Goal: Task Accomplishment & Management: Manage account settings

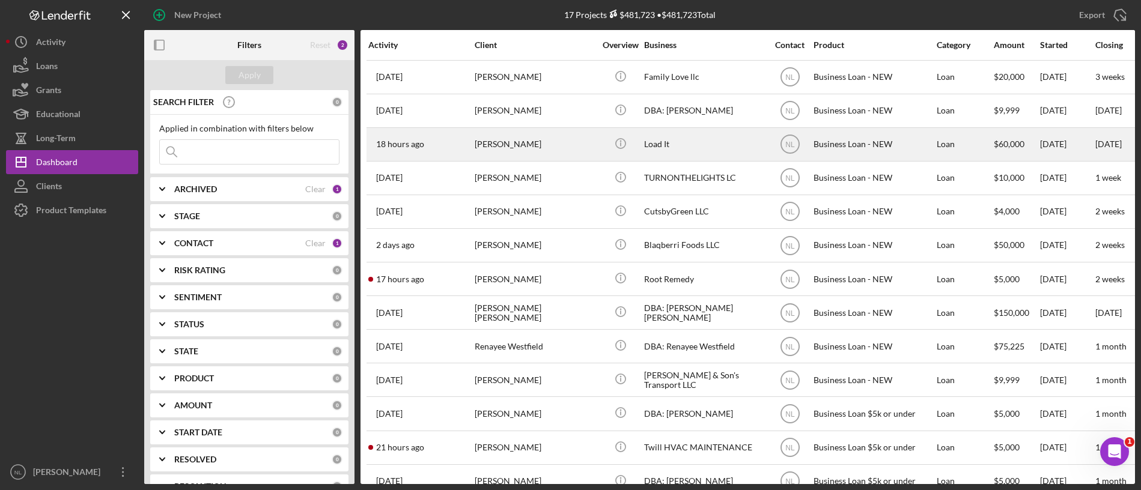
click at [529, 148] on div "[PERSON_NAME]" at bounding box center [535, 145] width 120 height 32
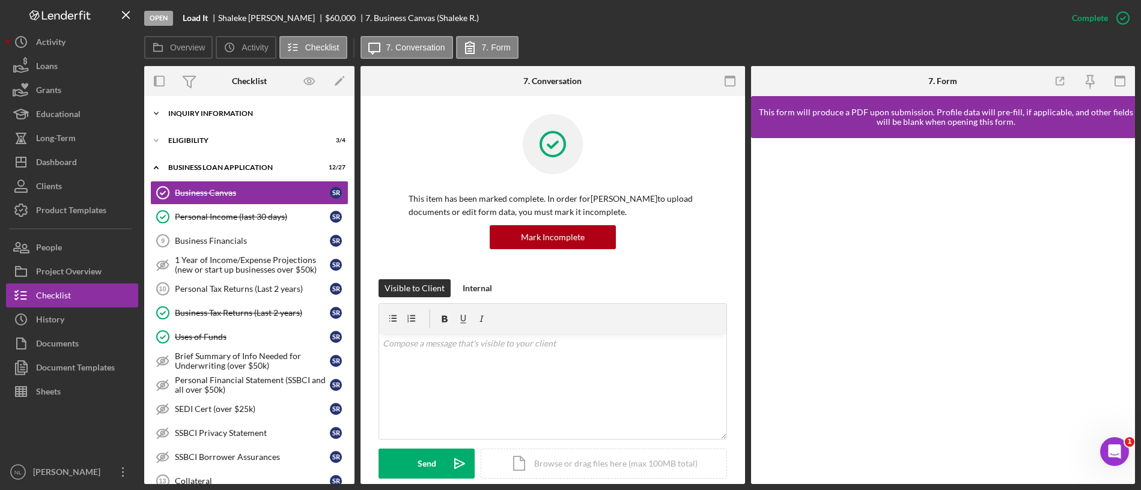
click at [251, 109] on div "Icon/Expander INQUIRY INFORMATION 8 / 11" at bounding box center [249, 114] width 210 height 24
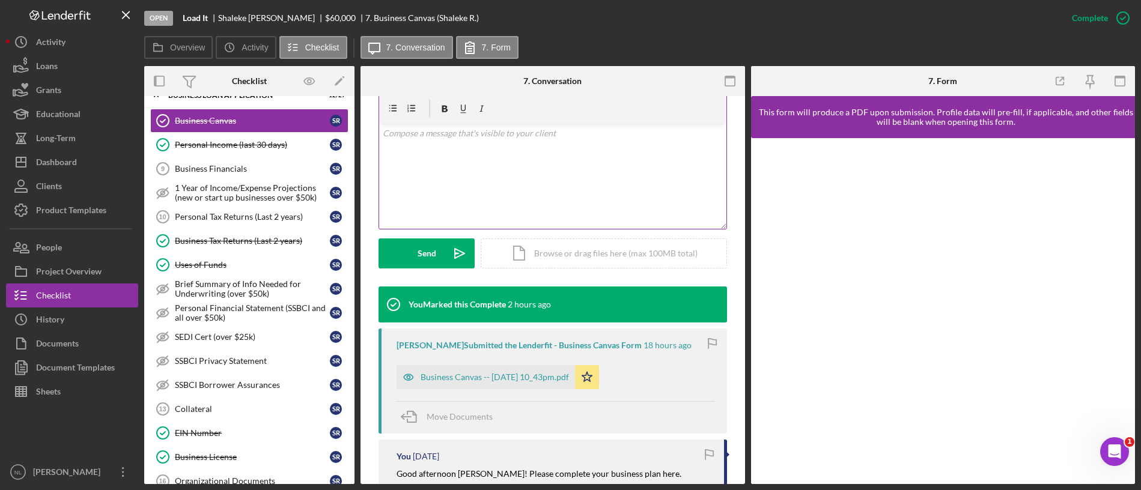
scroll to position [213, 0]
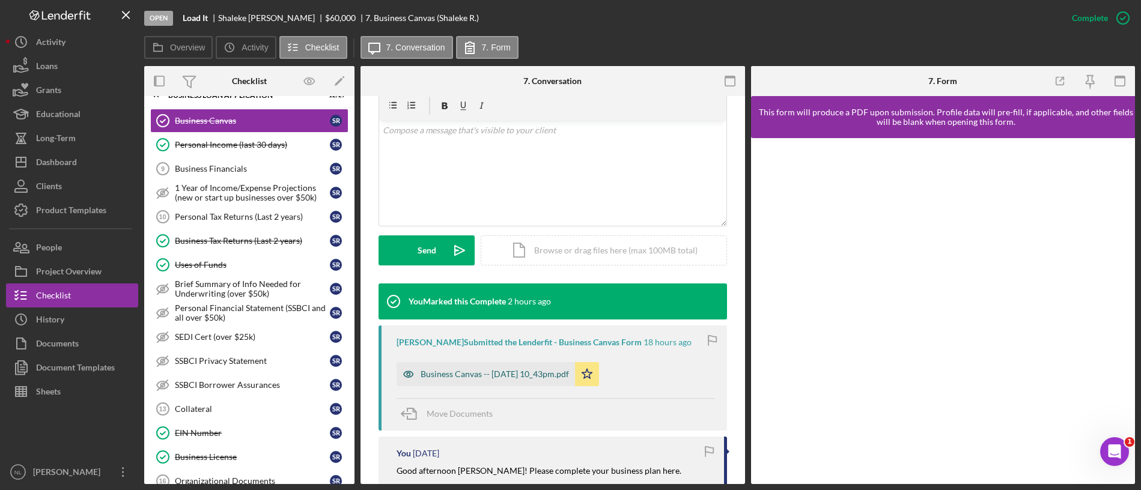
click at [548, 382] on div "Business Canvas -- [DATE] 10_43pm.pdf" at bounding box center [485, 374] width 178 height 24
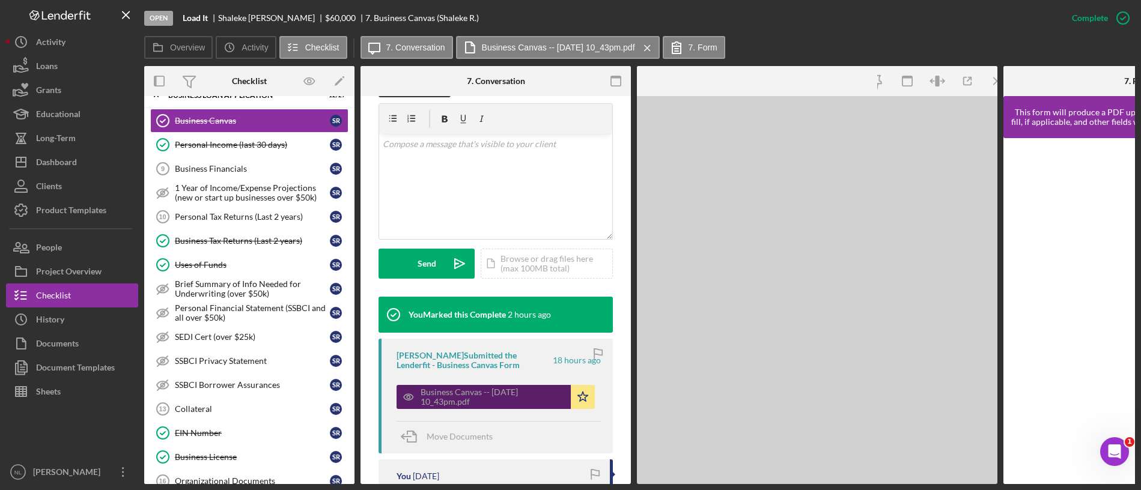
scroll to position [226, 0]
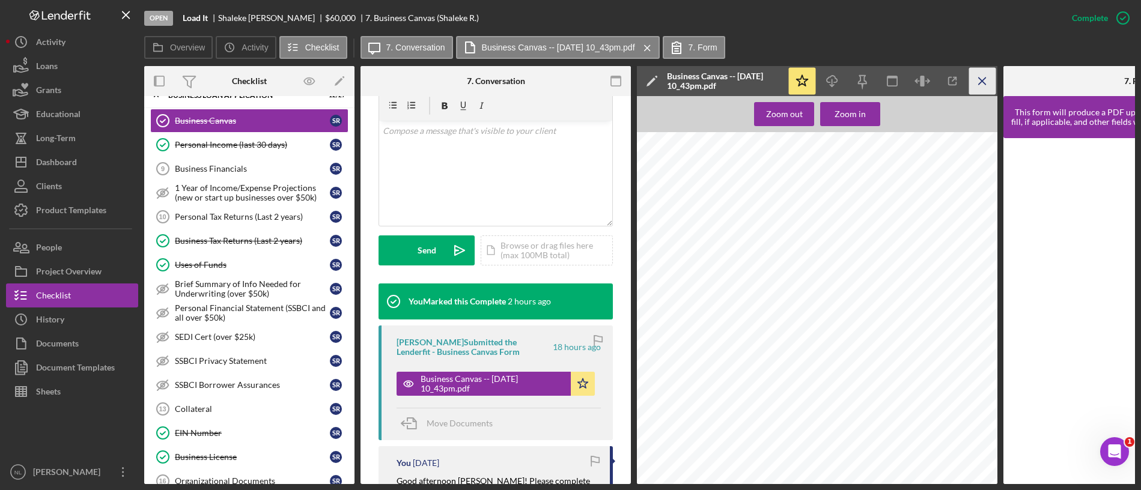
click at [982, 79] on icon "Icon/Menu Close" at bounding box center [982, 81] width 27 height 27
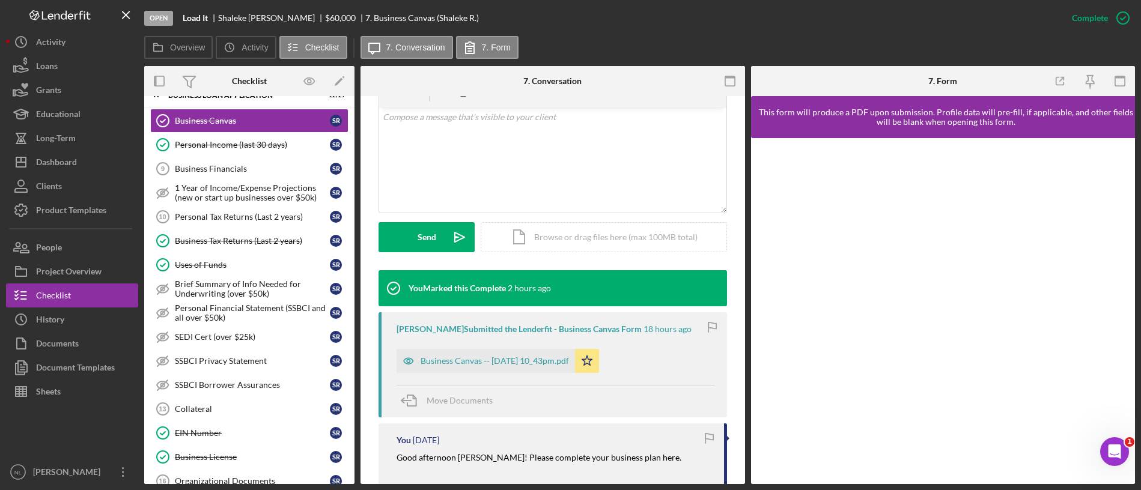
scroll to position [213, 0]
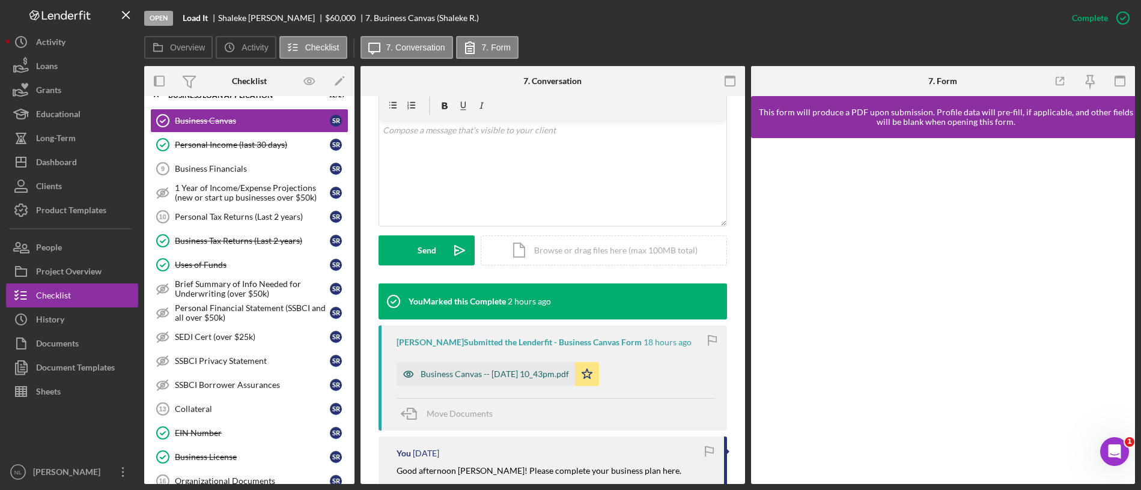
click at [548, 377] on div "Business Canvas -- [DATE] 10_43pm.pdf" at bounding box center [495, 374] width 148 height 10
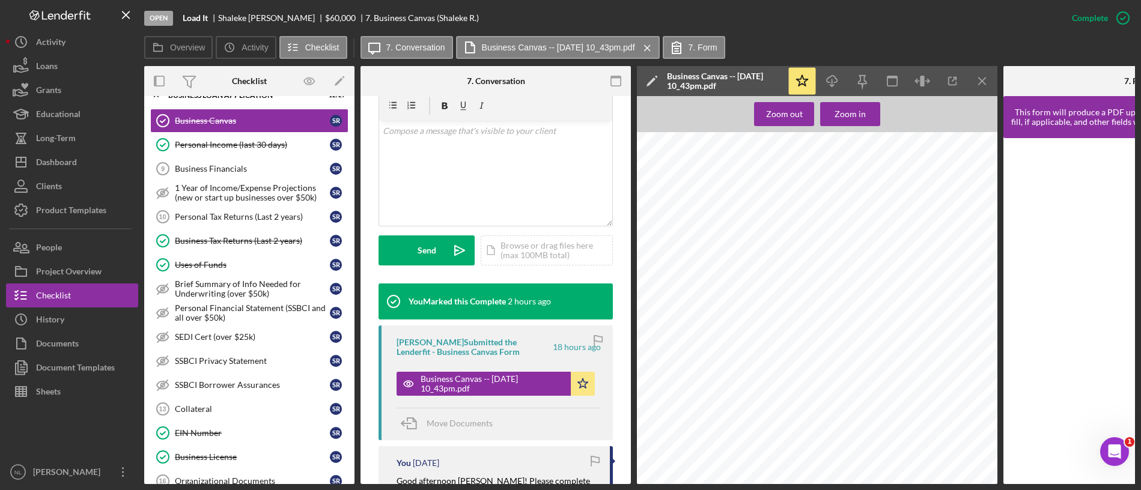
scroll to position [617, 0]
click at [988, 87] on icon "Icon/Menu Close" at bounding box center [982, 81] width 27 height 27
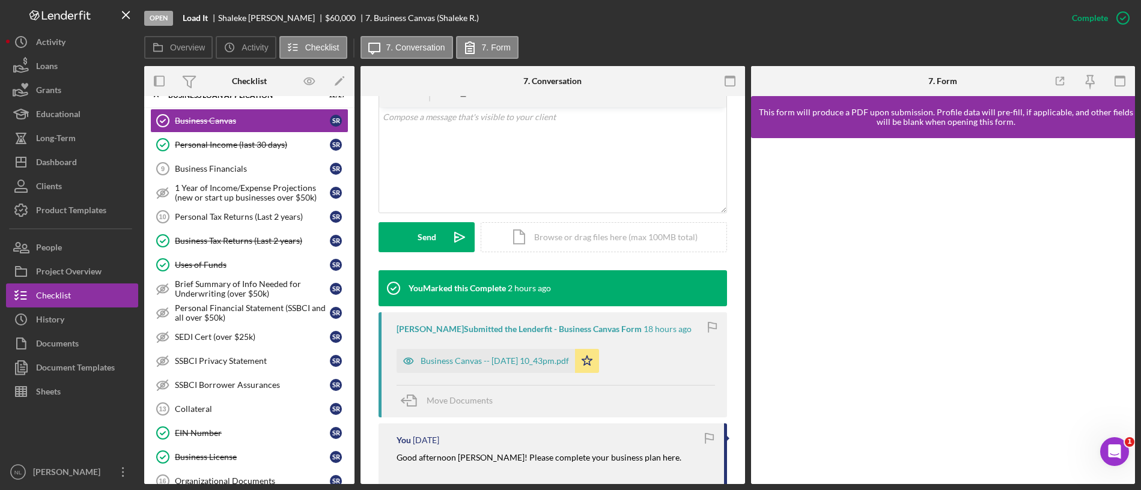
scroll to position [213, 0]
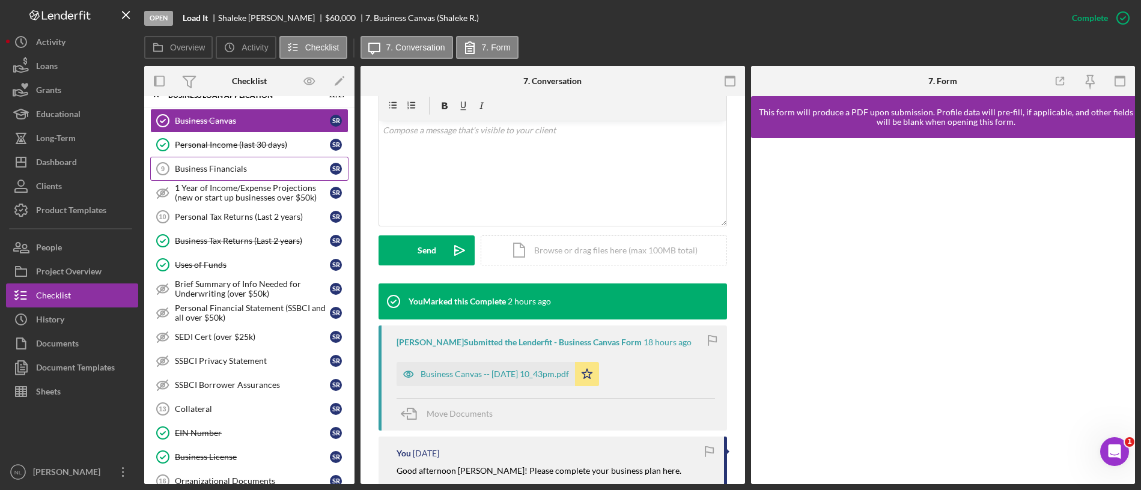
click at [205, 160] on link "Business Financials 9 Business Financials S R" at bounding box center [249, 169] width 198 height 24
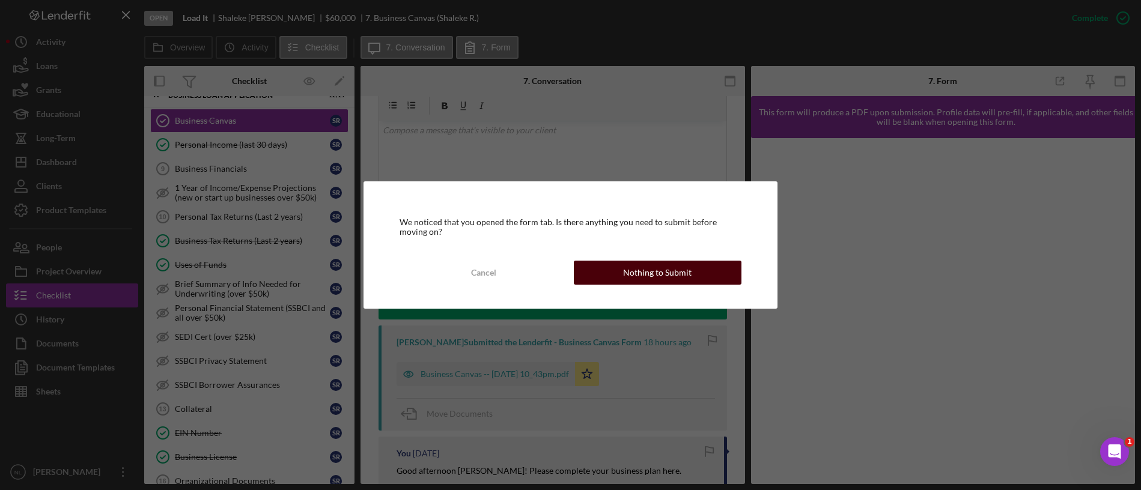
click at [612, 281] on button "Nothing to Submit" at bounding box center [658, 273] width 168 height 24
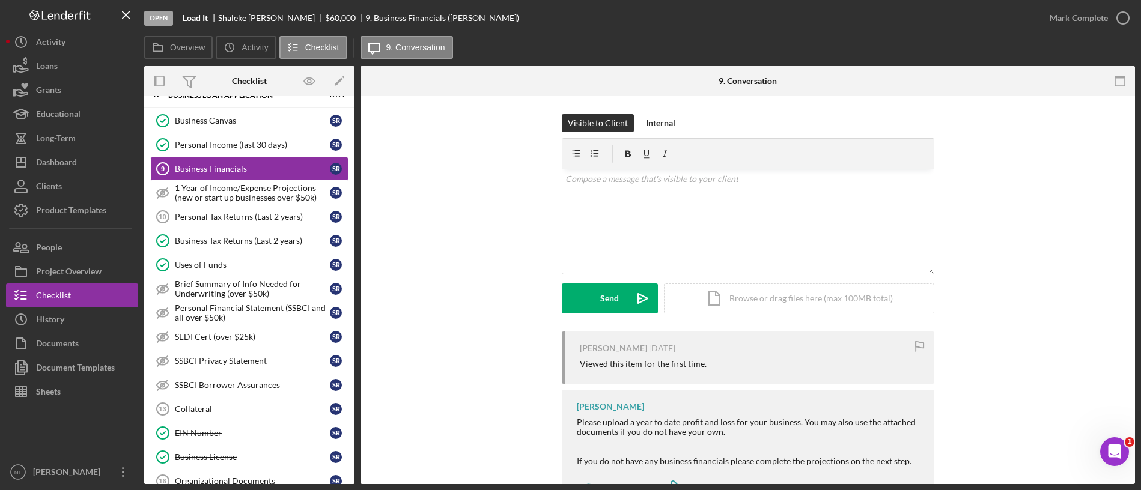
click at [612, 281] on div "Overview Internal Workflow Stage Open Icon/Dropdown Arrow Archive (can unarchiv…" at bounding box center [639, 275] width 991 height 418
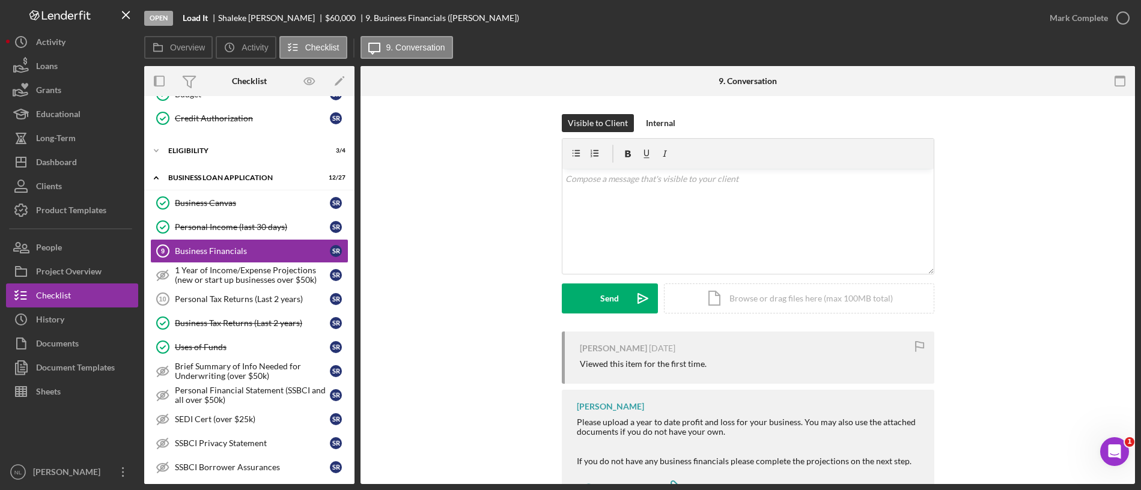
scroll to position [272, 0]
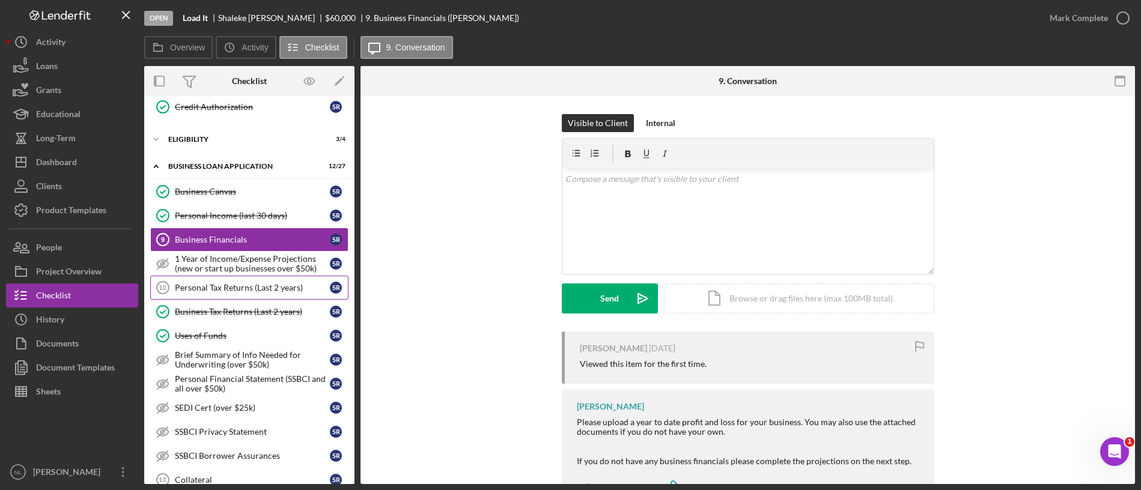
click at [219, 287] on div "Personal Tax Returns (Last 2 years)" at bounding box center [252, 288] width 155 height 10
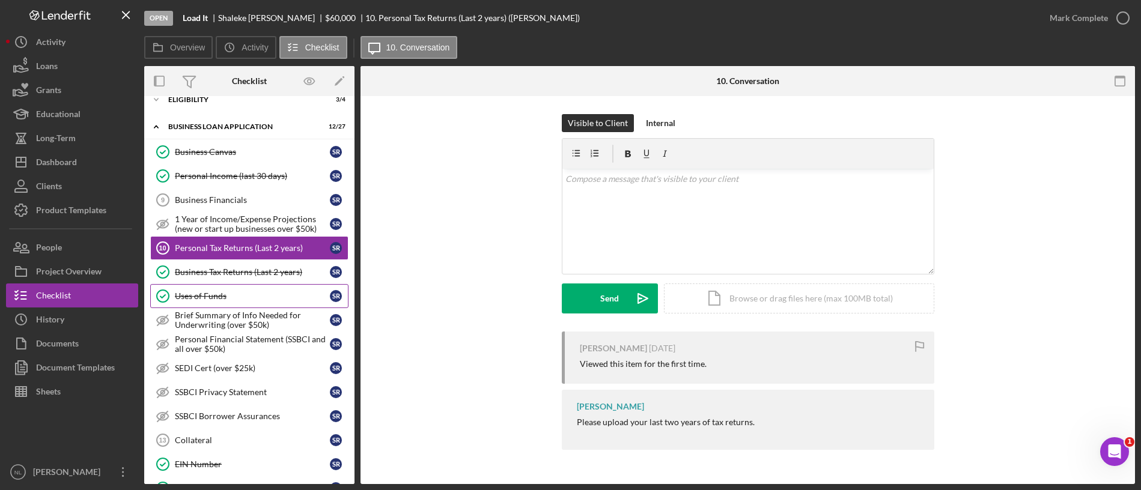
scroll to position [302, 0]
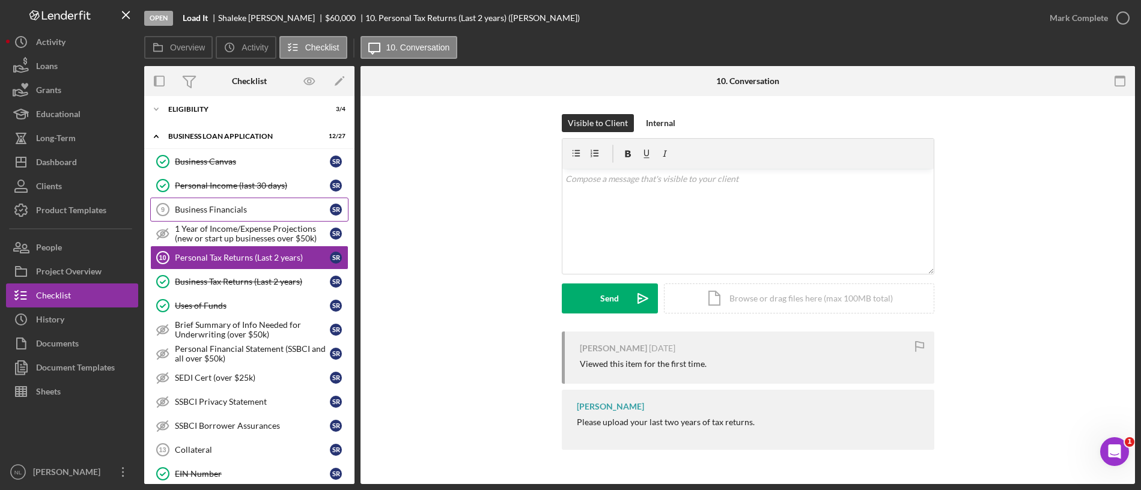
click at [184, 213] on div "Business Financials" at bounding box center [252, 210] width 155 height 10
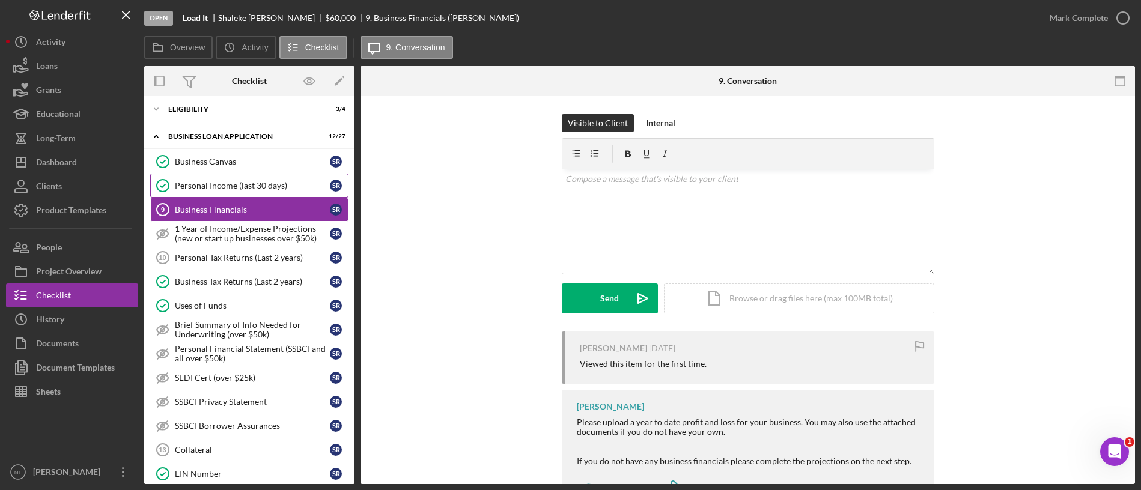
click at [174, 183] on icon "Personal Income (last 30 days)" at bounding box center [163, 186] width 30 height 30
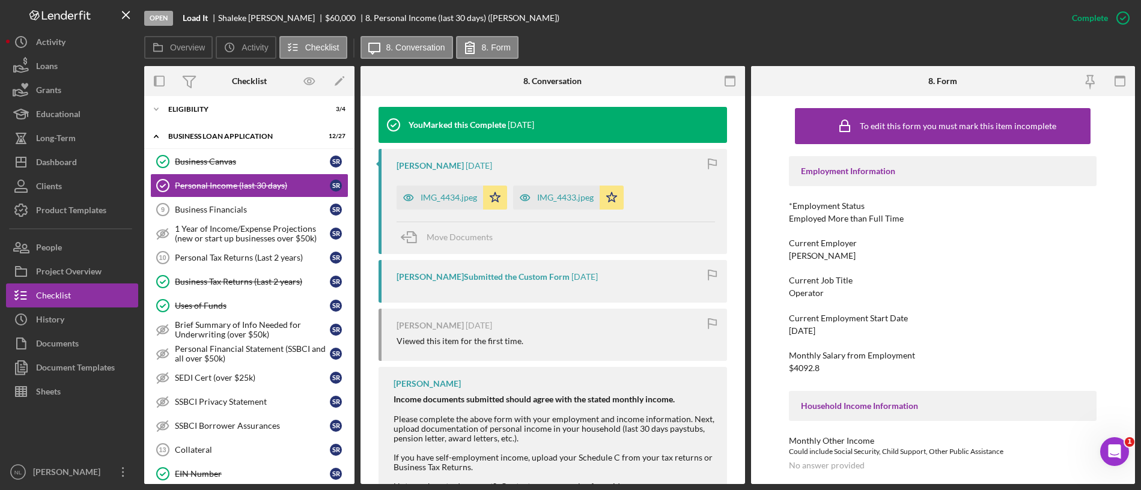
scroll to position [387, 0]
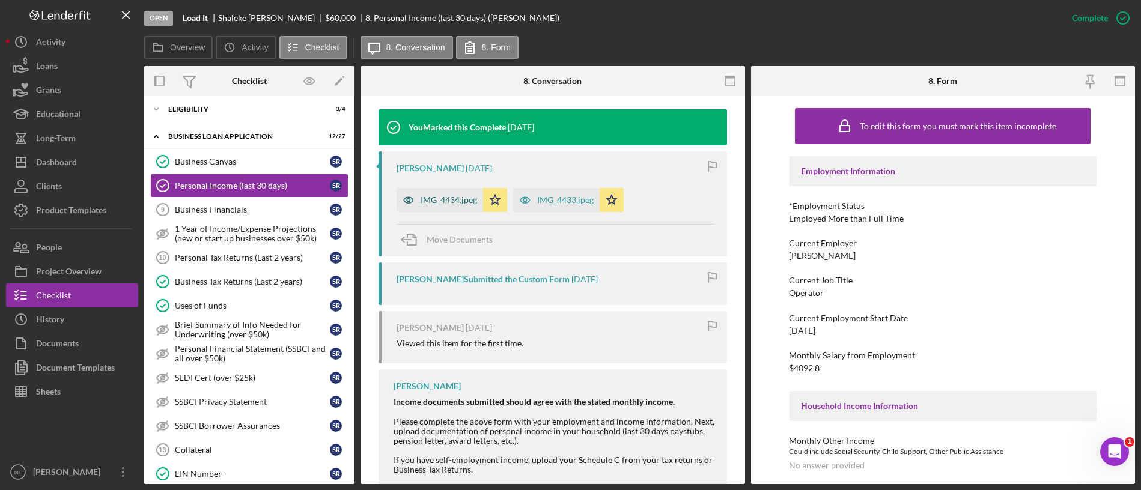
click at [449, 188] on div "IMG_4434.jpeg" at bounding box center [439, 200] width 87 height 24
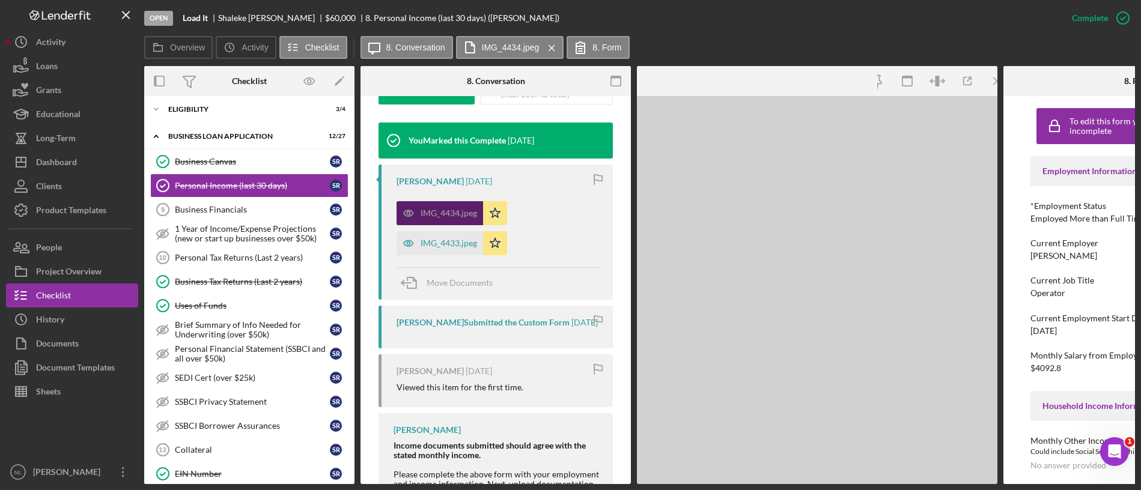
scroll to position [401, 0]
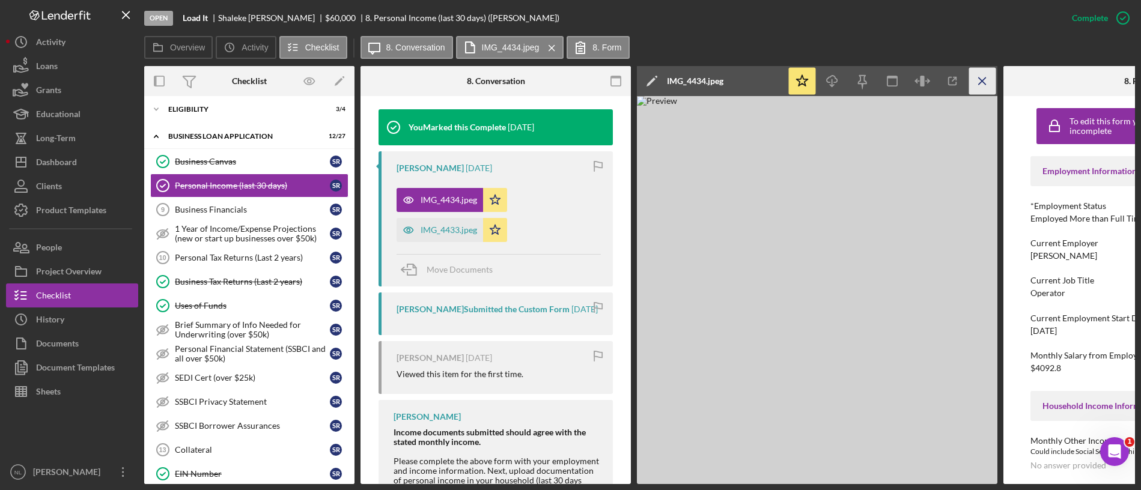
click at [985, 74] on icon "Icon/Menu Close" at bounding box center [982, 81] width 27 height 27
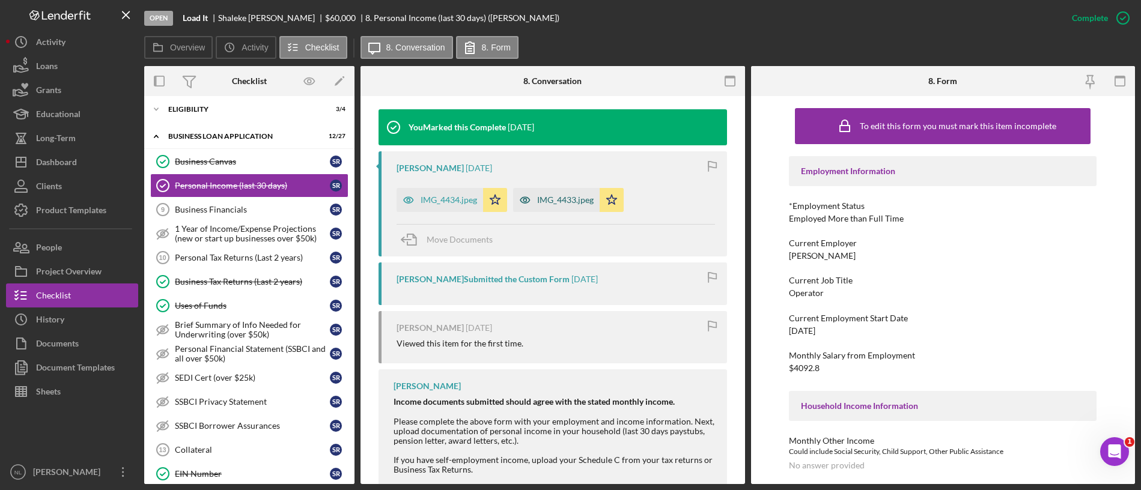
click at [539, 202] on div "IMG_4433.jpeg" at bounding box center [565, 200] width 56 height 10
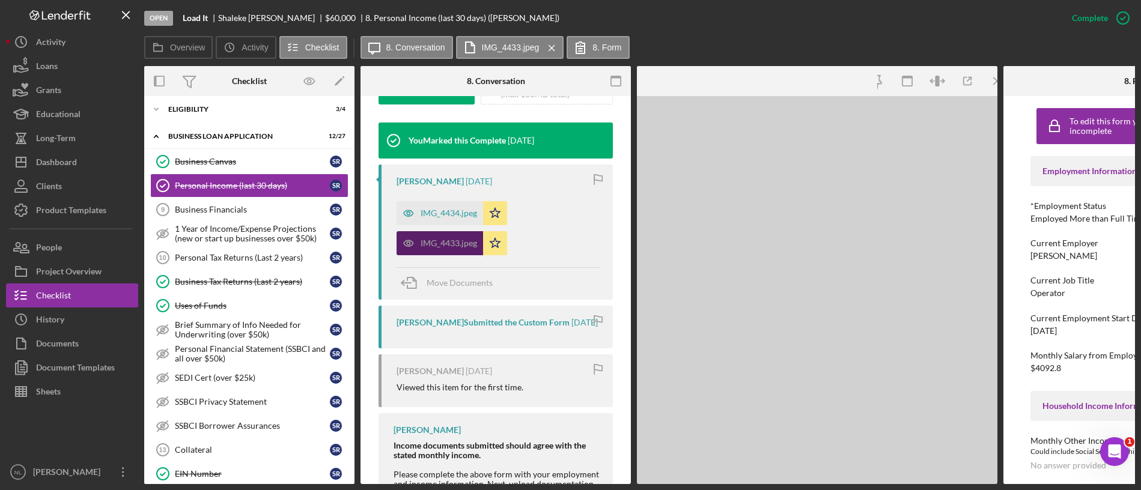
scroll to position [401, 0]
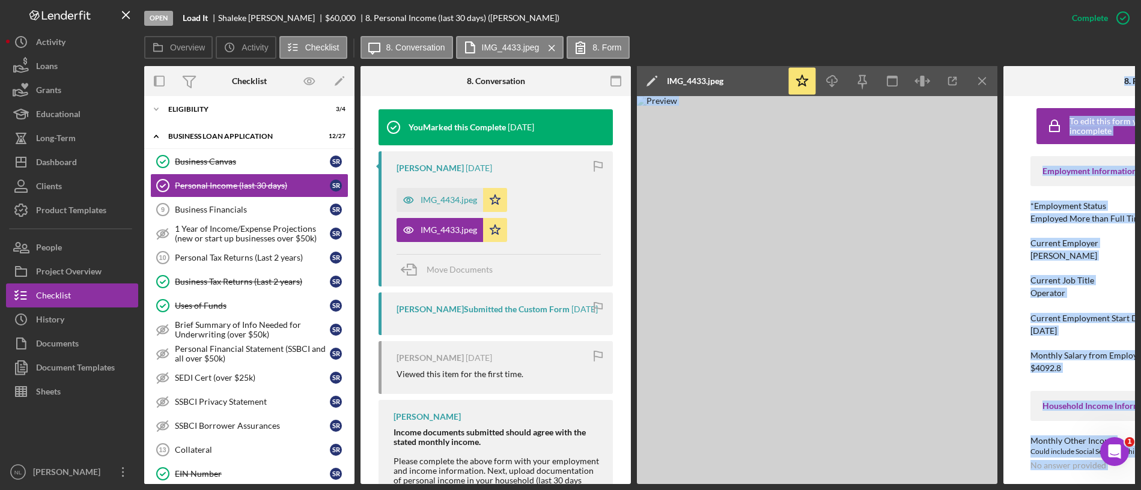
drag, startPoint x: 539, startPoint y: 202, endPoint x: 872, endPoint y: 405, distance: 390.2
click at [872, 405] on div "Overview Internal Workflow Stage Open Icon/Dropdown Arrow Archive (can unarchiv…" at bounding box center [639, 275] width 991 height 418
click at [716, 322] on img at bounding box center [817, 290] width 360 height 388
click at [975, 87] on icon "Icon/Menu Close" at bounding box center [982, 81] width 27 height 27
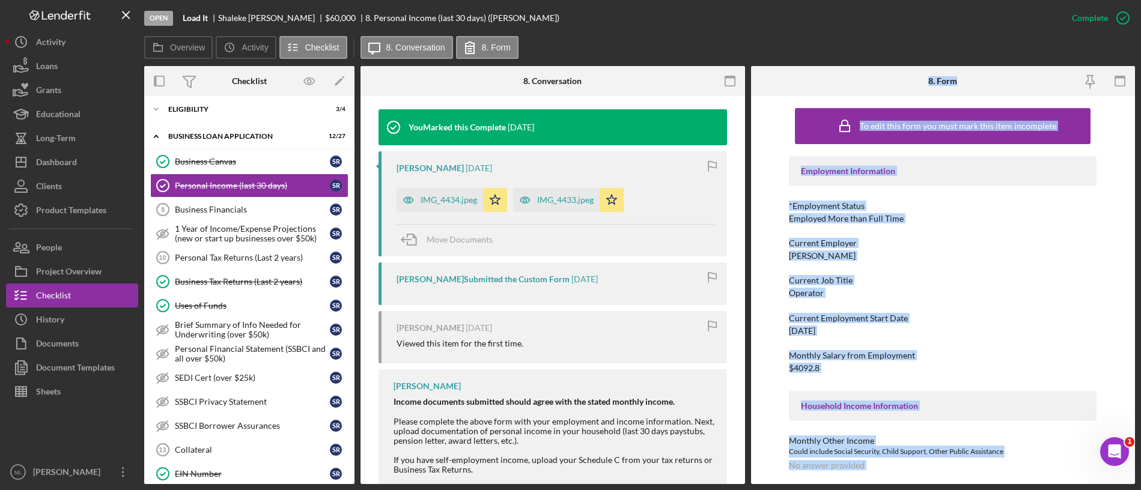
scroll to position [414, 0]
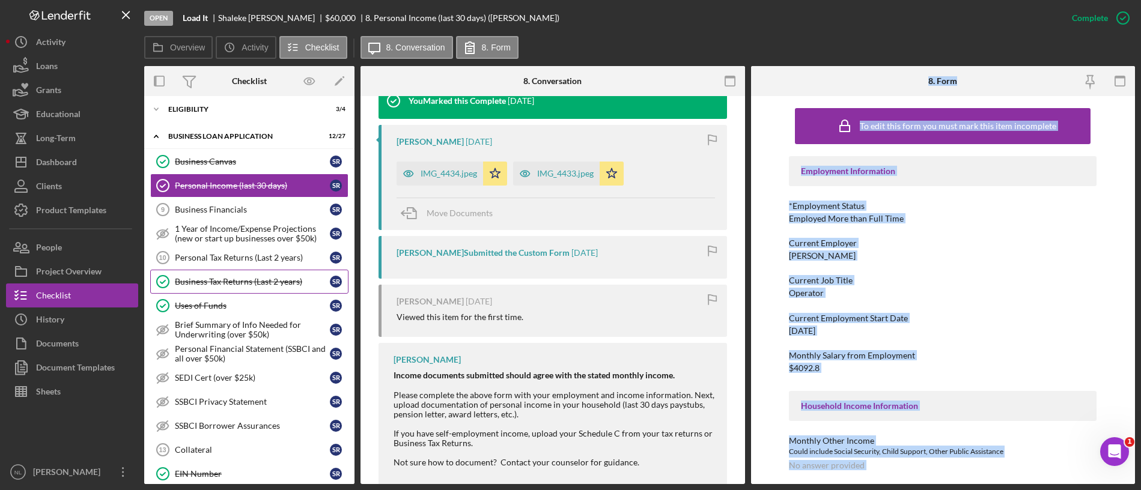
click at [218, 288] on link "Business Tax Returns (Last 2 years) Business Tax Returns (Last 2 years) S R" at bounding box center [249, 282] width 198 height 24
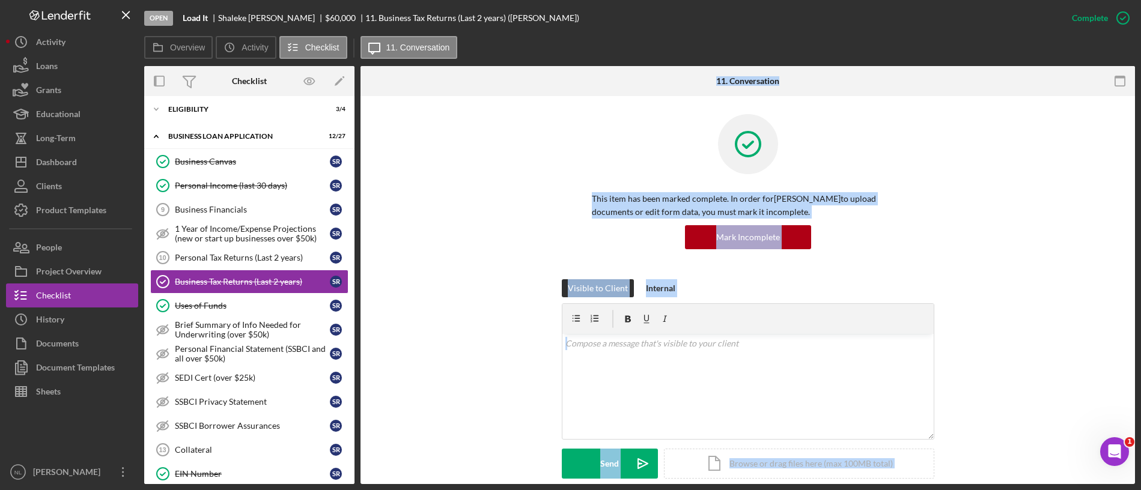
click at [466, 338] on div "Visible to Client Internal v Color teal Color pink Remove color Add row above A…" at bounding box center [747, 387] width 738 height 217
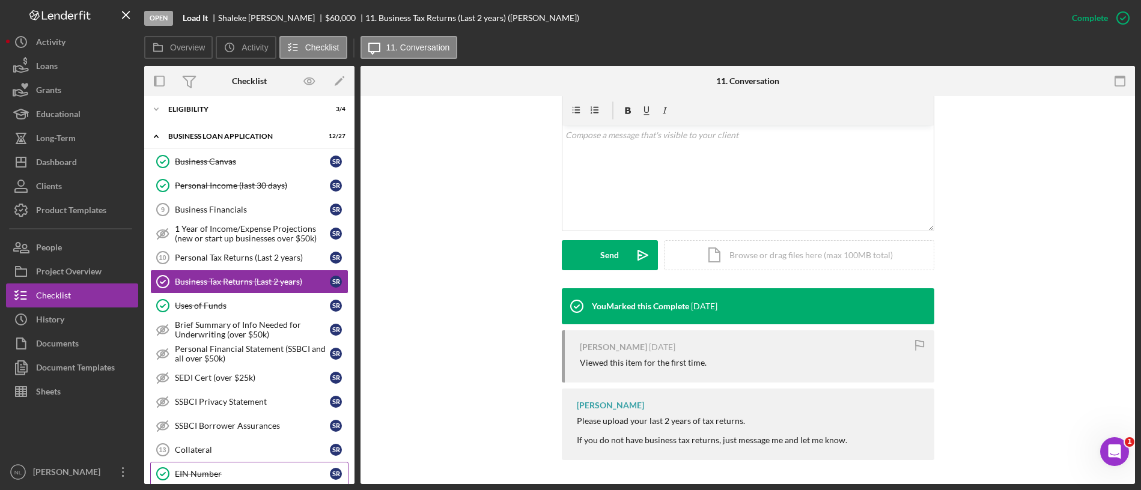
scroll to position [508, 0]
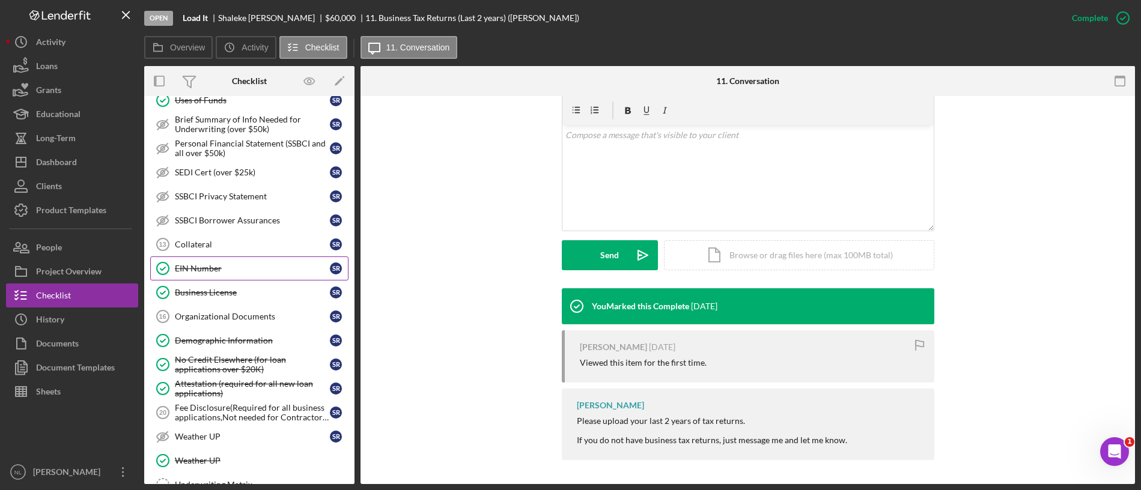
click at [246, 261] on link "EIN Number EIN Number S R" at bounding box center [249, 269] width 198 height 24
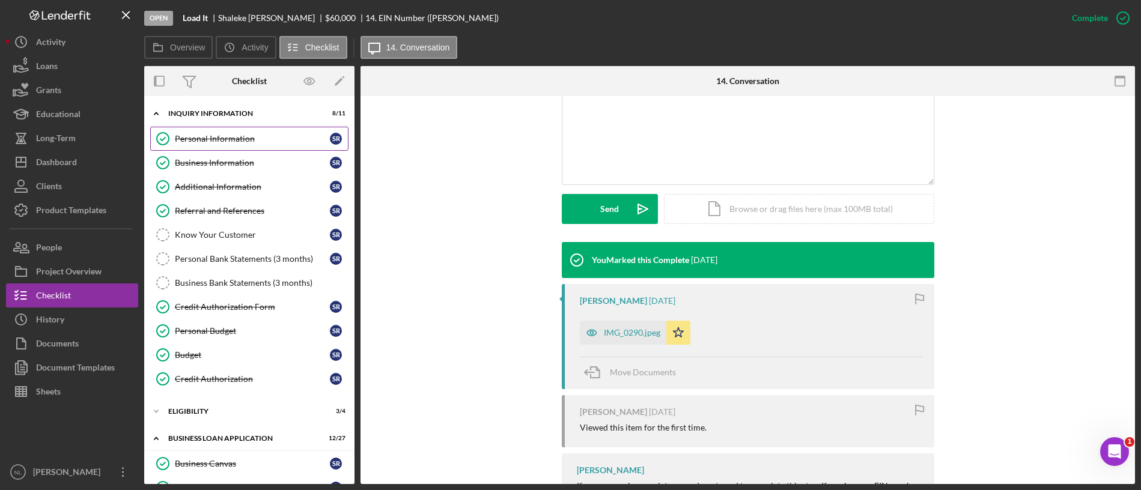
click at [215, 146] on link "Personal Information Personal Information S R" at bounding box center [249, 139] width 198 height 24
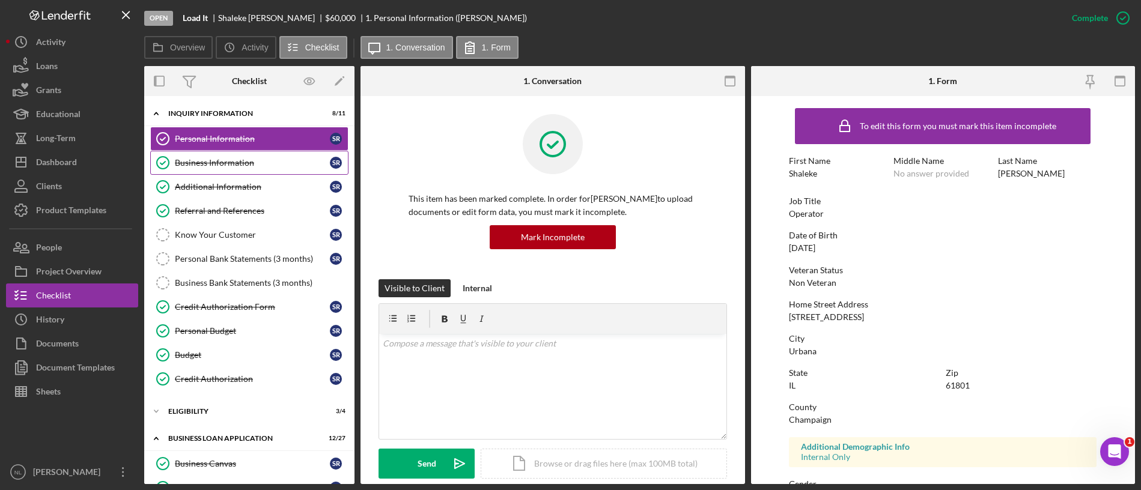
click at [214, 156] on link "Business Information Business Information S R" at bounding box center [249, 163] width 198 height 24
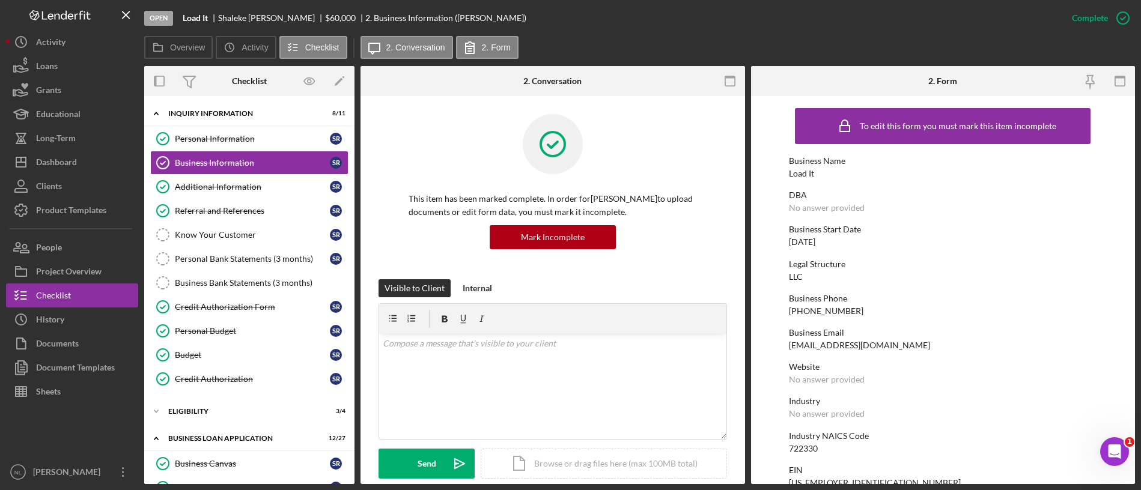
scroll to position [434, 0]
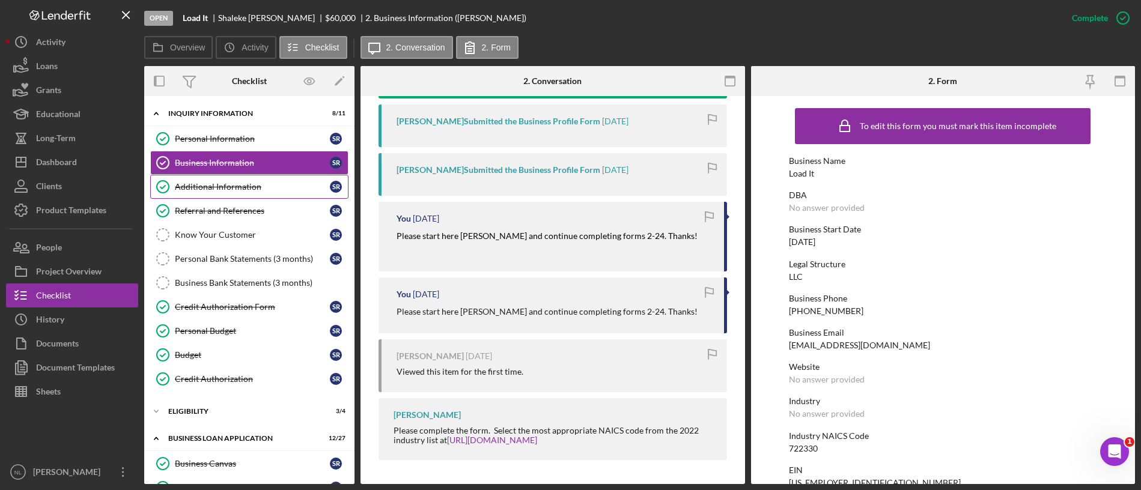
click at [193, 183] on div "Additional Information" at bounding box center [252, 187] width 155 height 10
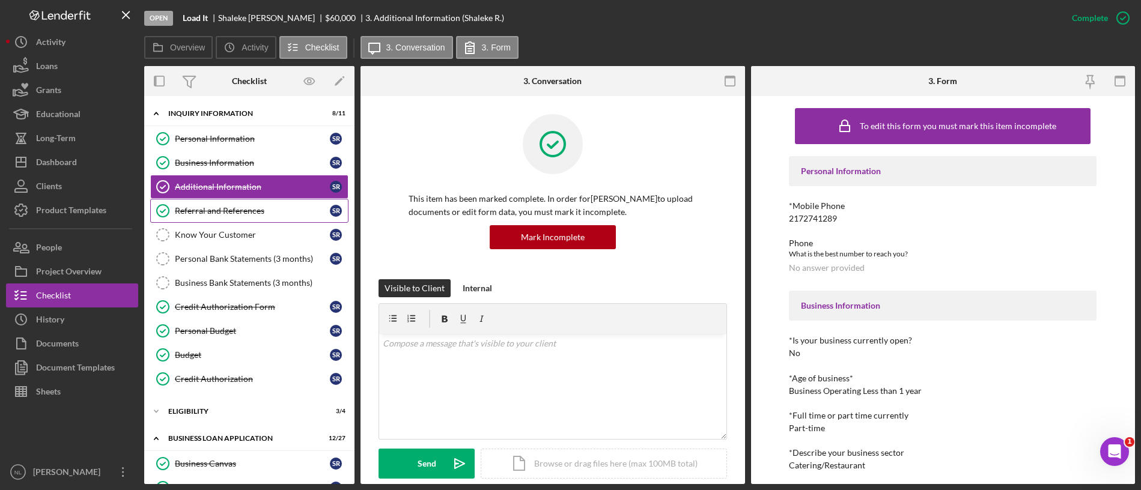
click at [217, 207] on div "Referral and References" at bounding box center [252, 211] width 155 height 10
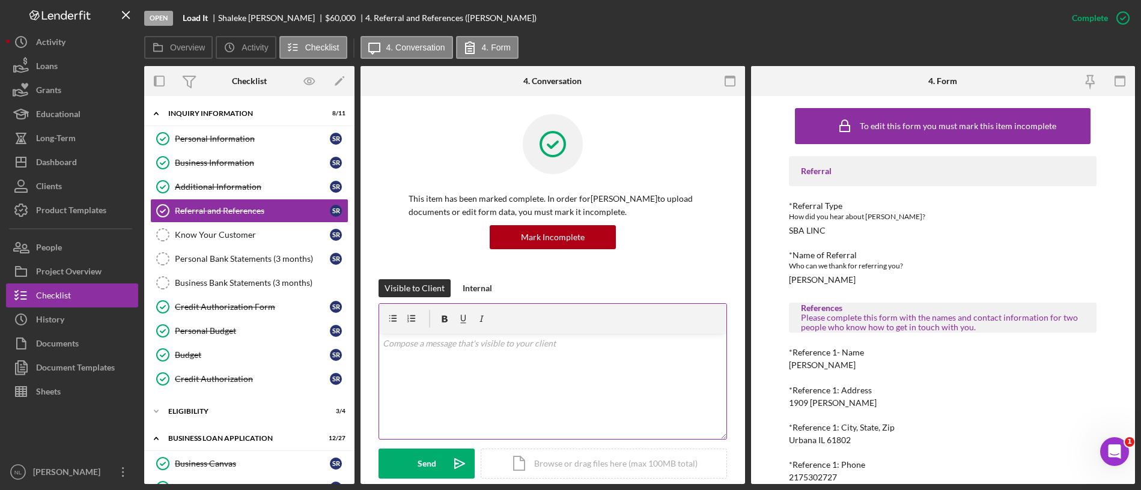
scroll to position [278, 0]
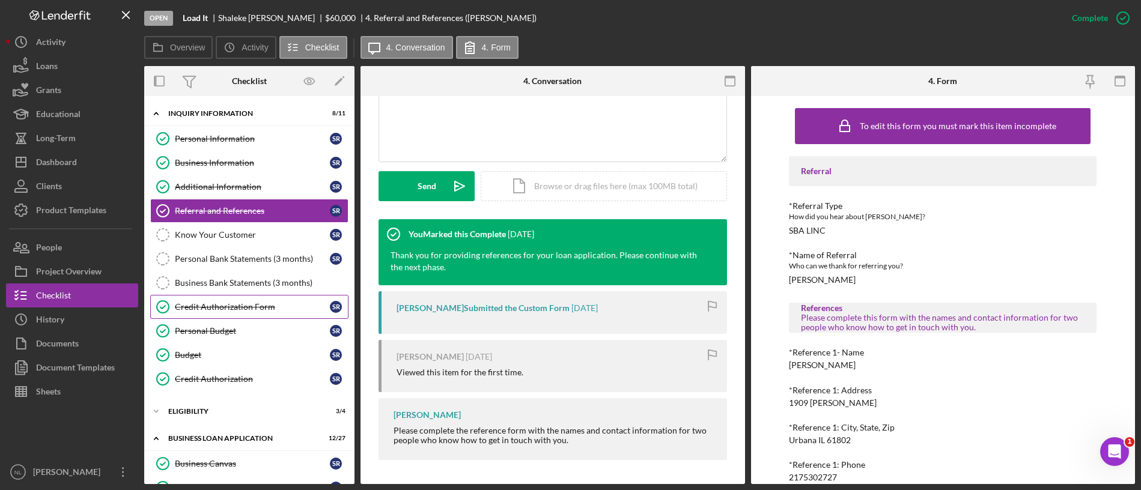
click at [234, 310] on div "Credit Authorization Form" at bounding box center [252, 307] width 155 height 10
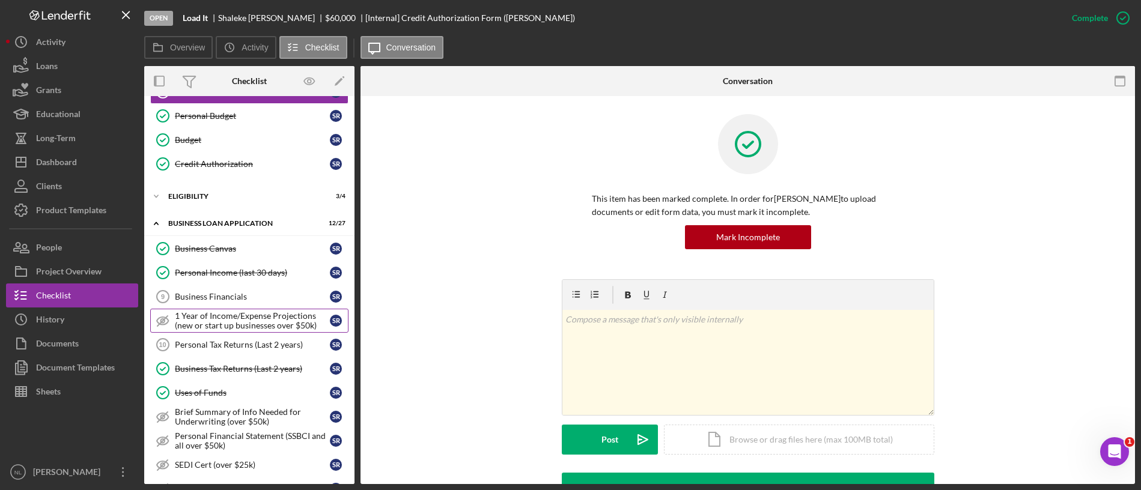
scroll to position [216, 0]
click at [260, 251] on div "Business Canvas" at bounding box center [252, 248] width 155 height 10
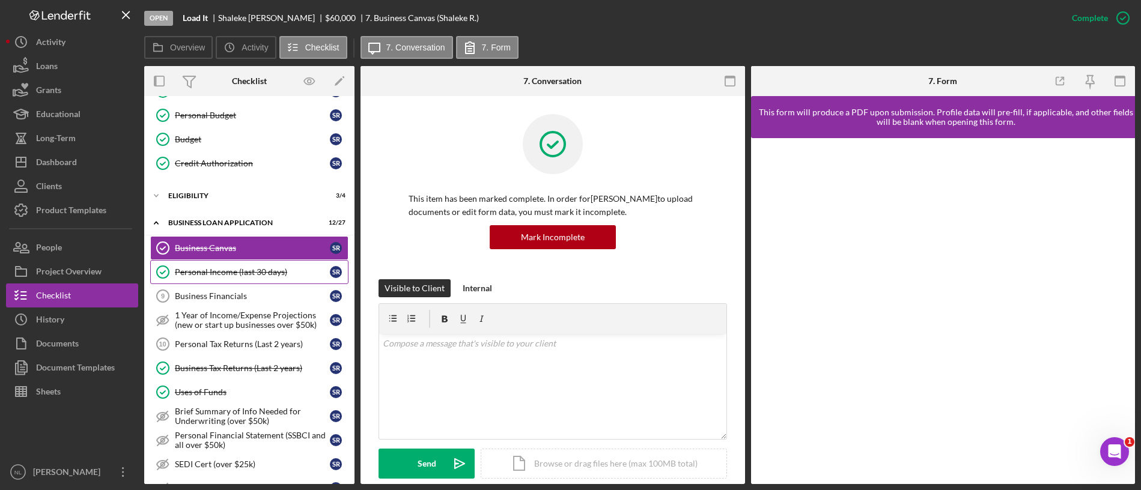
click at [261, 271] on div "Personal Income (last 30 days)" at bounding box center [252, 272] width 155 height 10
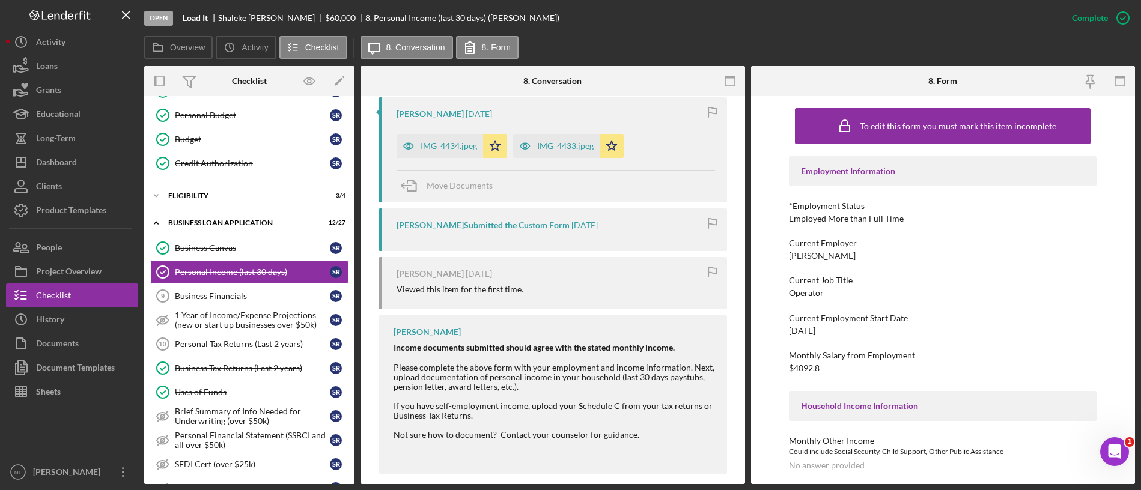
scroll to position [442, 0]
click at [226, 297] on div "Business Financials" at bounding box center [252, 296] width 155 height 10
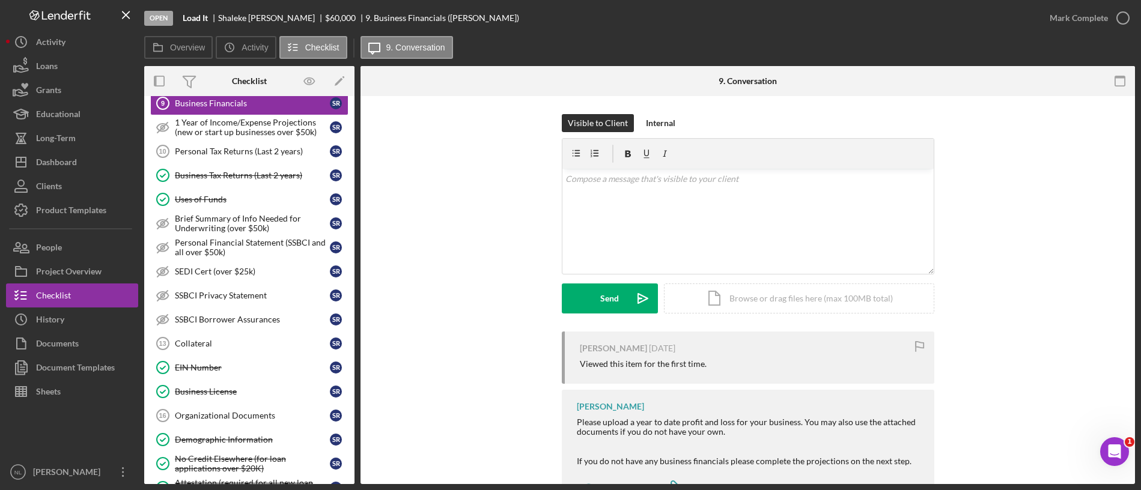
scroll to position [51, 0]
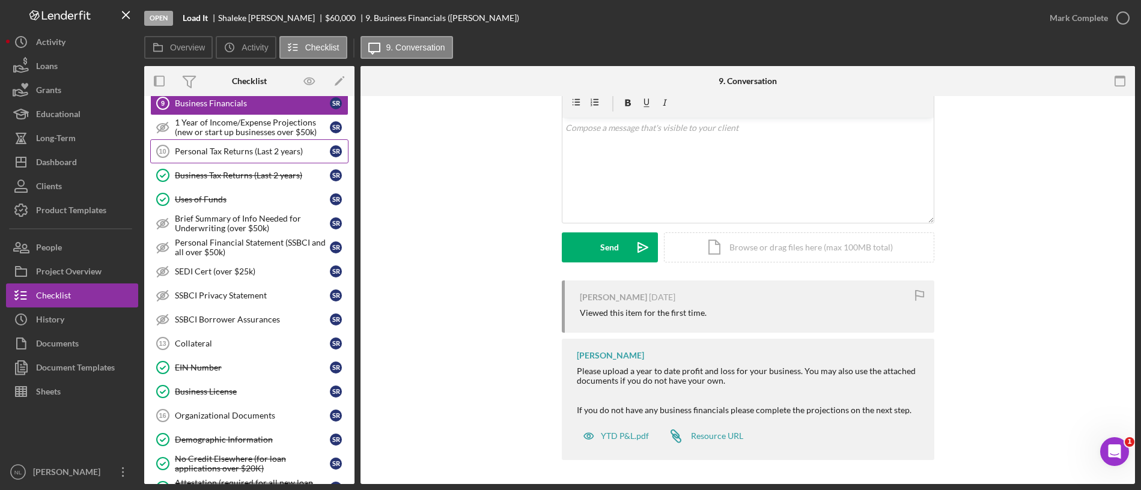
click at [241, 148] on div "Personal Tax Returns (Last 2 years)" at bounding box center [252, 152] width 155 height 10
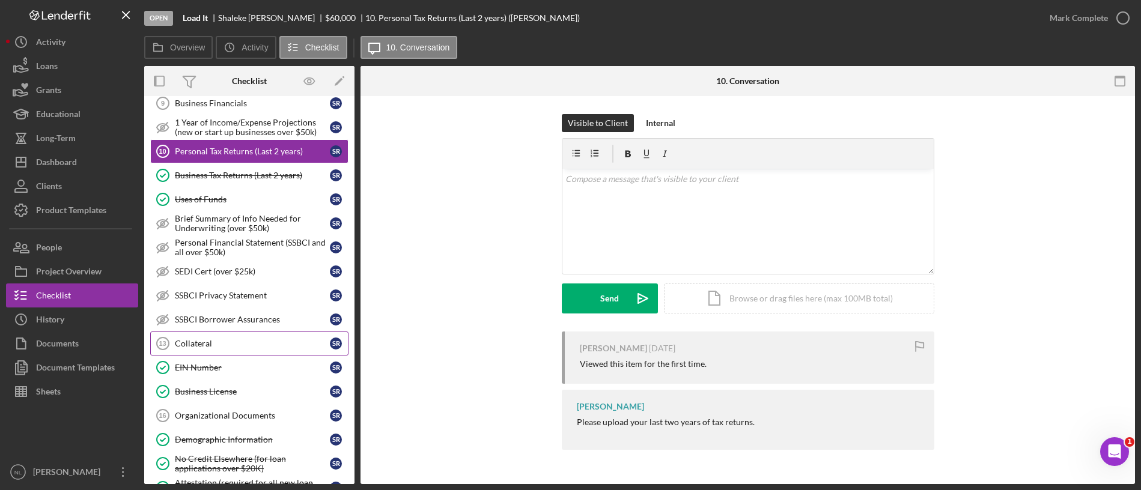
click at [203, 348] on link "Collateral 13 Collateral S R" at bounding box center [249, 344] width 198 height 24
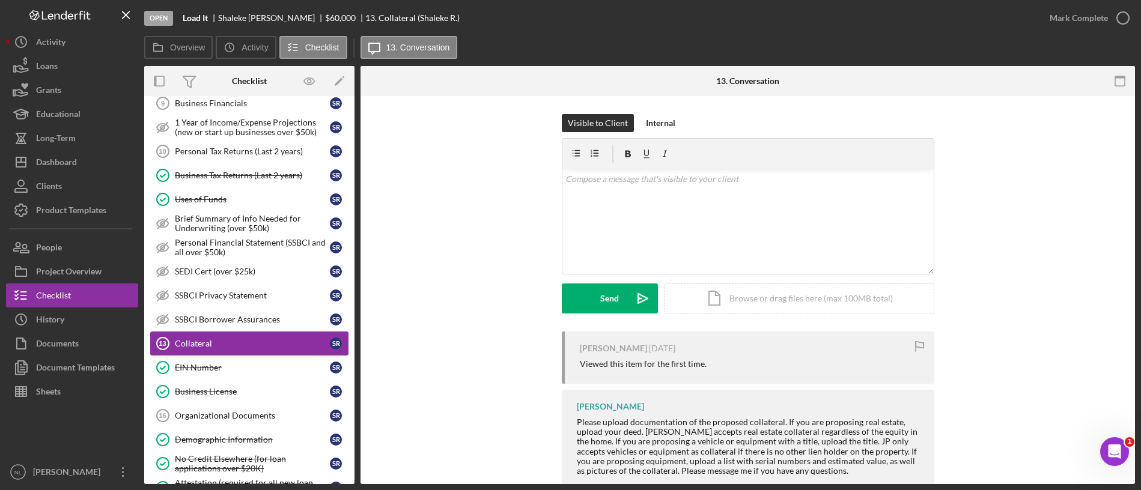
scroll to position [597, 0]
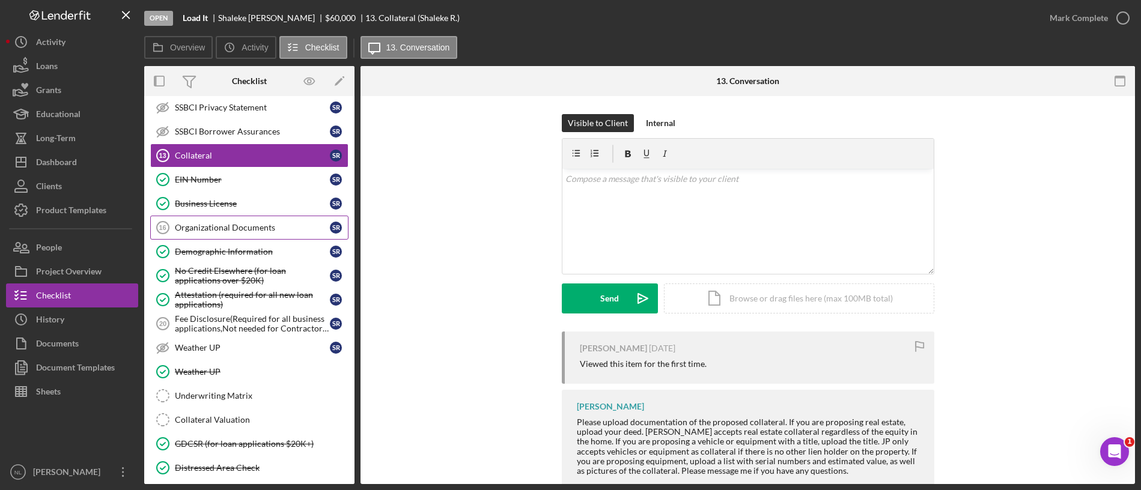
click at [187, 223] on div "Organizational Documents" at bounding box center [252, 228] width 155 height 10
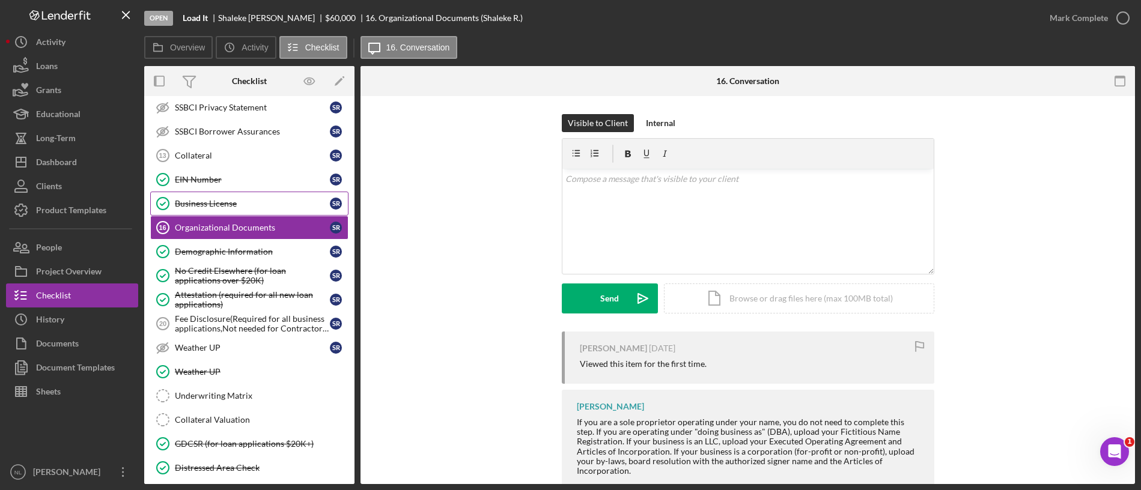
click at [188, 204] on div "Business License" at bounding box center [252, 204] width 155 height 10
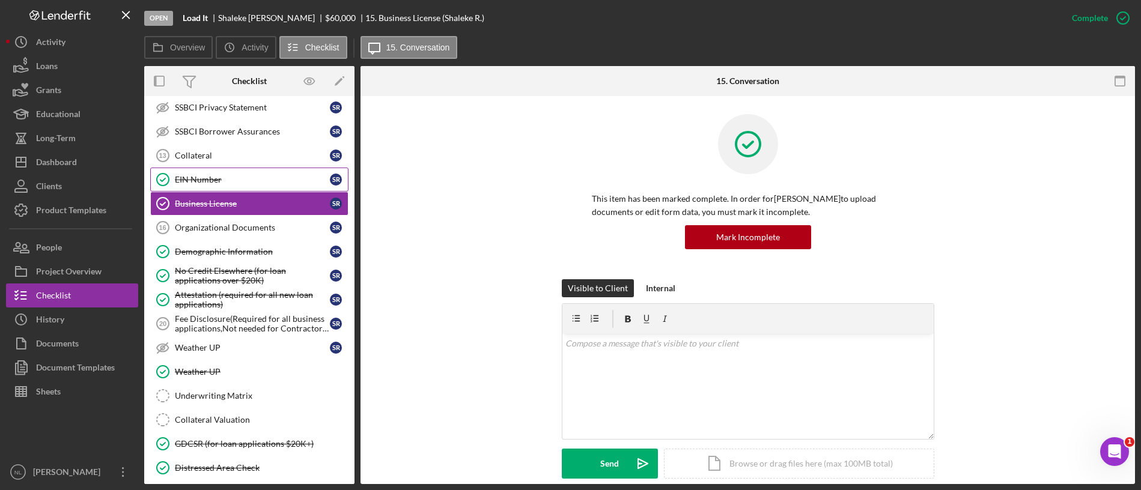
click at [184, 181] on div "EIN Number" at bounding box center [252, 180] width 155 height 10
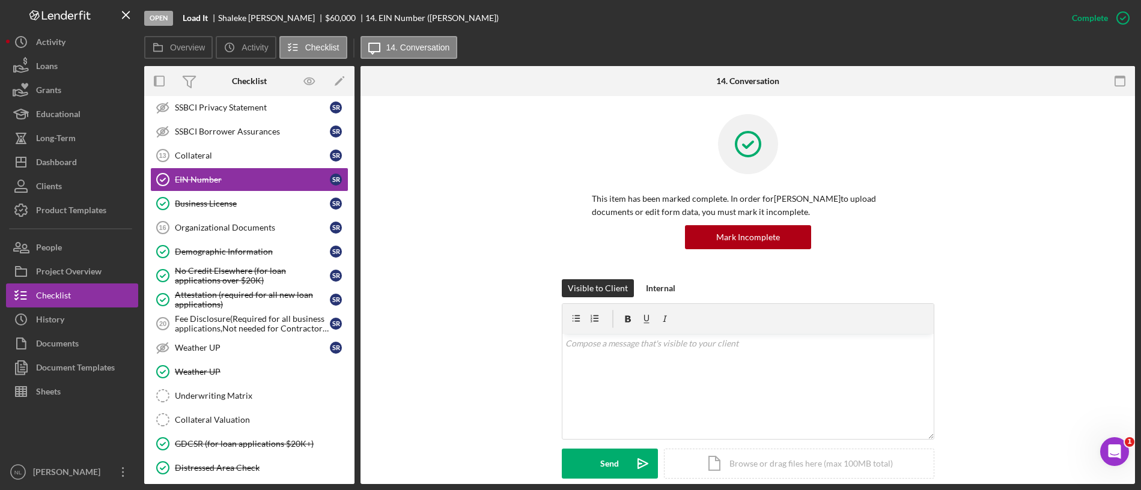
scroll to position [310, 0]
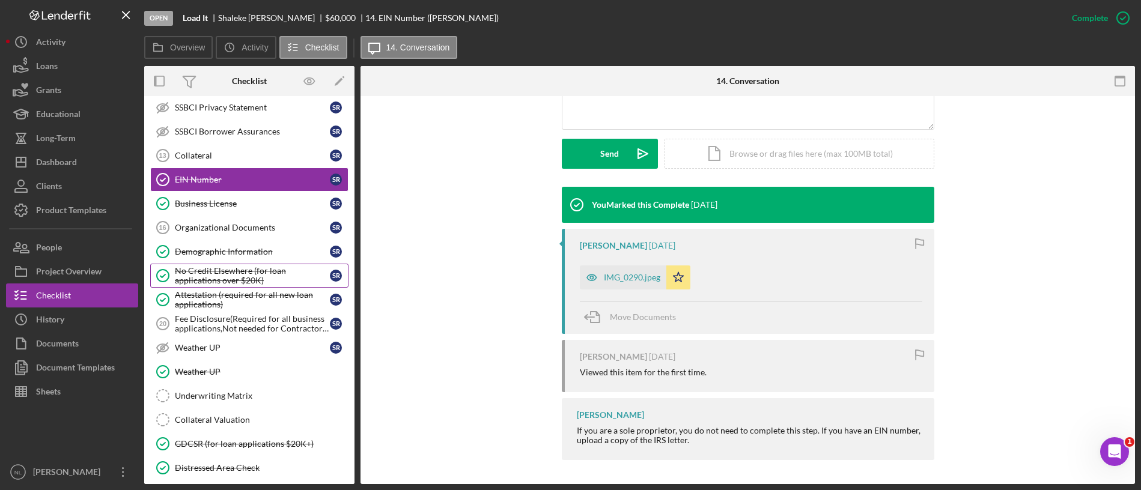
click at [222, 270] on div "No Credit Elsewhere (for loan applications over $20K)" at bounding box center [252, 275] width 155 height 19
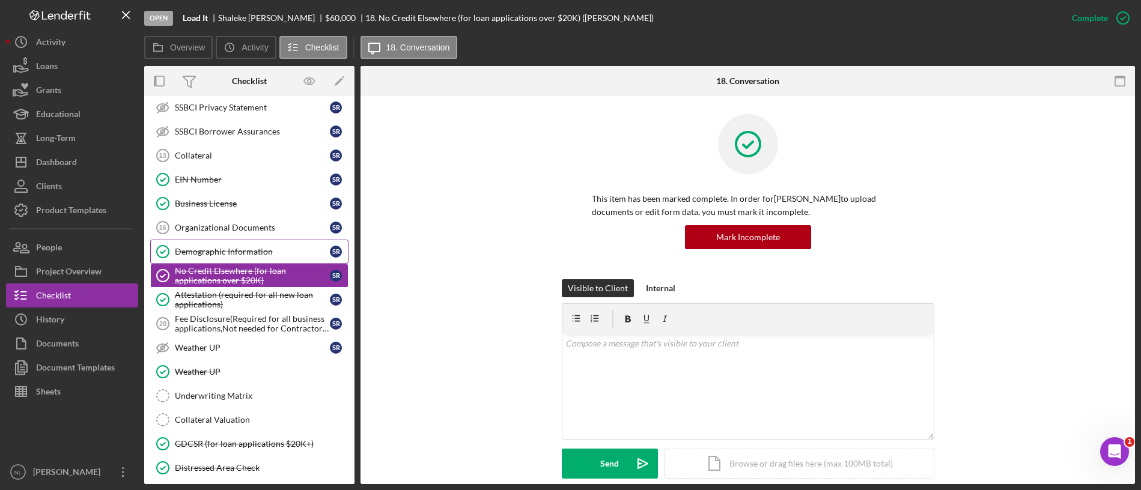
click at [207, 243] on link "Demographic Information Demographic Information S R" at bounding box center [249, 252] width 198 height 24
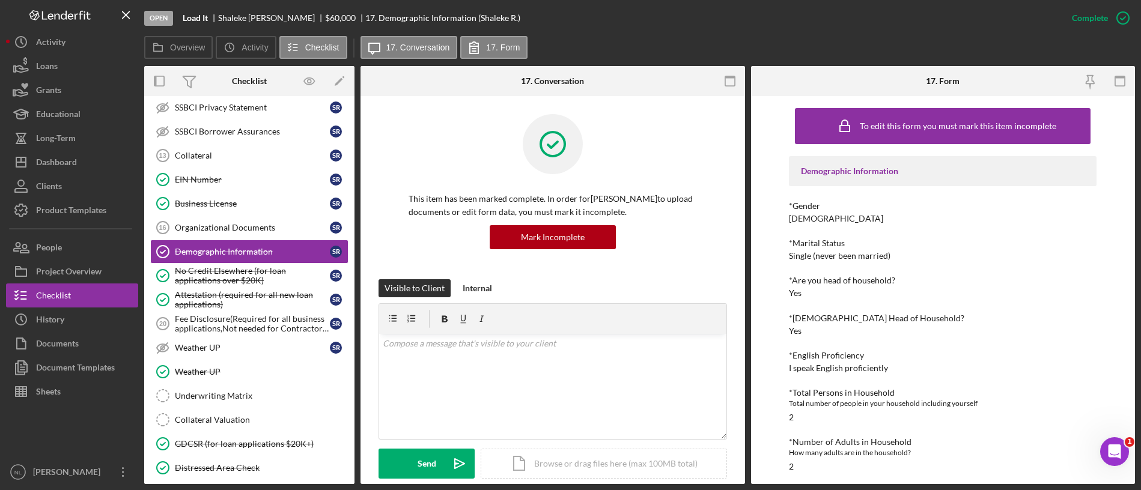
scroll to position [315, 0]
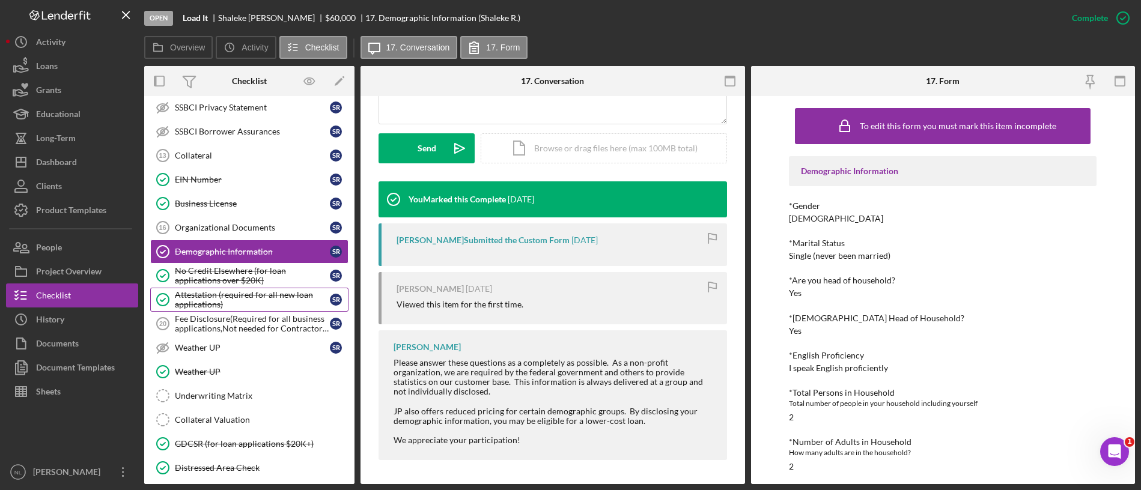
click at [195, 296] on div "Attestation (required for all new loan applications)" at bounding box center [252, 299] width 155 height 19
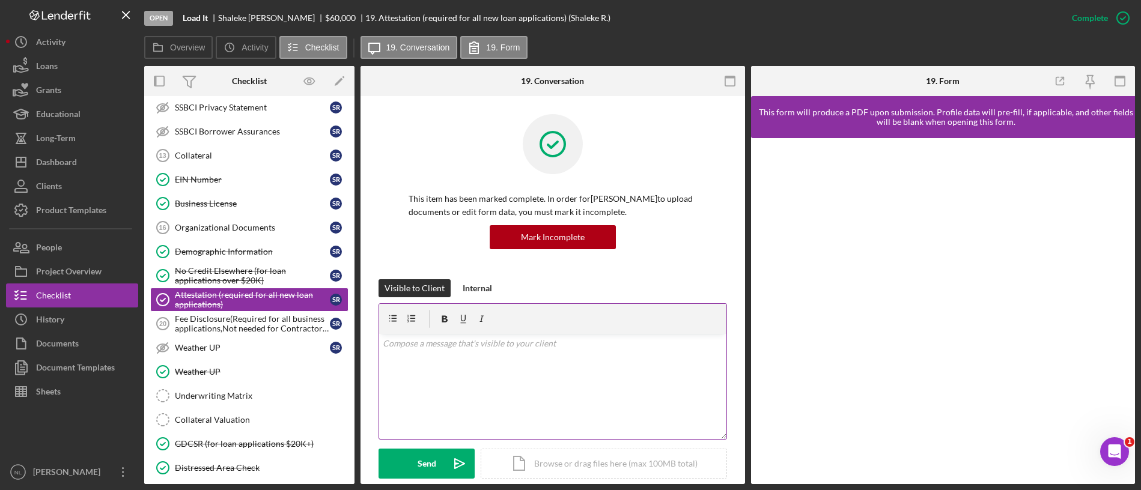
scroll to position [310, 0]
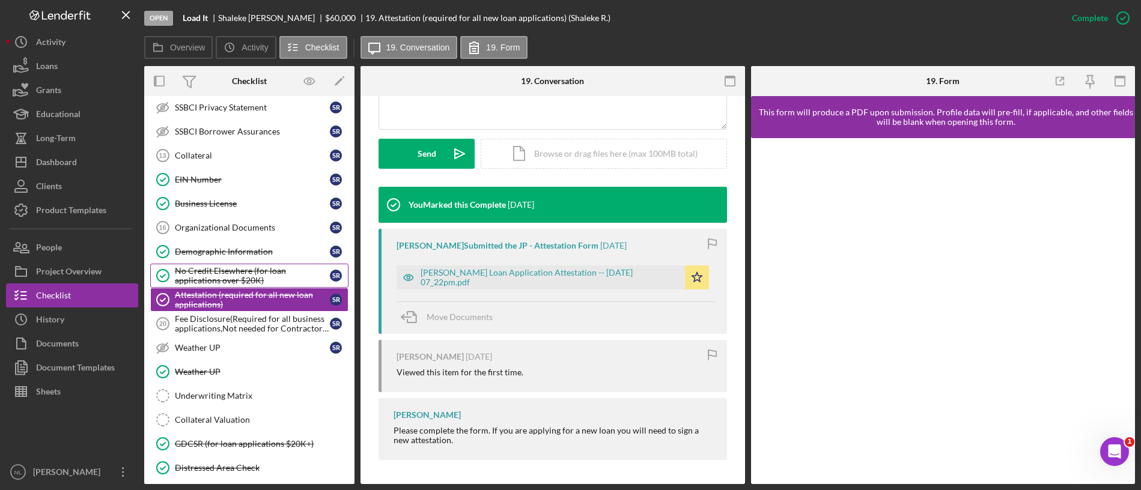
click at [235, 271] on div "No Credit Elsewhere (for loan applications over $20K)" at bounding box center [252, 275] width 155 height 19
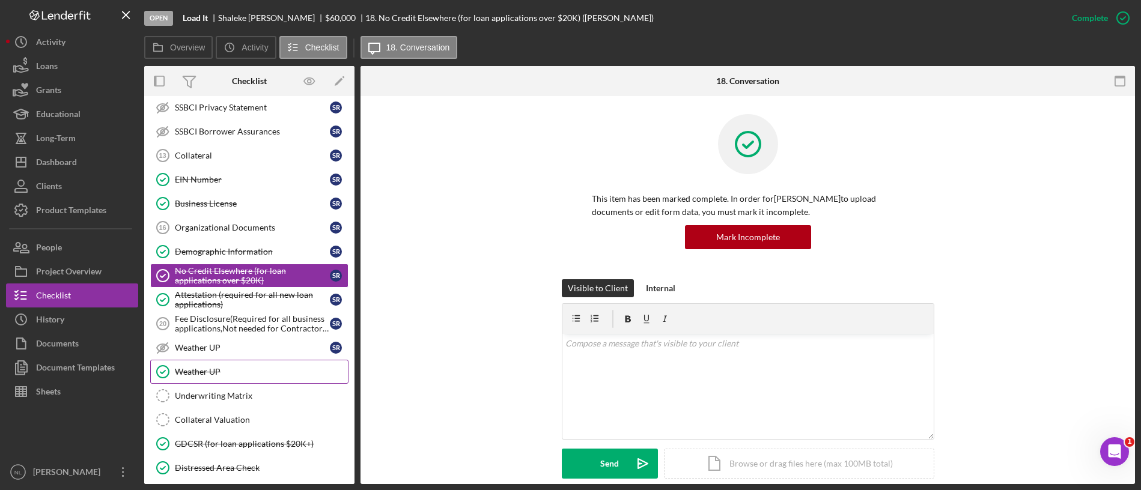
click at [245, 381] on link "Weather UP Weather UP" at bounding box center [249, 372] width 198 height 24
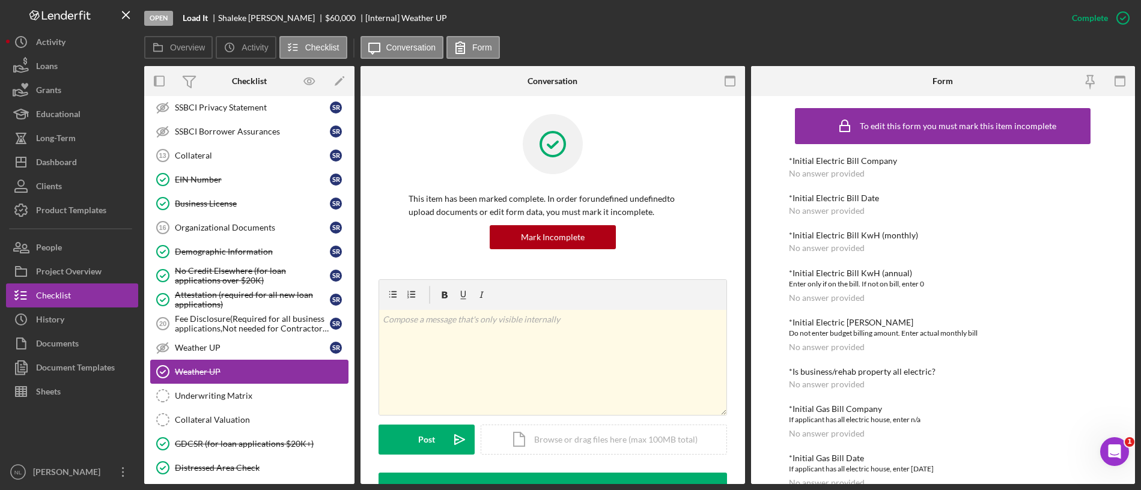
scroll to position [709, 0]
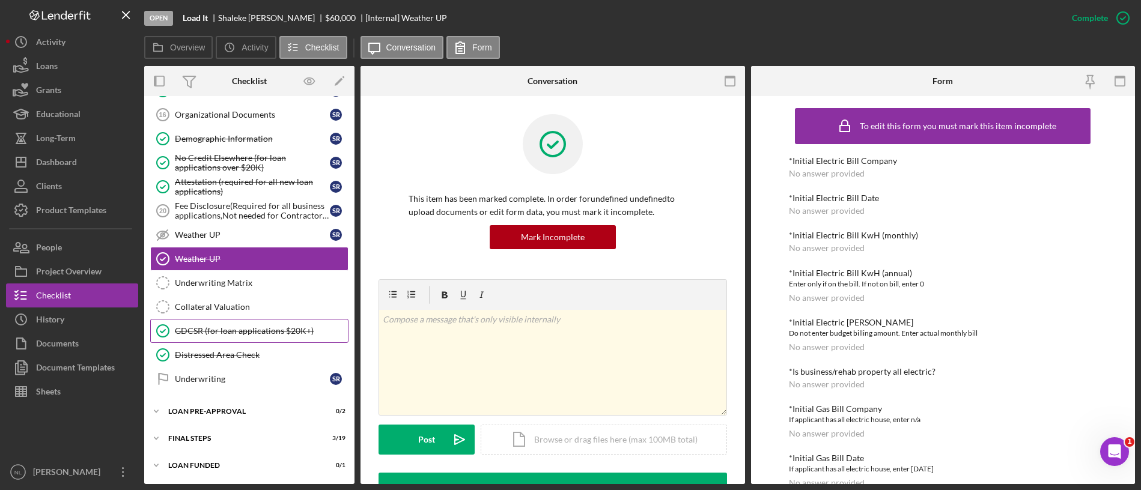
click at [222, 333] on div "GDCSR (for loan applications $20K+)" at bounding box center [261, 331] width 173 height 10
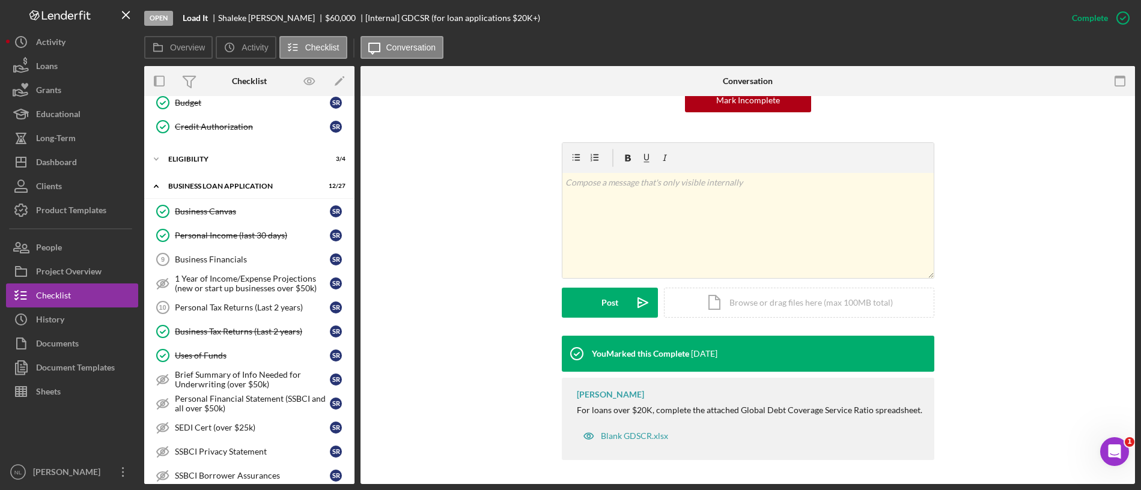
scroll to position [300, 0]
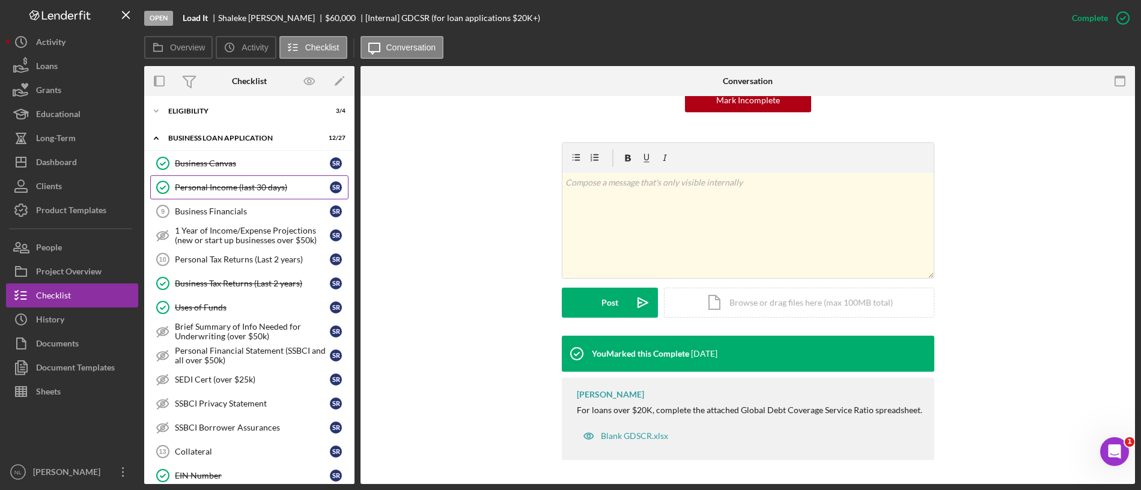
click at [234, 190] on div "Personal Income (last 30 days)" at bounding box center [252, 188] width 155 height 10
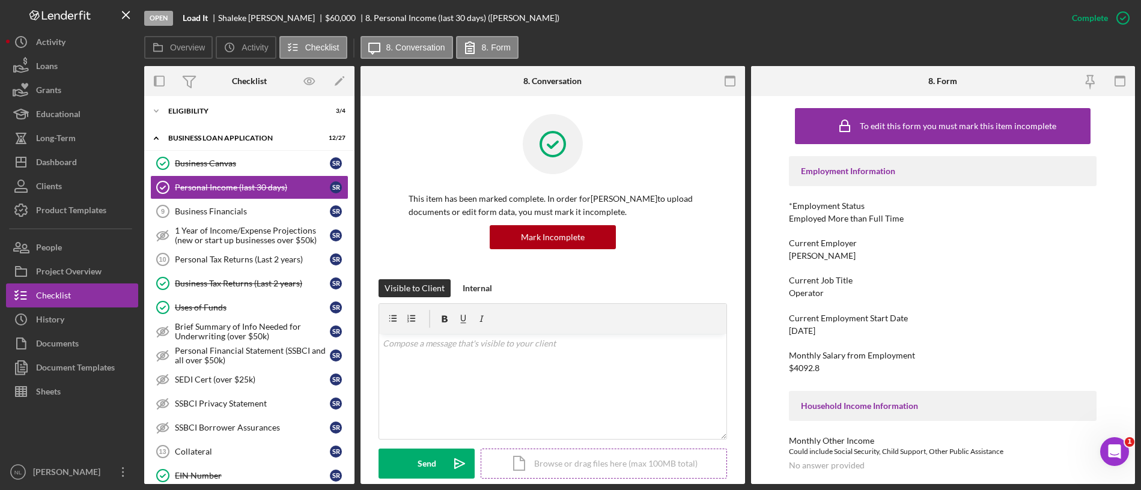
scroll to position [455, 0]
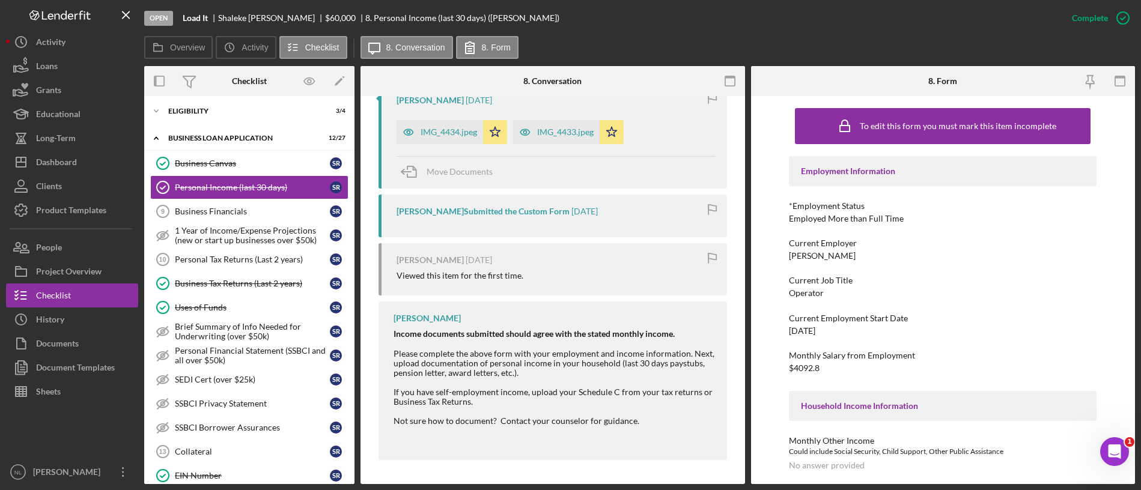
click at [440, 144] on div "[PERSON_NAME] [DATE] IMG_4434.jpeg Icon/Star IMG_4433.jpeg Icon/Star Move Docum…" at bounding box center [552, 135] width 348 height 105
click at [443, 120] on div "IMG_4434.jpeg" at bounding box center [439, 132] width 87 height 24
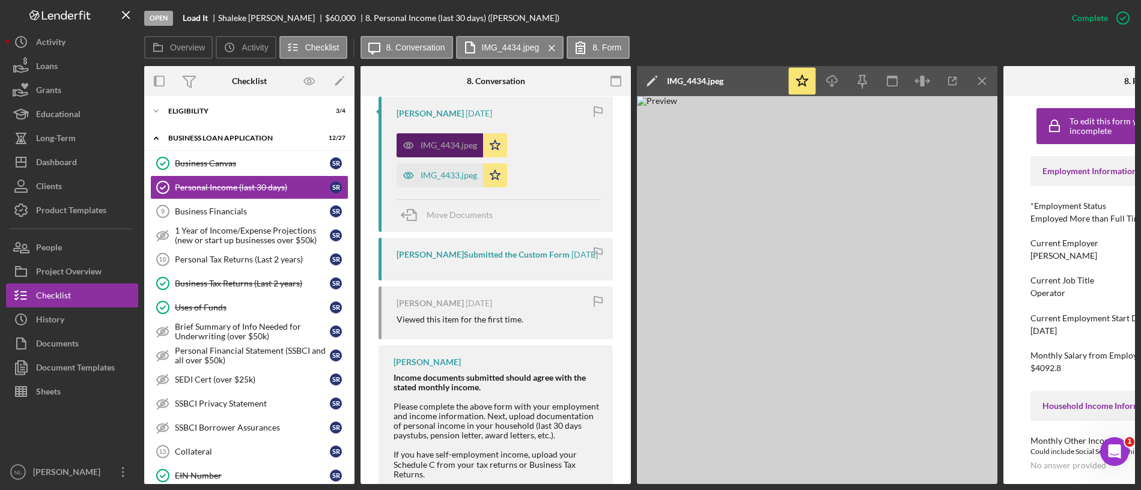
scroll to position [469, 0]
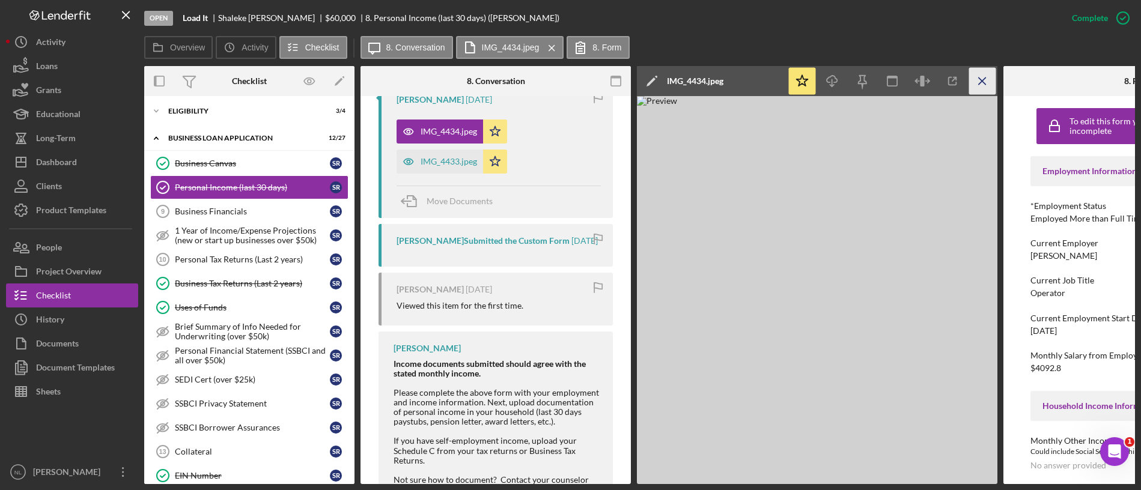
click at [989, 86] on icon "Icon/Menu Close" at bounding box center [982, 81] width 27 height 27
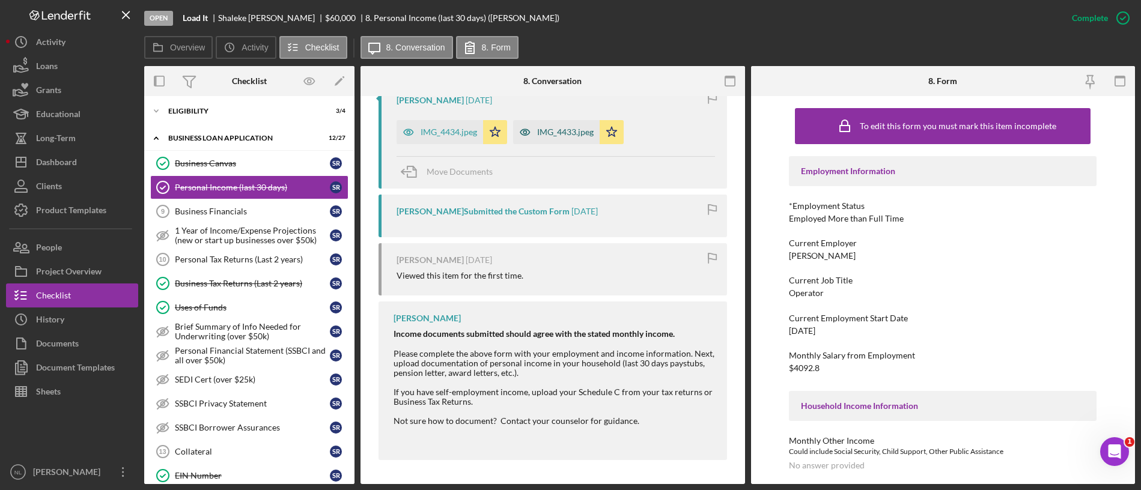
click at [549, 138] on div "IMG_4433.jpeg" at bounding box center [556, 132] width 87 height 24
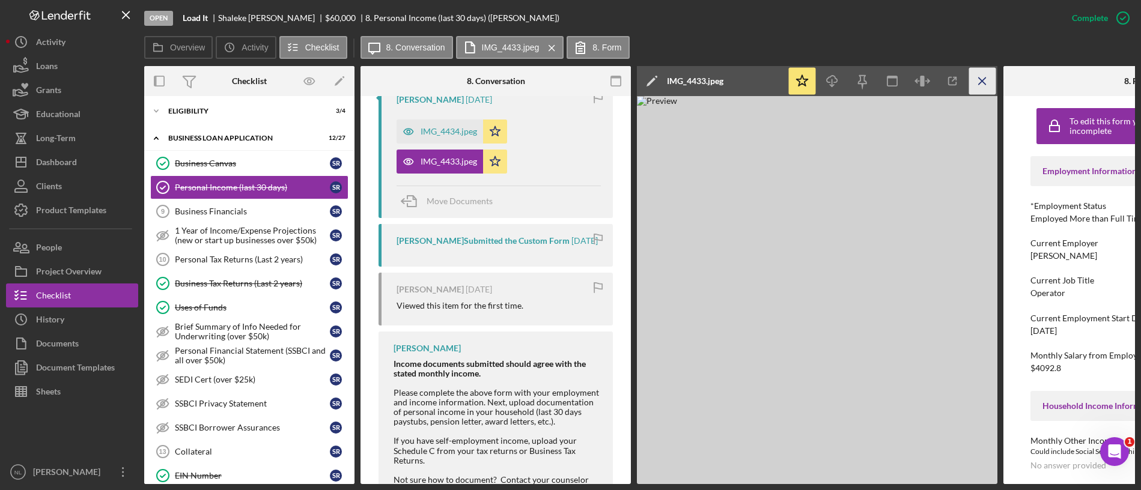
click at [991, 80] on icon "Icon/Menu Close" at bounding box center [982, 81] width 27 height 27
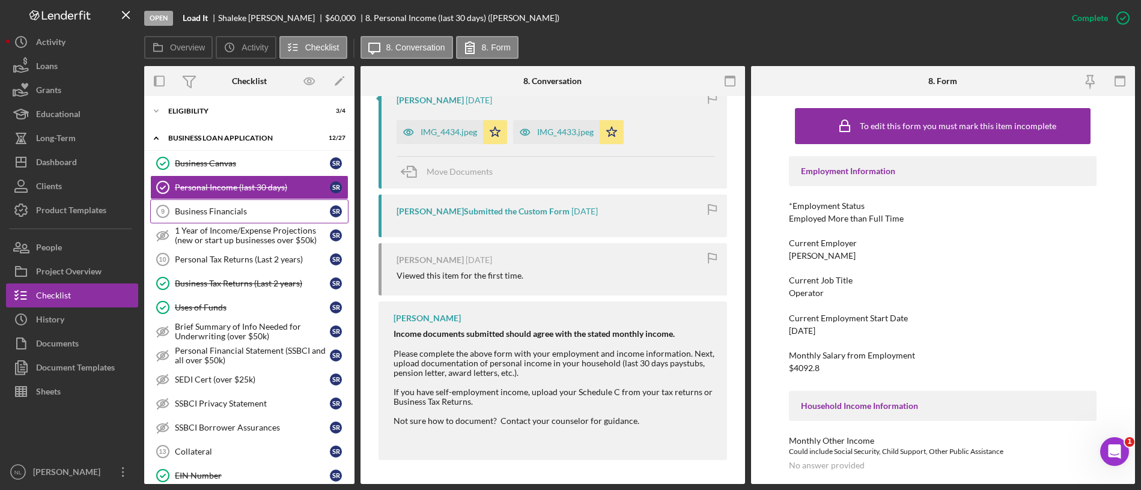
click at [248, 207] on div "Business Financials" at bounding box center [252, 212] width 155 height 10
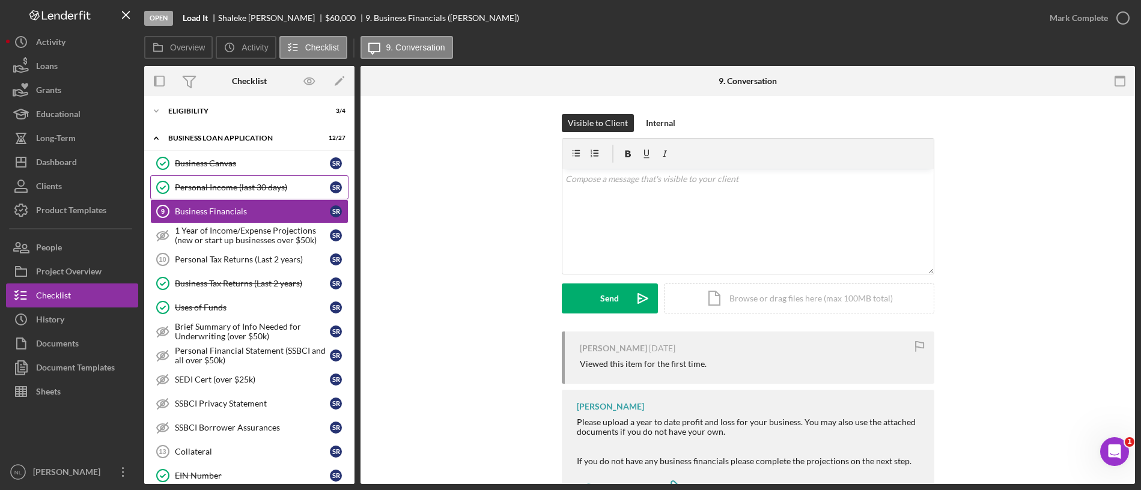
click at [232, 183] on div "Personal Income (last 30 days)" at bounding box center [252, 188] width 155 height 10
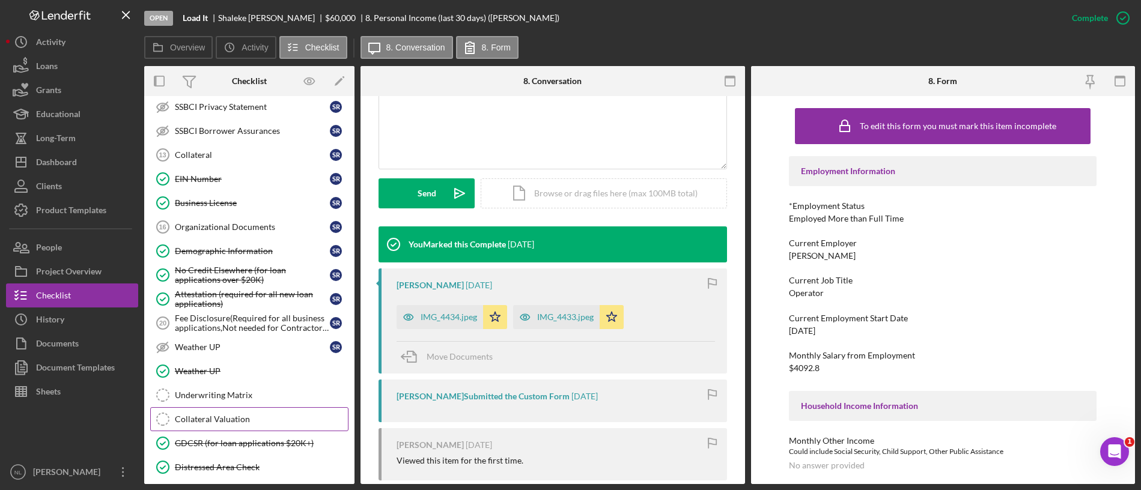
scroll to position [709, 0]
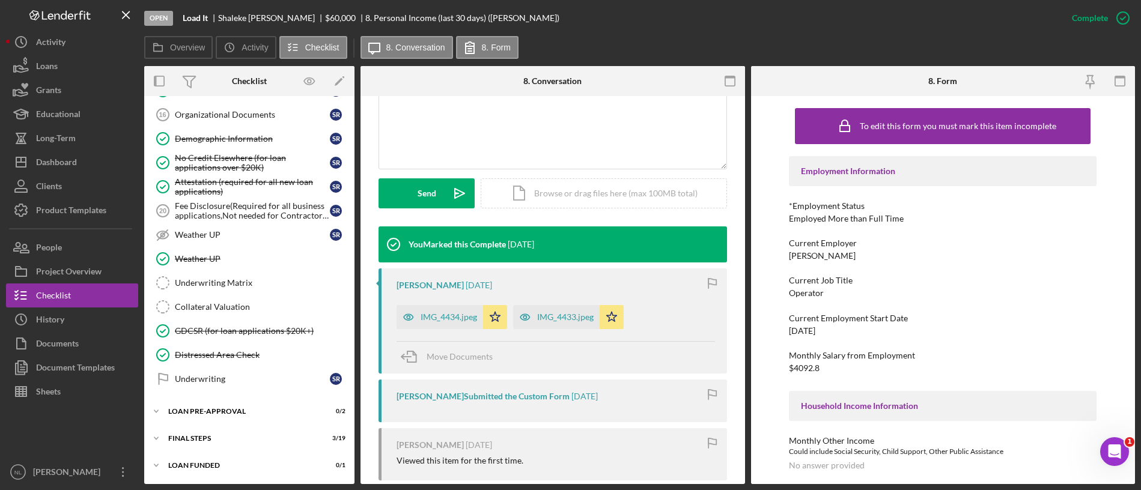
click at [225, 437] on div "FINAL STEPS" at bounding box center [253, 438] width 171 height 7
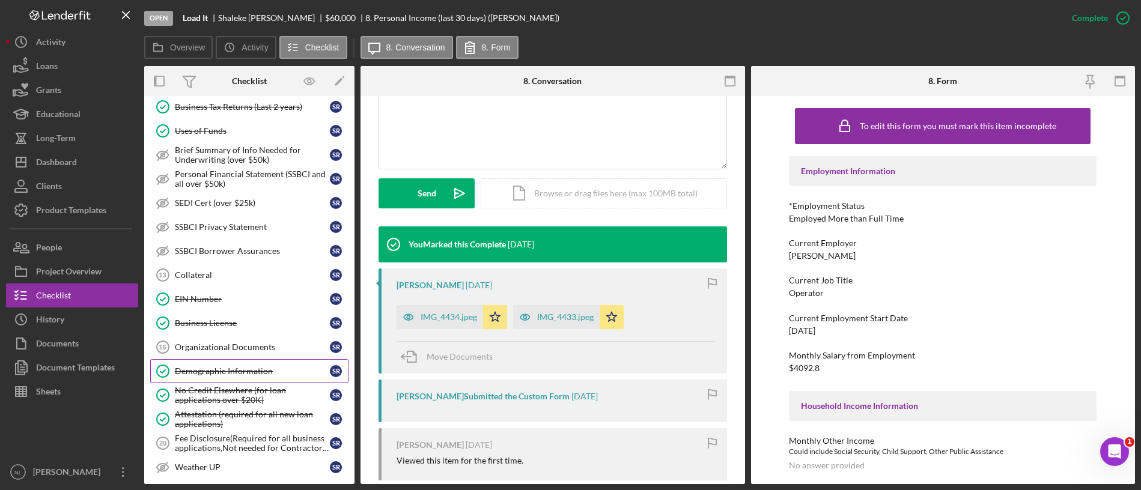
scroll to position [0, 0]
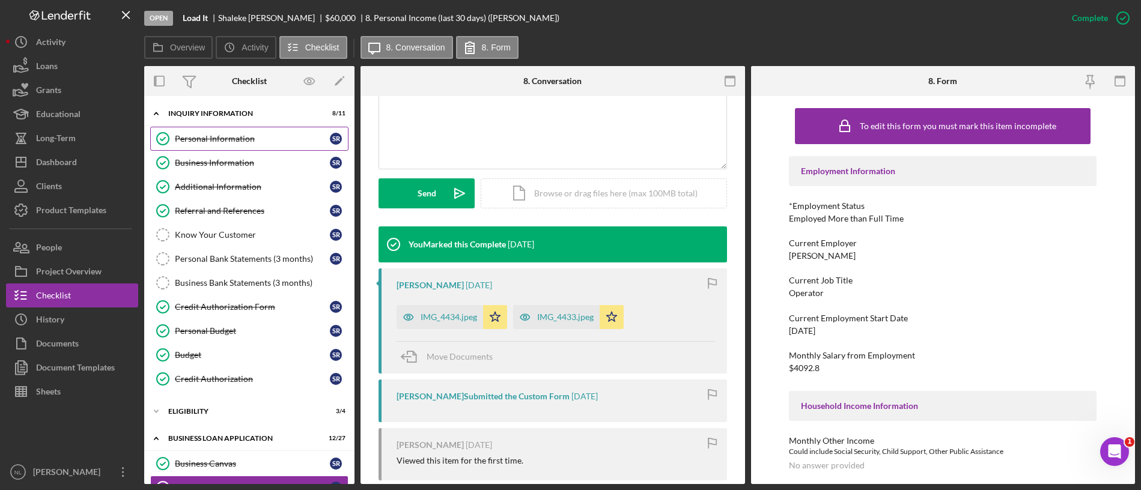
click at [238, 134] on div "Personal Information" at bounding box center [252, 139] width 155 height 10
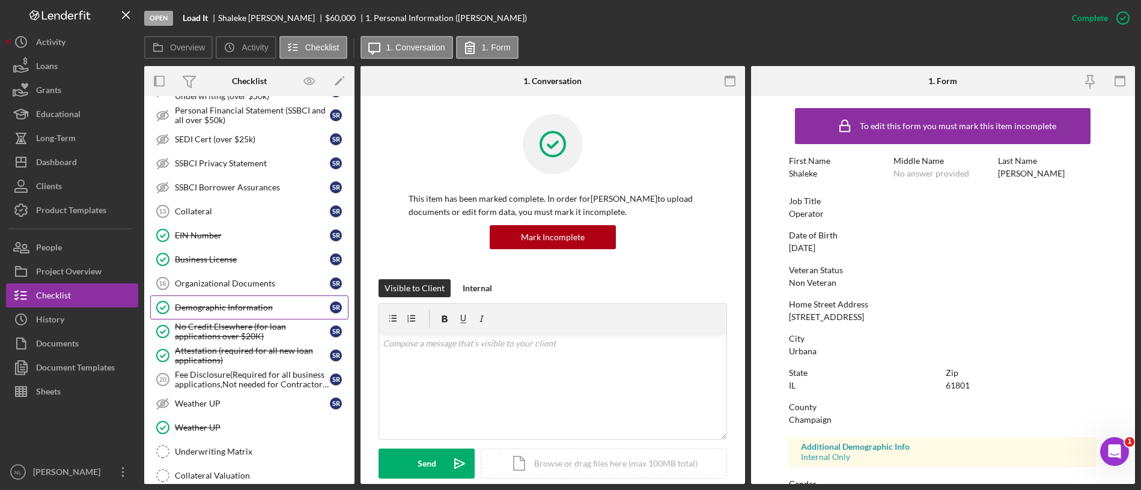
scroll to position [542, 0]
click at [264, 292] on link "Organizational Documents 16 Organizational Documents S R" at bounding box center [249, 282] width 198 height 24
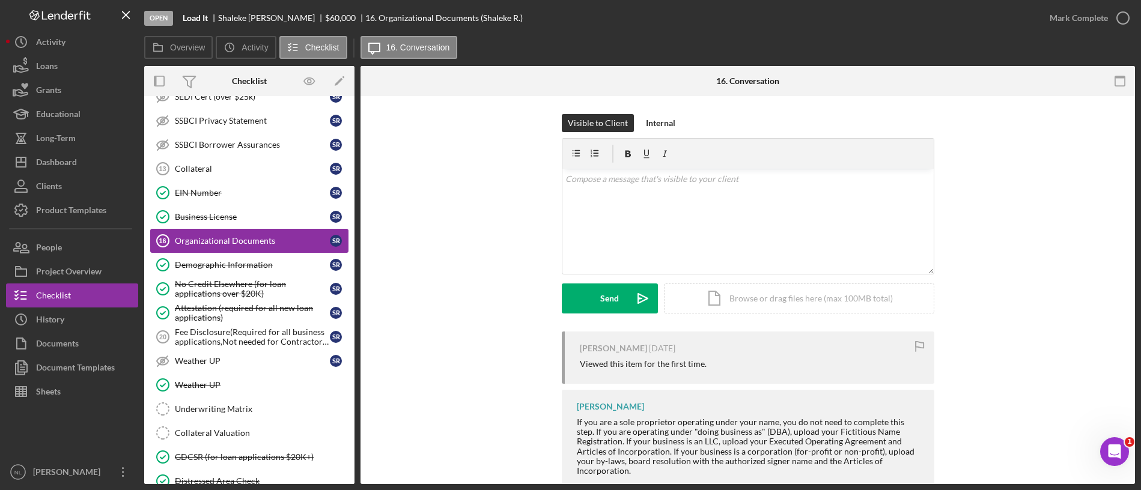
scroll to position [568, 0]
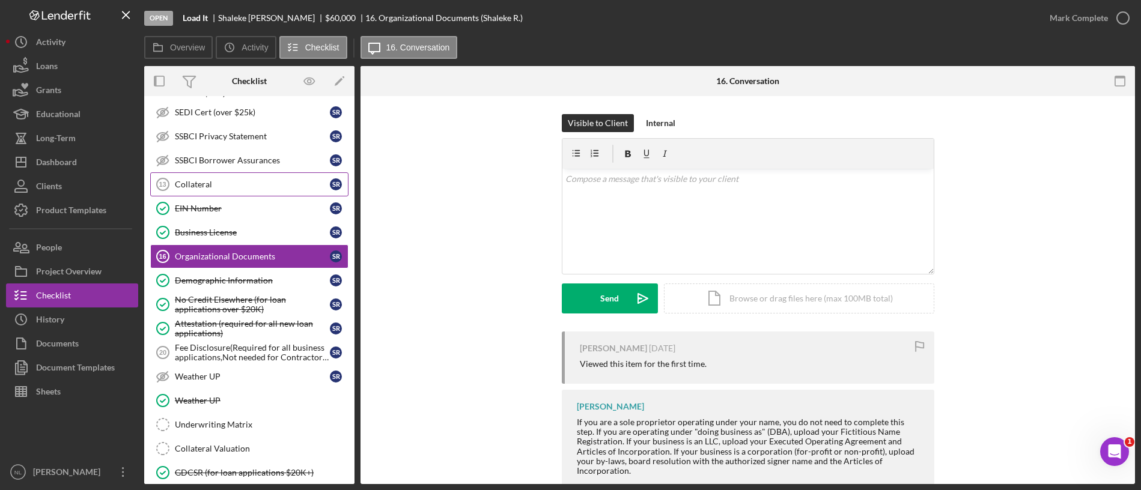
click at [226, 187] on div "Collateral" at bounding box center [252, 185] width 155 height 10
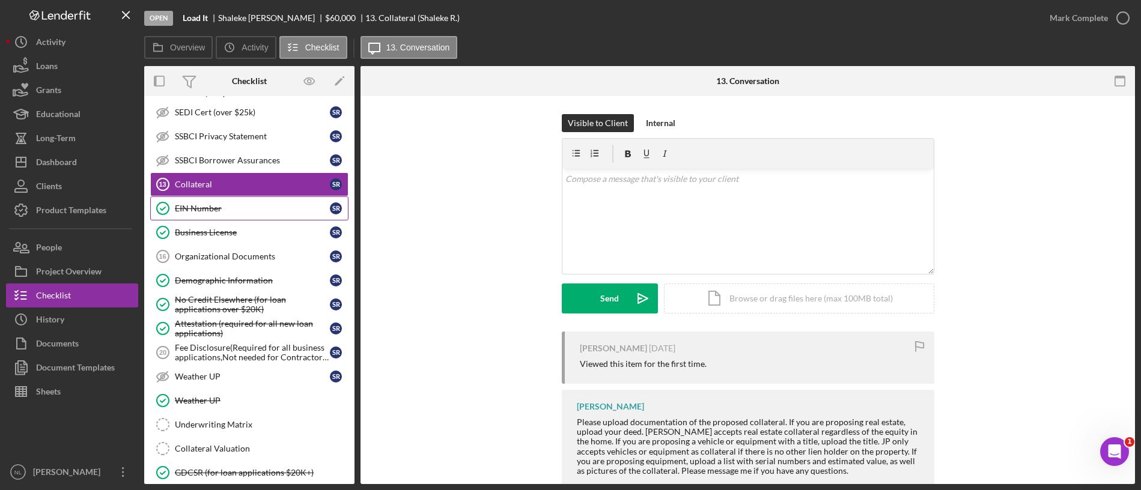
click at [226, 212] on div "EIN Number" at bounding box center [252, 209] width 155 height 10
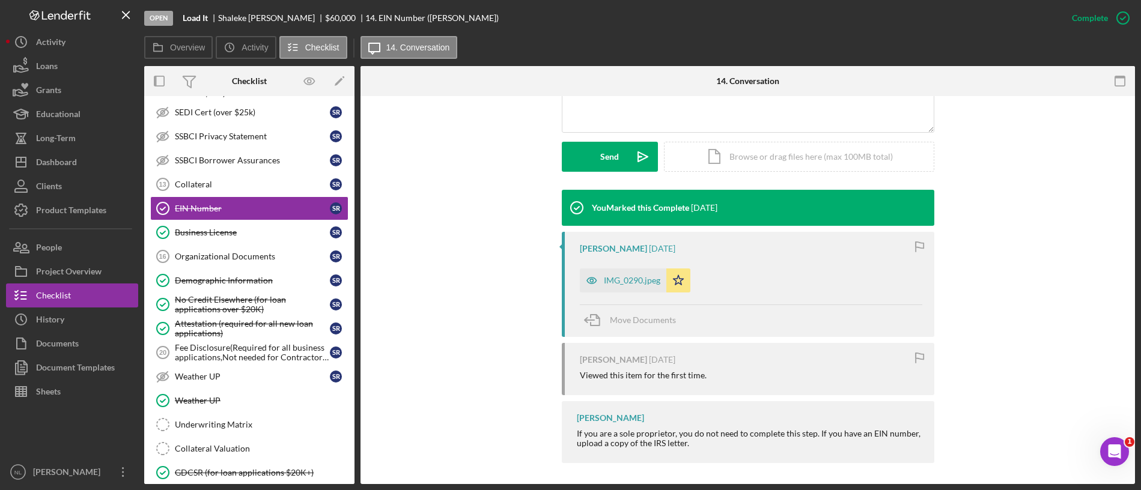
scroll to position [310, 0]
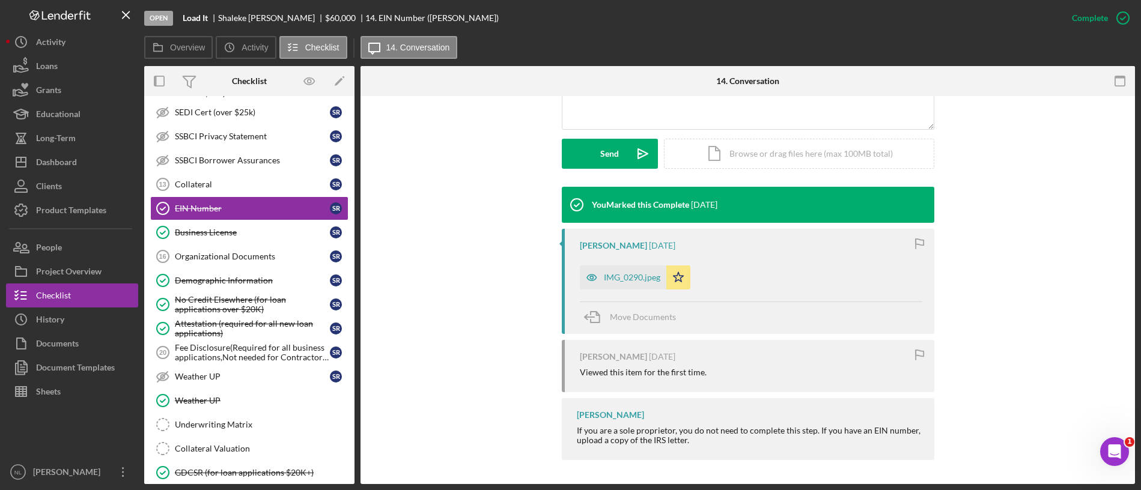
click at [631, 290] on div "[PERSON_NAME] [DATE] IMG_0290.jpeg Icon/Star Move Documents" at bounding box center [748, 281] width 372 height 105
click at [630, 266] on div "IMG_0290.jpeg" at bounding box center [623, 278] width 87 height 24
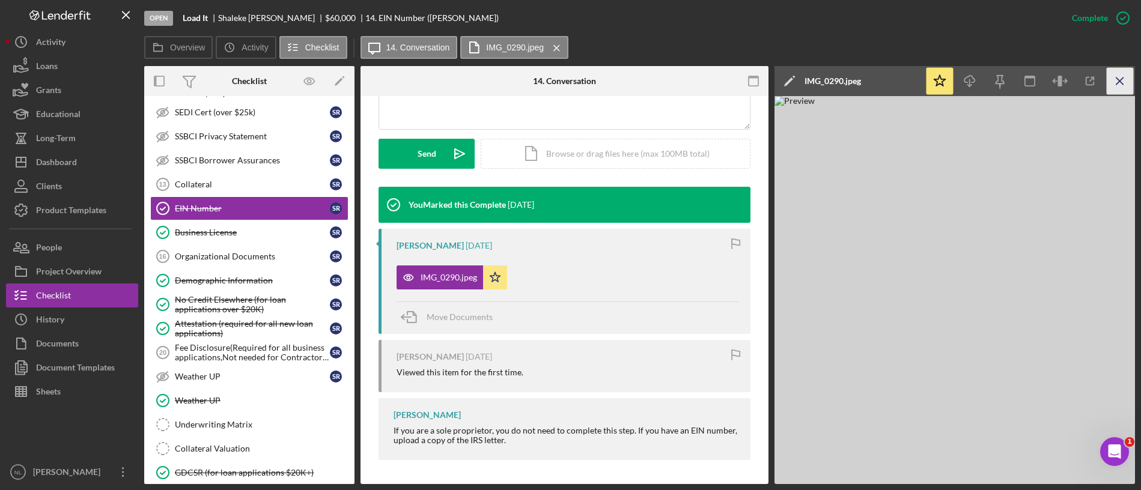
click at [1120, 87] on icon "Icon/Menu Close" at bounding box center [1120, 81] width 27 height 27
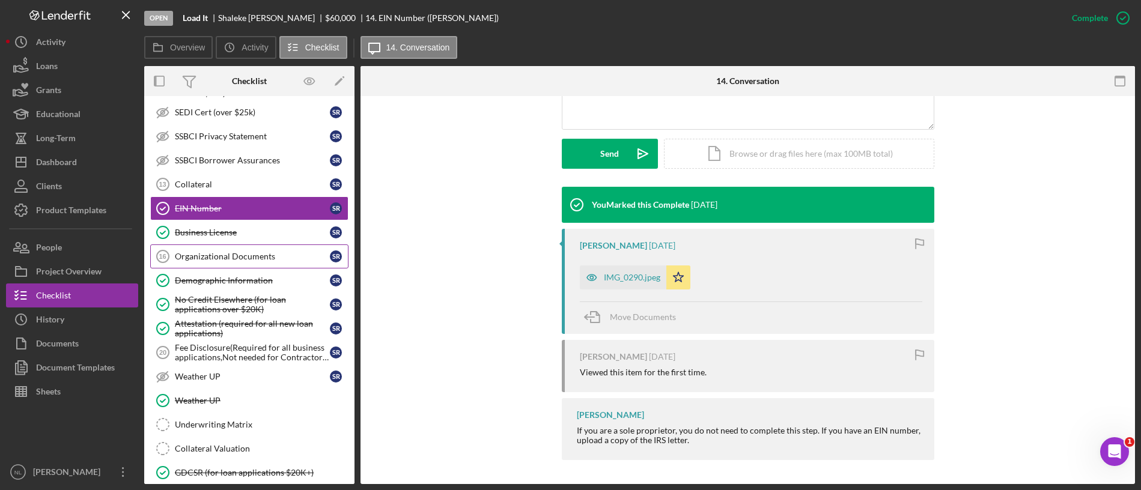
click at [168, 257] on icon "Organizational Documents 16" at bounding box center [163, 256] width 30 height 30
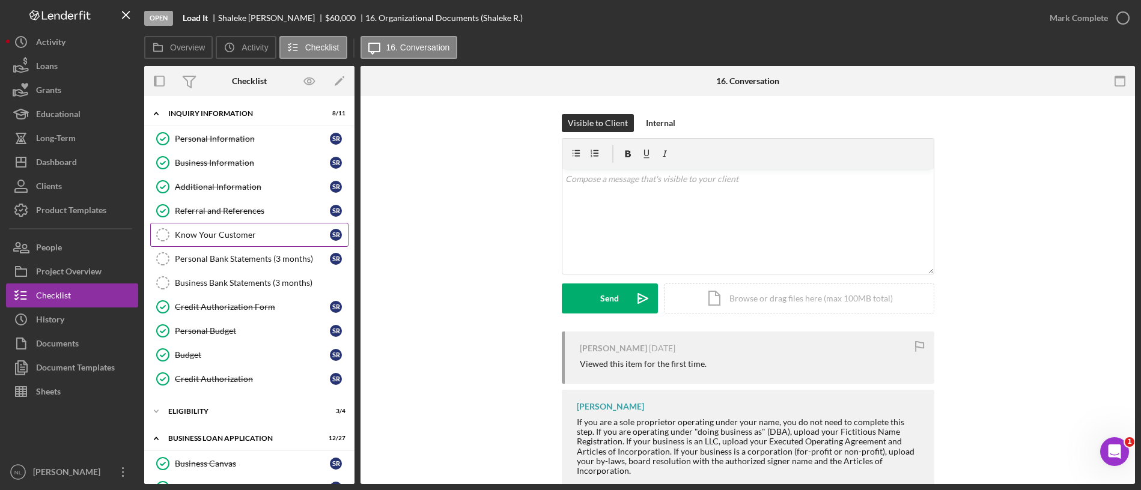
click at [253, 240] on link "Know Your Customer Know Your Customer S R" at bounding box center [249, 235] width 198 height 24
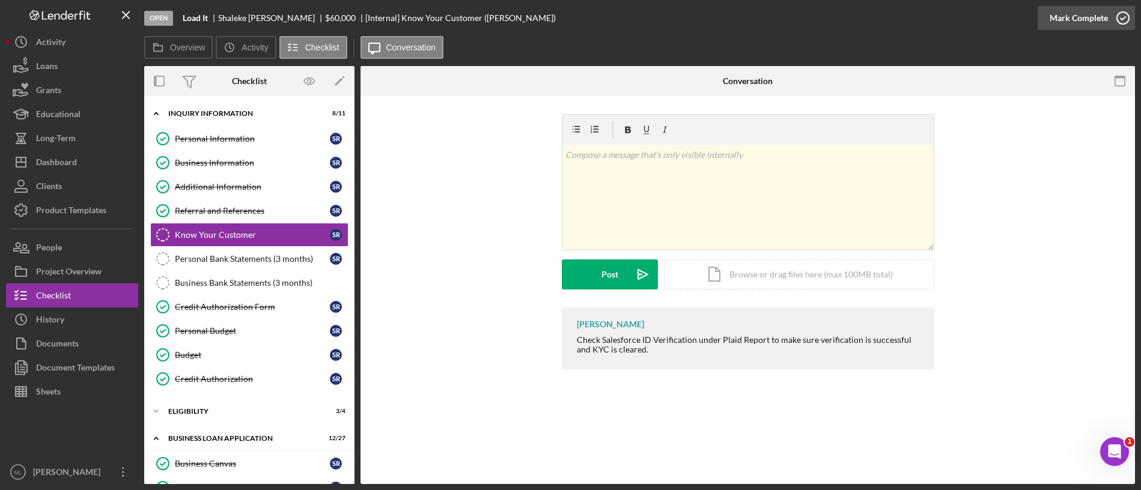
click at [1105, 16] on div "Mark Complete" at bounding box center [1078, 18] width 58 height 24
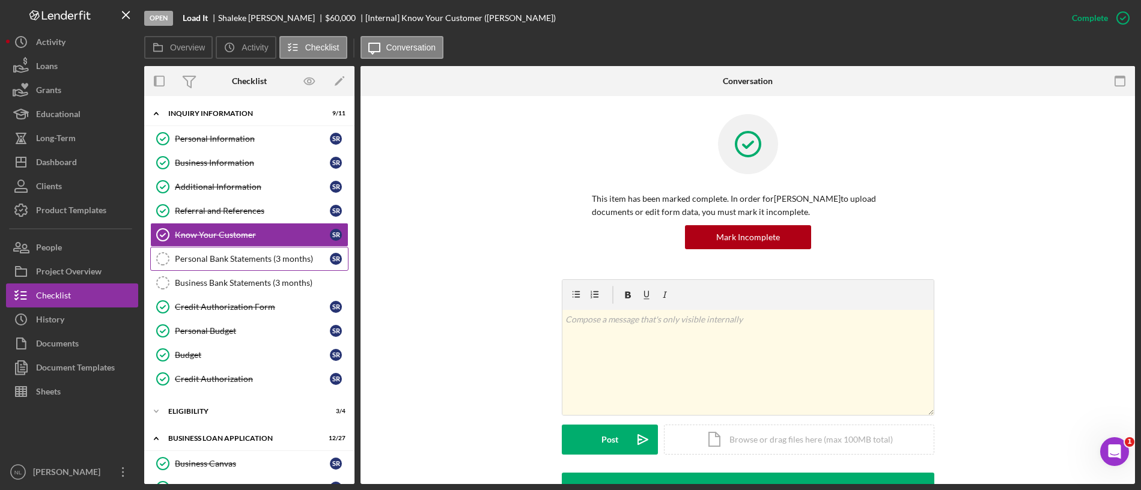
click at [231, 266] on link "Personal Bank Statements (3 months) Personal Bank Statements (3 months) S R" at bounding box center [249, 259] width 198 height 24
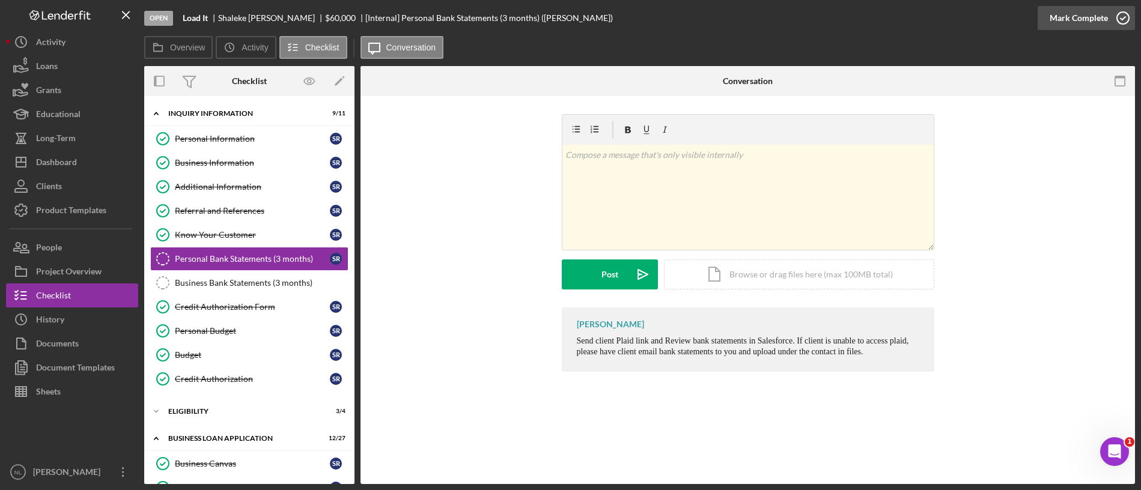
click at [1093, 22] on div "Mark Complete" at bounding box center [1078, 18] width 58 height 24
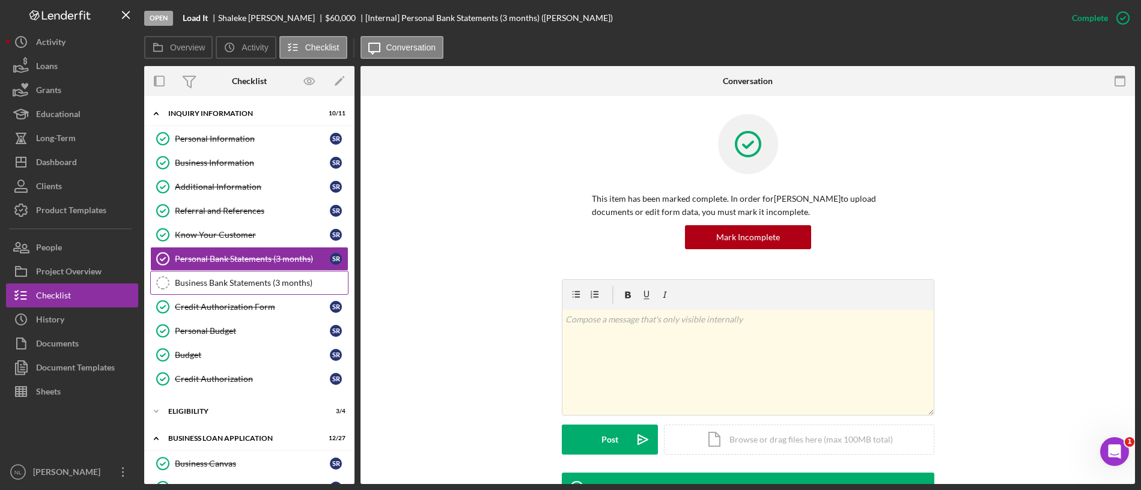
click at [275, 278] on div "Business Bank Statements (3 months)" at bounding box center [261, 283] width 173 height 10
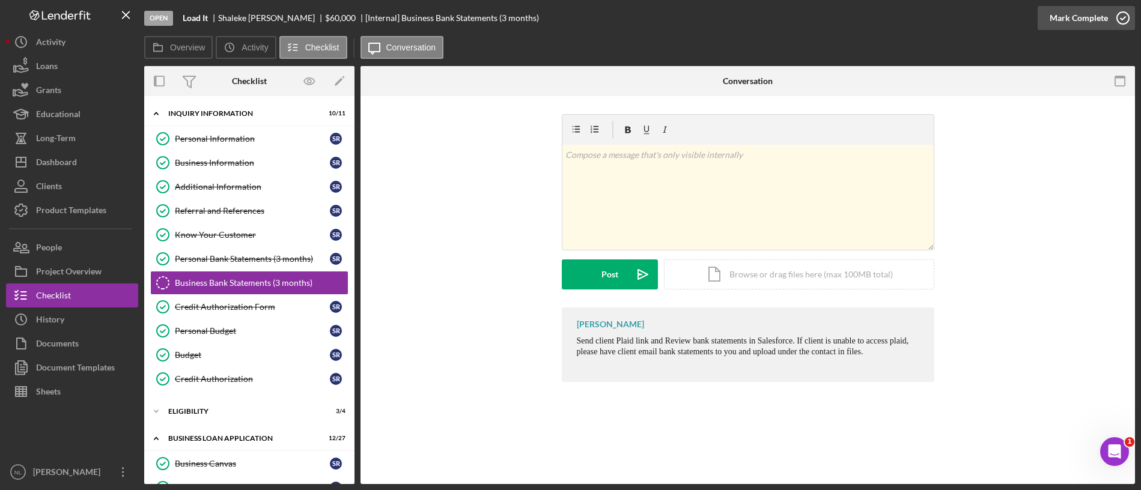
click at [1081, 19] on div "Mark Complete" at bounding box center [1078, 18] width 58 height 24
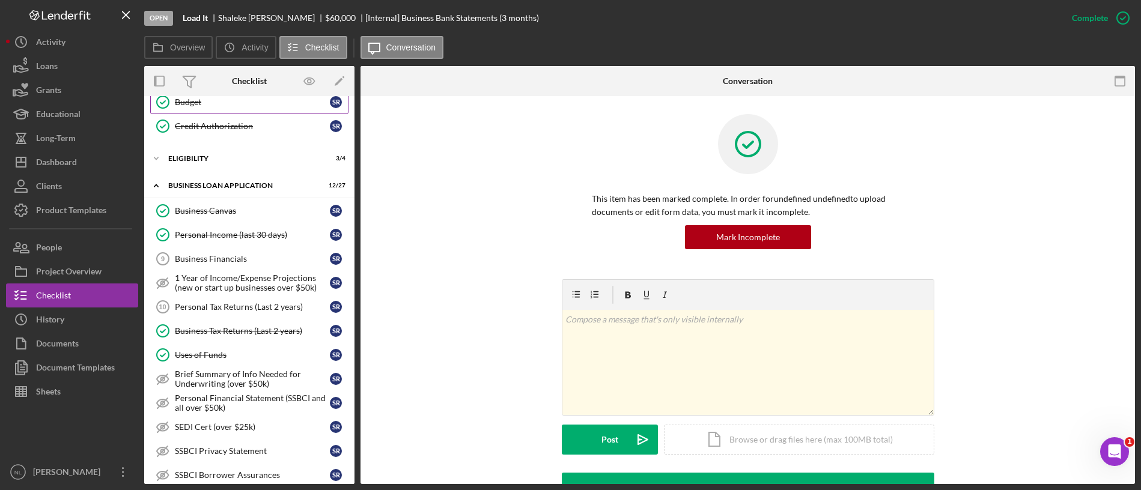
scroll to position [294, 0]
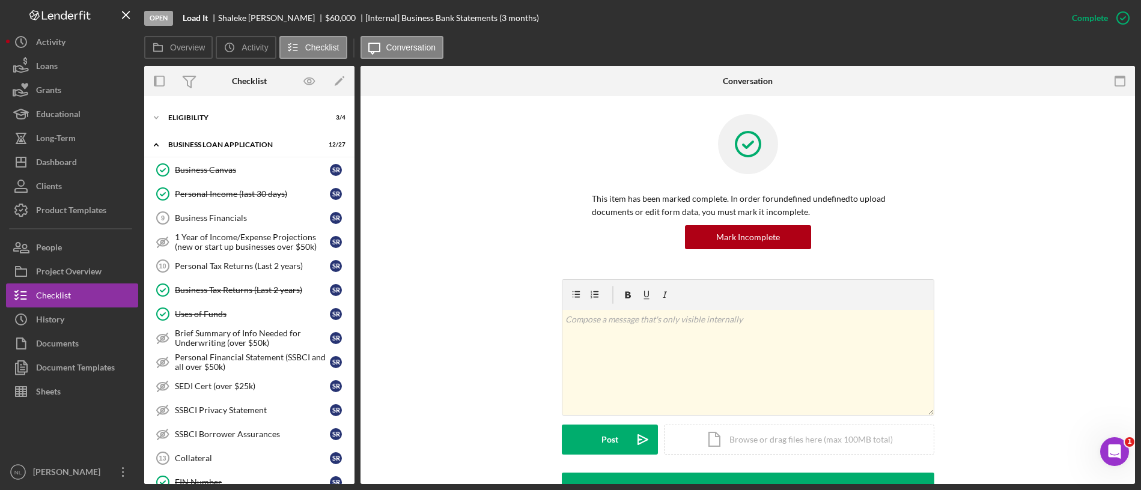
click at [648, 183] on div at bounding box center [748, 153] width 312 height 78
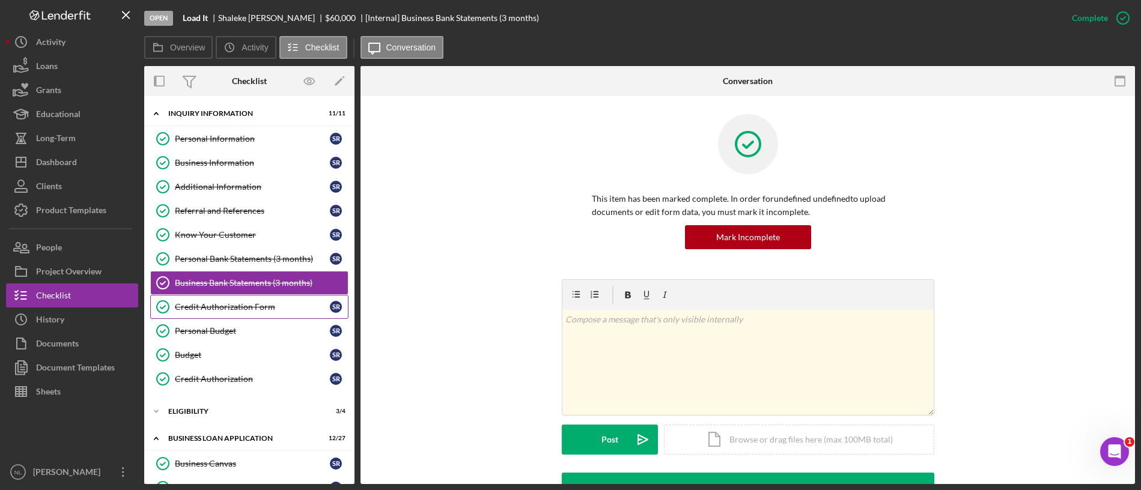
scroll to position [73, 0]
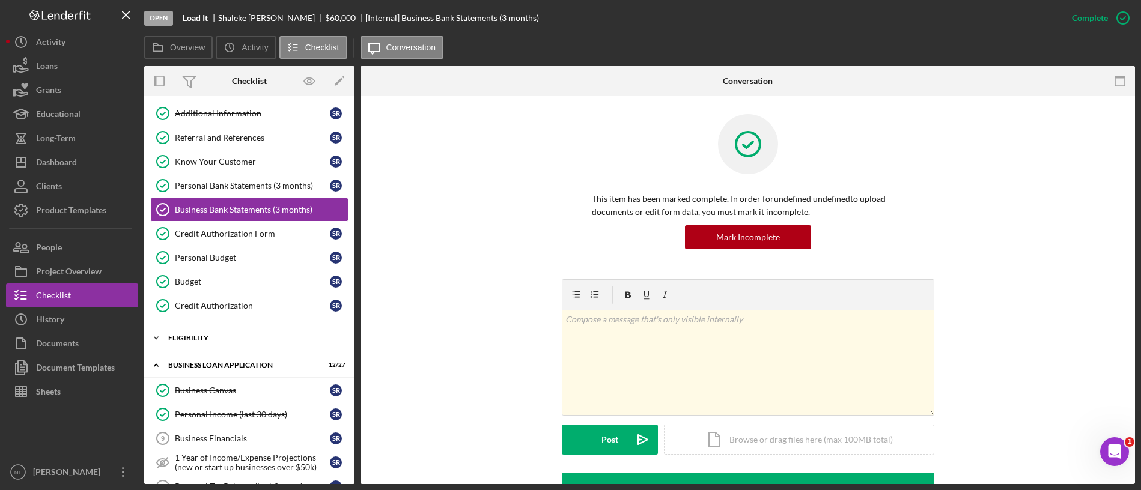
click at [210, 333] on div "Icon/Expander ELIGIBILITY 3 / 4" at bounding box center [249, 338] width 210 height 24
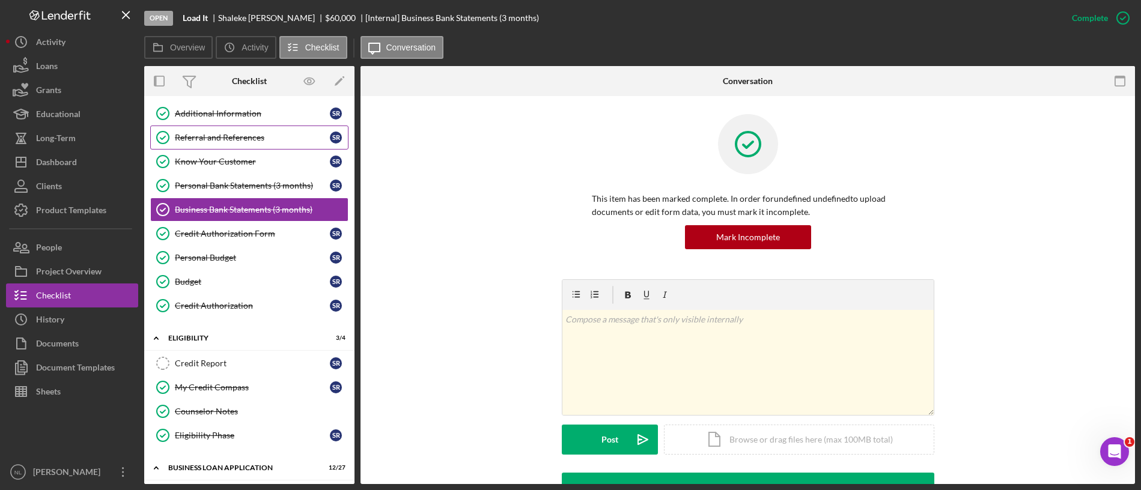
scroll to position [0, 0]
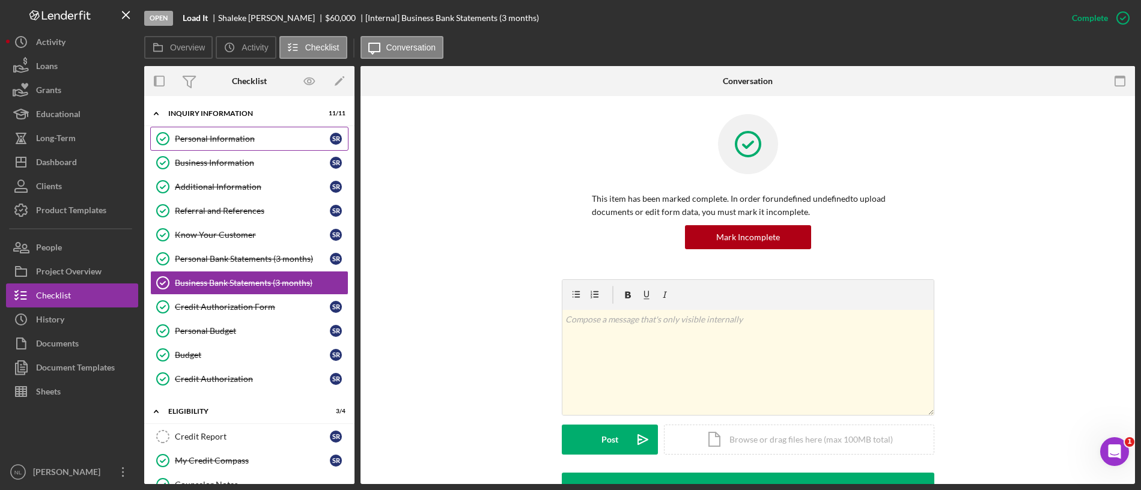
click at [240, 135] on div "Personal Information" at bounding box center [252, 139] width 155 height 10
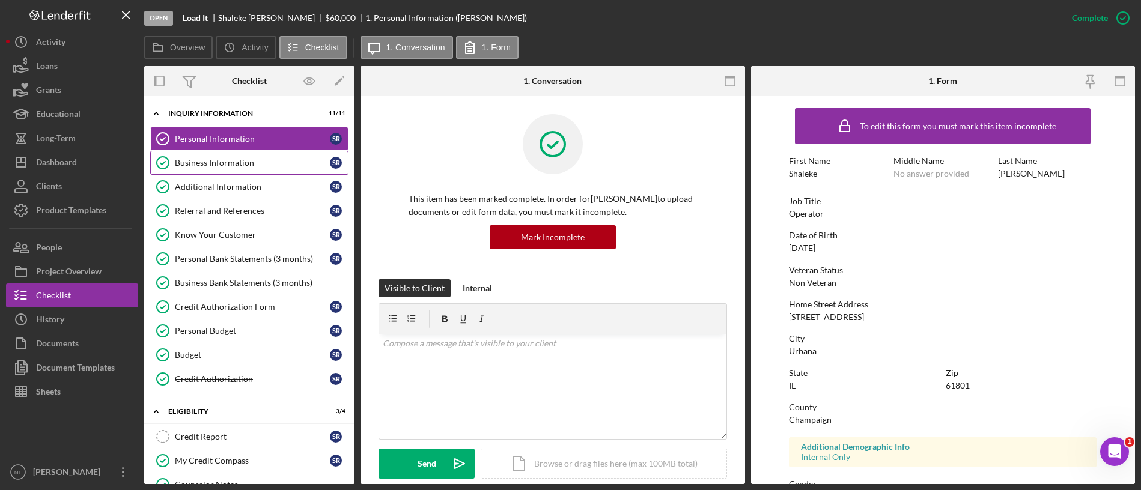
click at [246, 166] on div "Business Information" at bounding box center [252, 163] width 155 height 10
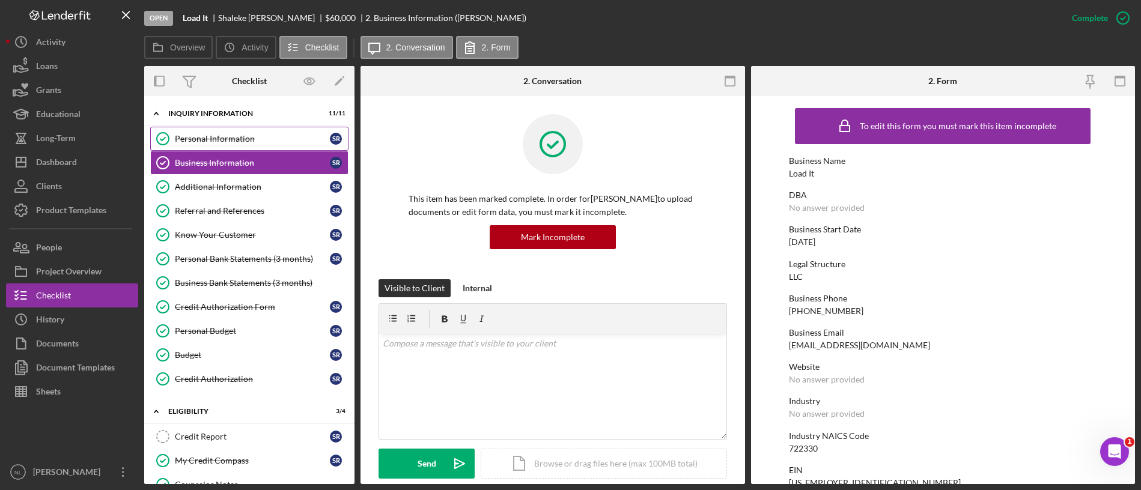
click at [237, 143] on div "Personal Information" at bounding box center [252, 139] width 155 height 10
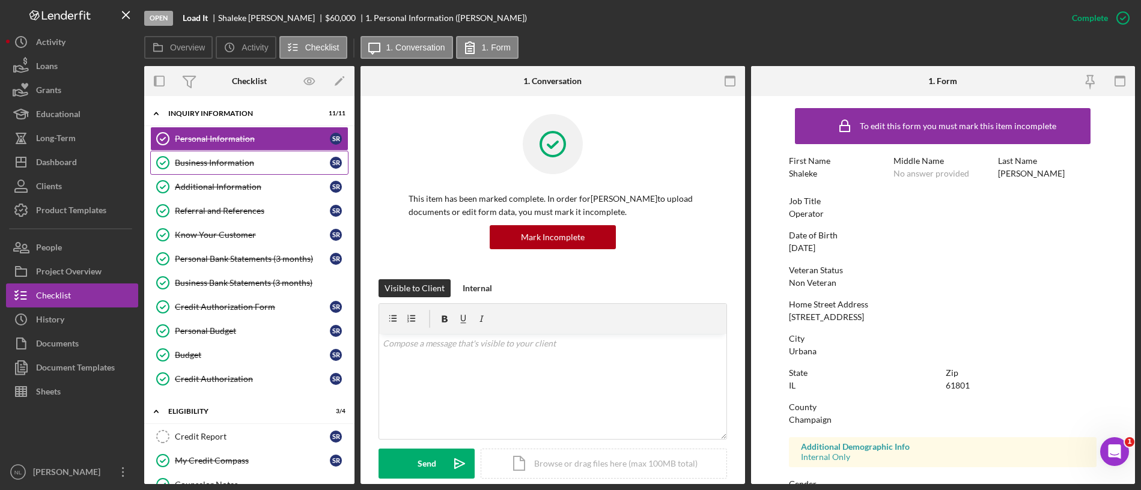
click at [233, 154] on link "Business Information Business Information S R" at bounding box center [249, 163] width 198 height 24
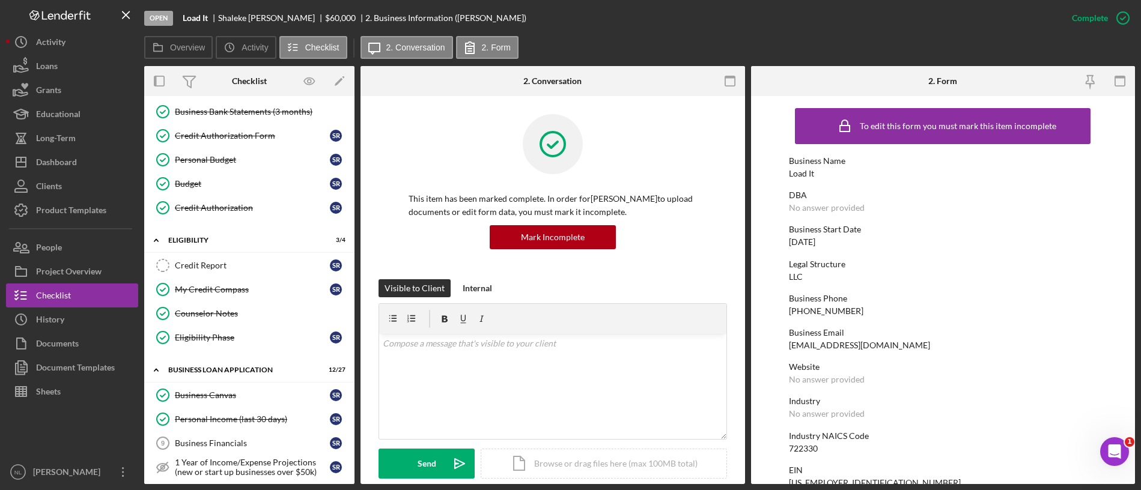
scroll to position [182, 0]
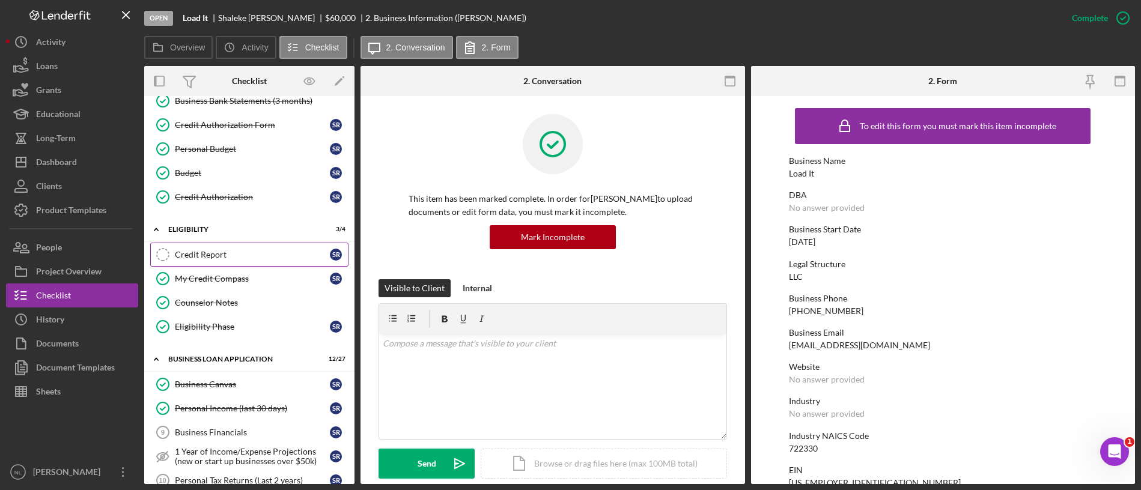
click at [240, 244] on link "Credit Report Credit Report S R" at bounding box center [249, 255] width 198 height 24
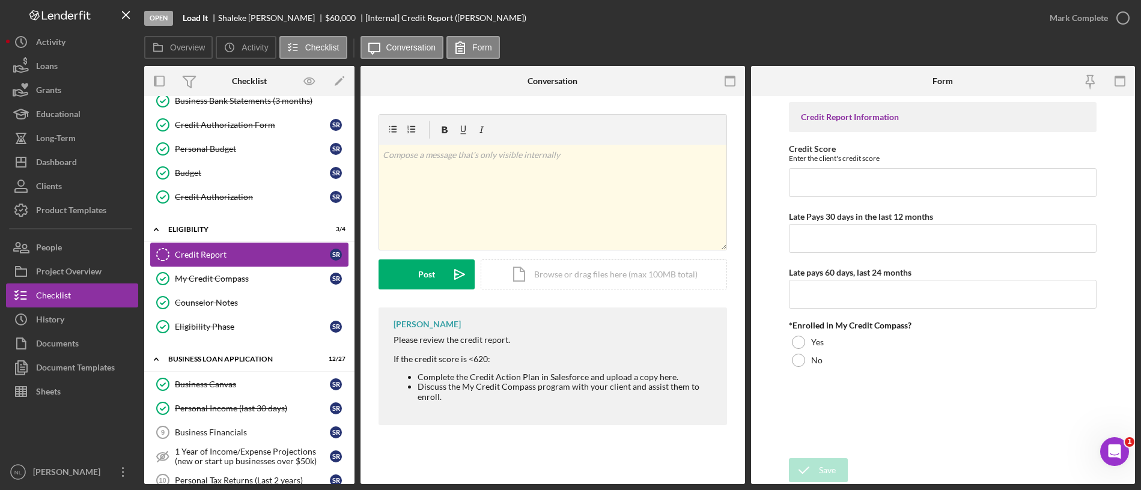
click at [250, 264] on link "Credit Report Credit Report S R" at bounding box center [249, 255] width 198 height 24
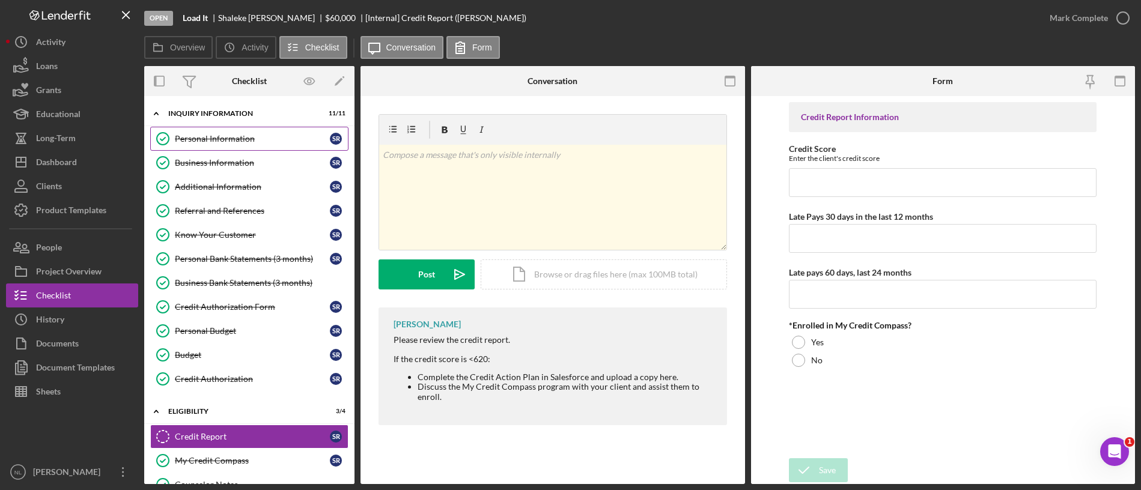
click at [282, 133] on link "Personal Information Personal Information S R" at bounding box center [249, 139] width 198 height 24
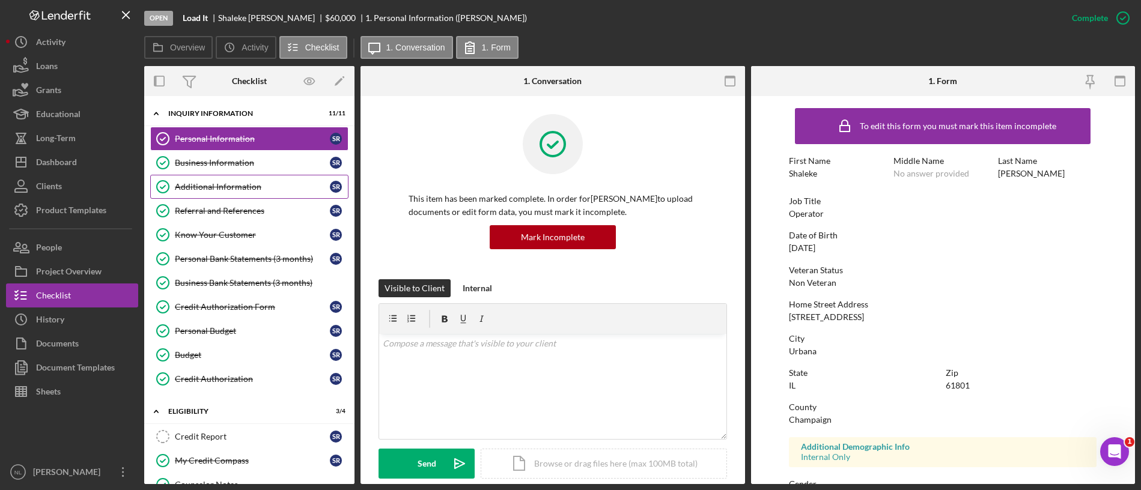
click at [270, 198] on link "Additional Information Additional Information S R" at bounding box center [249, 187] width 198 height 24
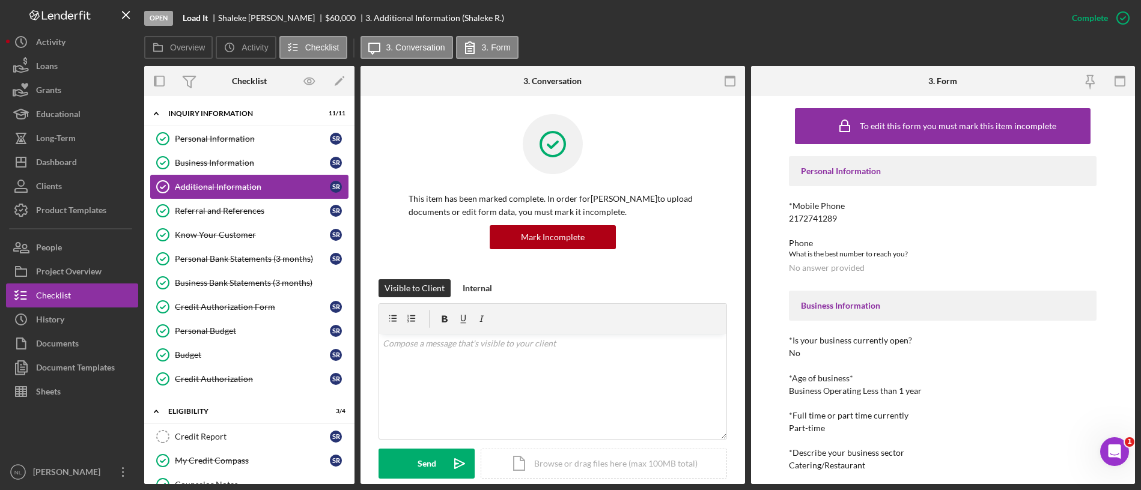
click at [254, 177] on link "Additional Information Additional Information S R" at bounding box center [249, 187] width 198 height 24
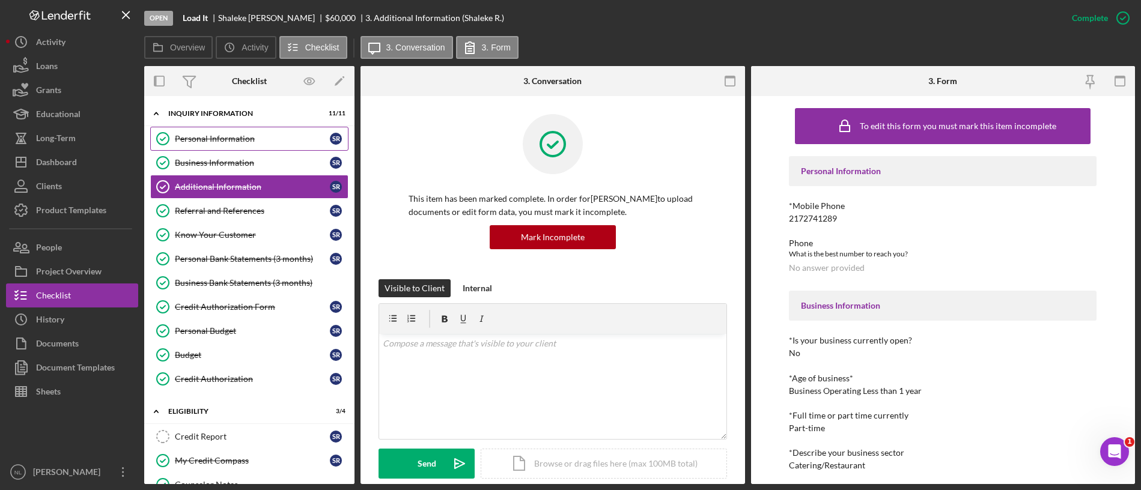
click at [244, 132] on link "Personal Information Personal Information S R" at bounding box center [249, 139] width 198 height 24
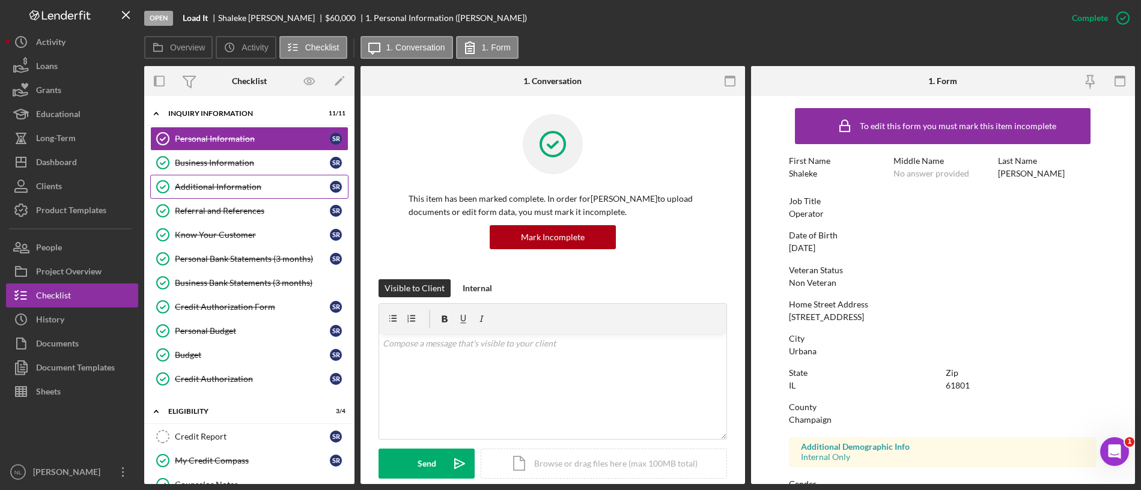
click at [220, 186] on div "Additional Information" at bounding box center [252, 187] width 155 height 10
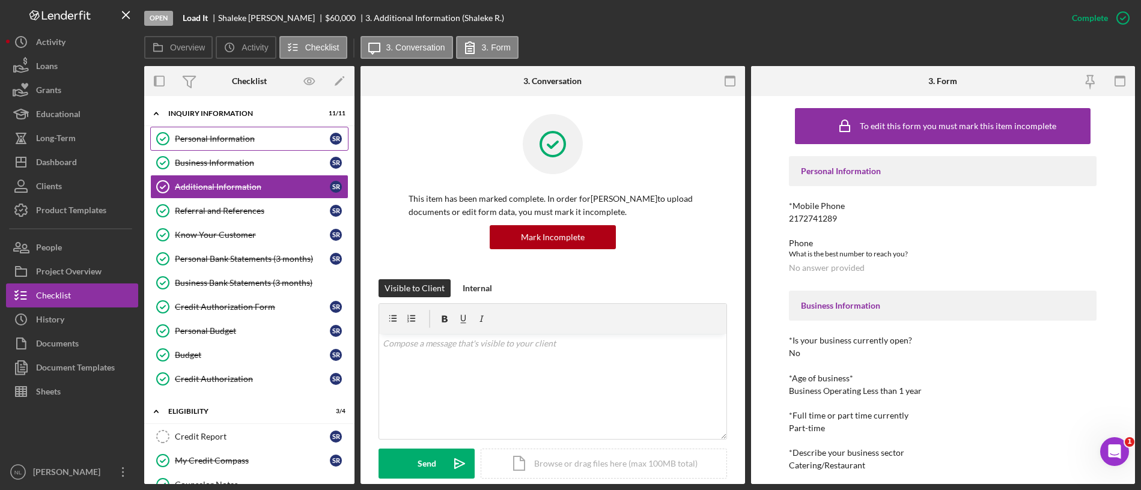
click at [223, 143] on div "Personal Information" at bounding box center [252, 139] width 155 height 10
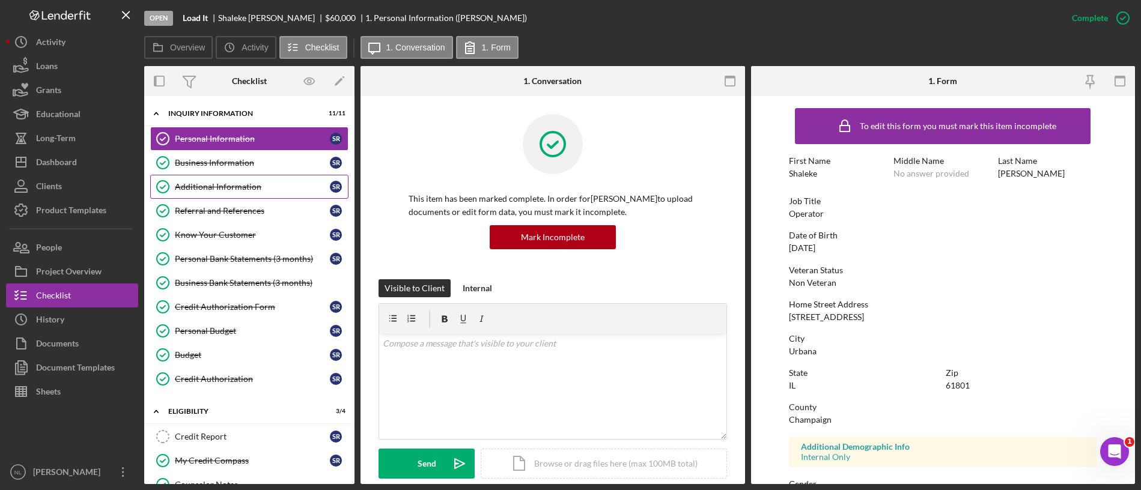
click at [234, 176] on link "Additional Information Additional Information S R" at bounding box center [249, 187] width 198 height 24
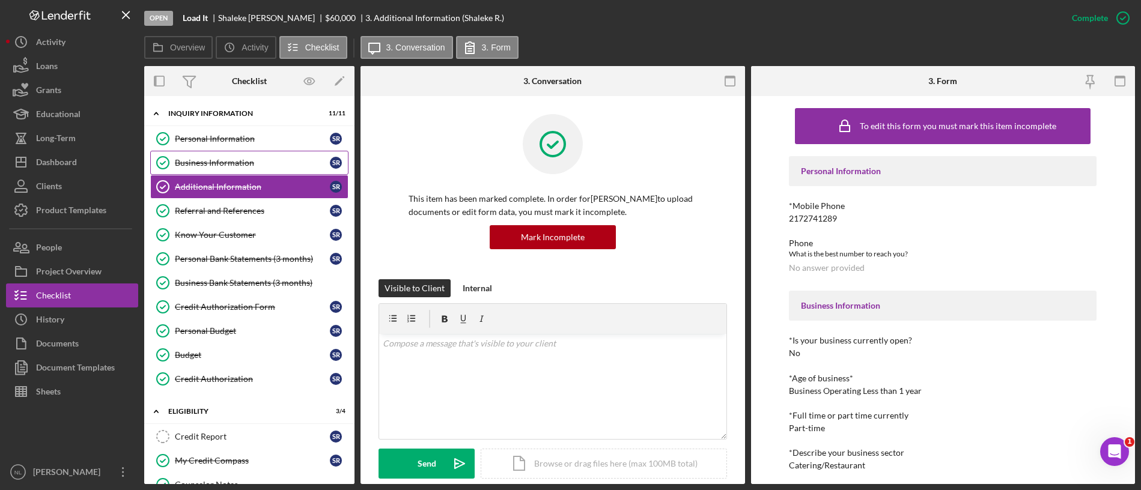
click at [235, 153] on link "Business Information Business Information S R" at bounding box center [249, 163] width 198 height 24
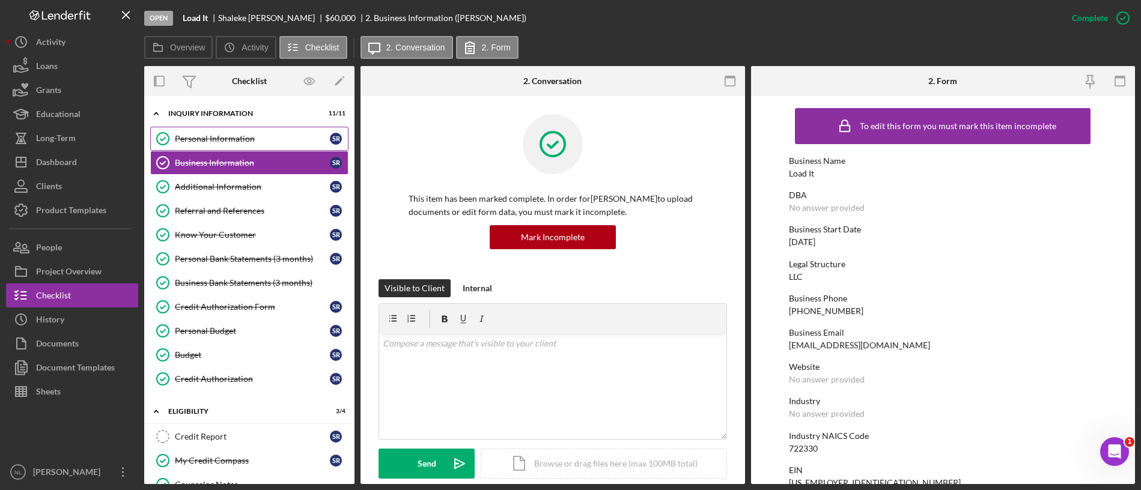
click at [229, 132] on link "Personal Information Personal Information S R" at bounding box center [249, 139] width 198 height 24
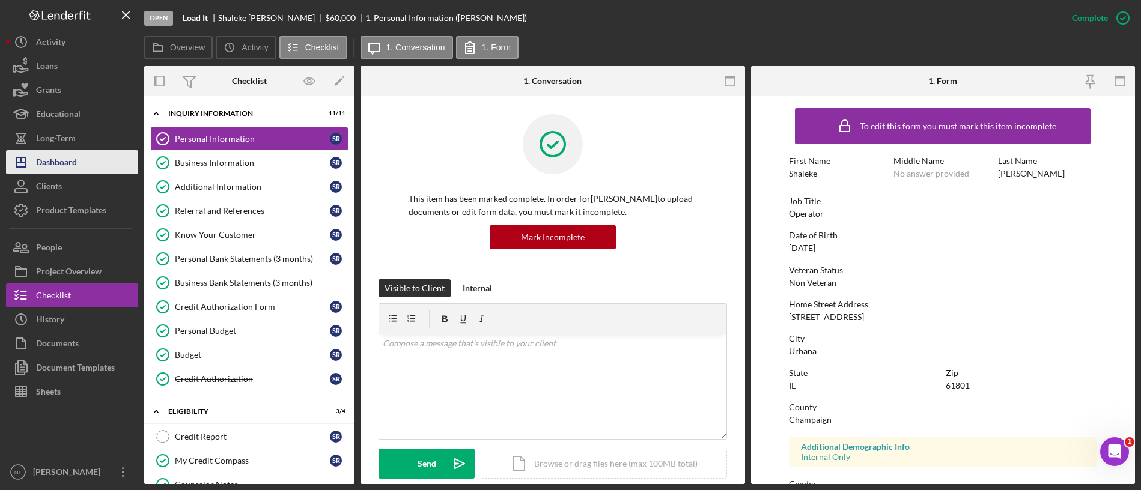
click at [70, 162] on div "Dashboard" at bounding box center [56, 163] width 41 height 27
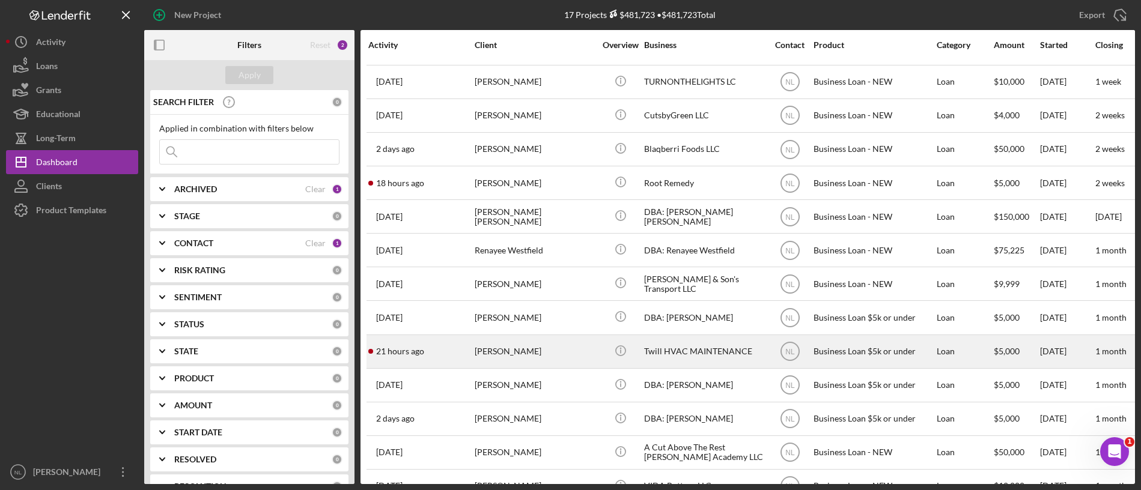
scroll to position [96, 0]
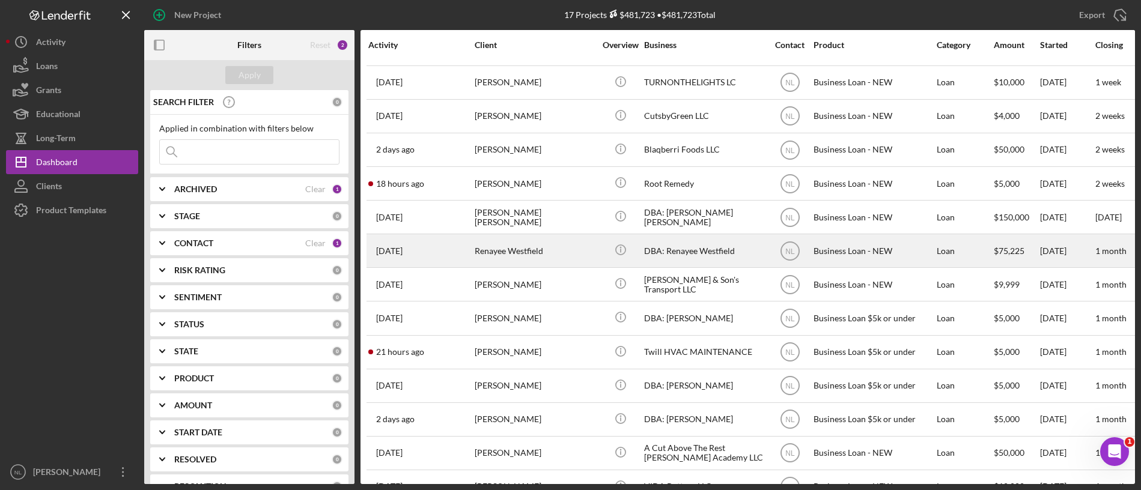
click at [526, 263] on div "Renayee Westfield" at bounding box center [535, 251] width 120 height 32
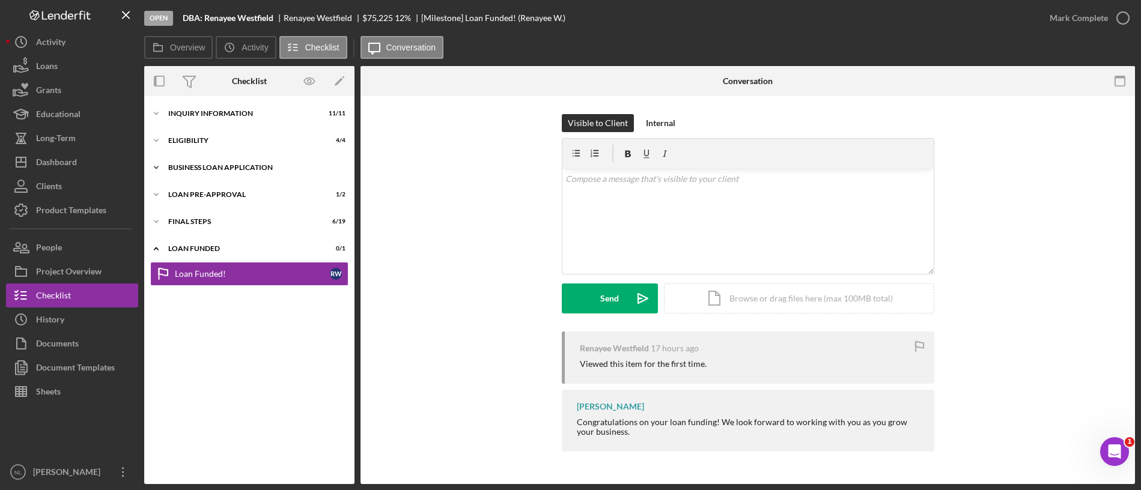
click at [202, 164] on div "BUSINESS LOAN APPLICATION" at bounding box center [253, 167] width 171 height 7
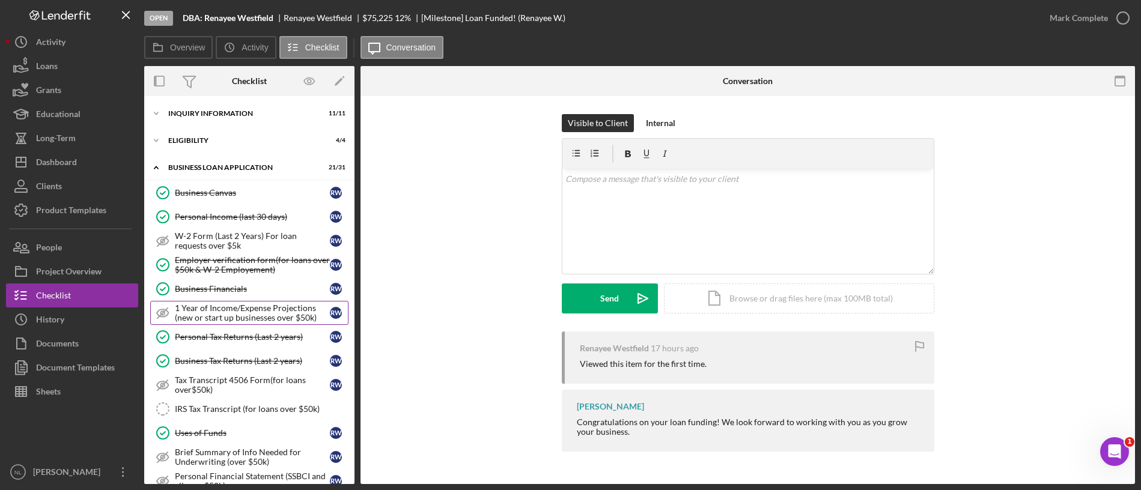
scroll to position [565, 0]
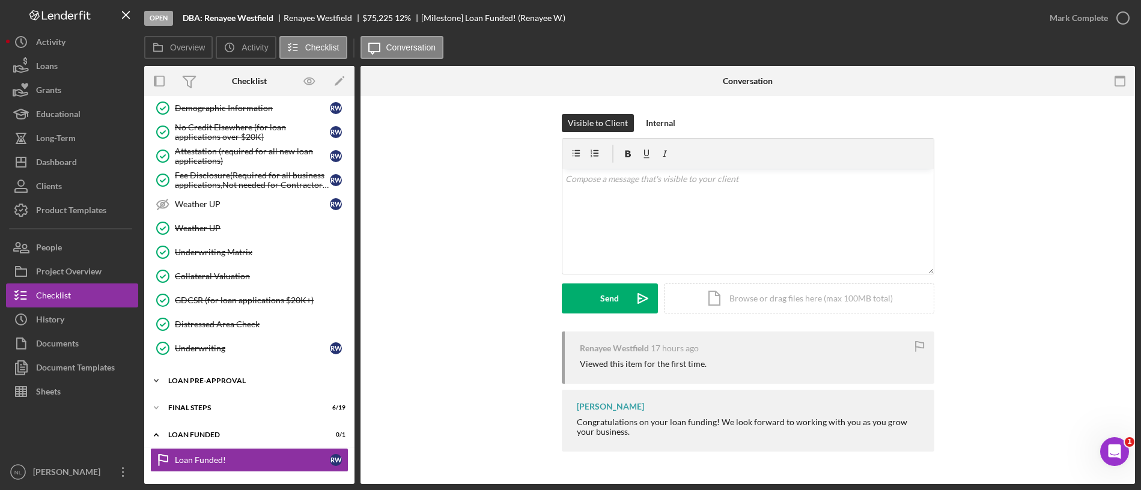
click at [225, 390] on div "Icon/Expander LOAN PRE-APPROVAL 1 / 2" at bounding box center [249, 381] width 210 height 24
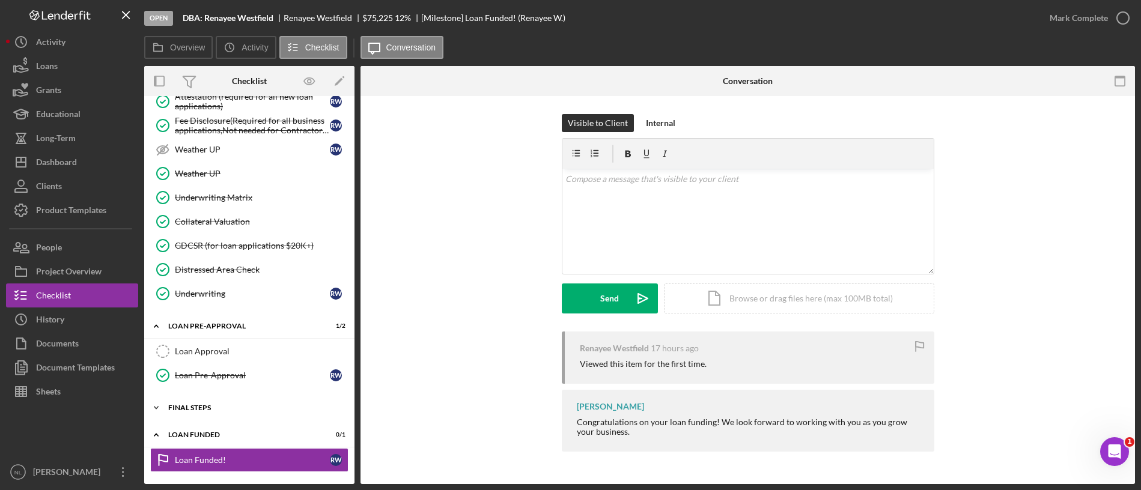
click at [204, 405] on div "FINAL STEPS" at bounding box center [253, 407] width 171 height 7
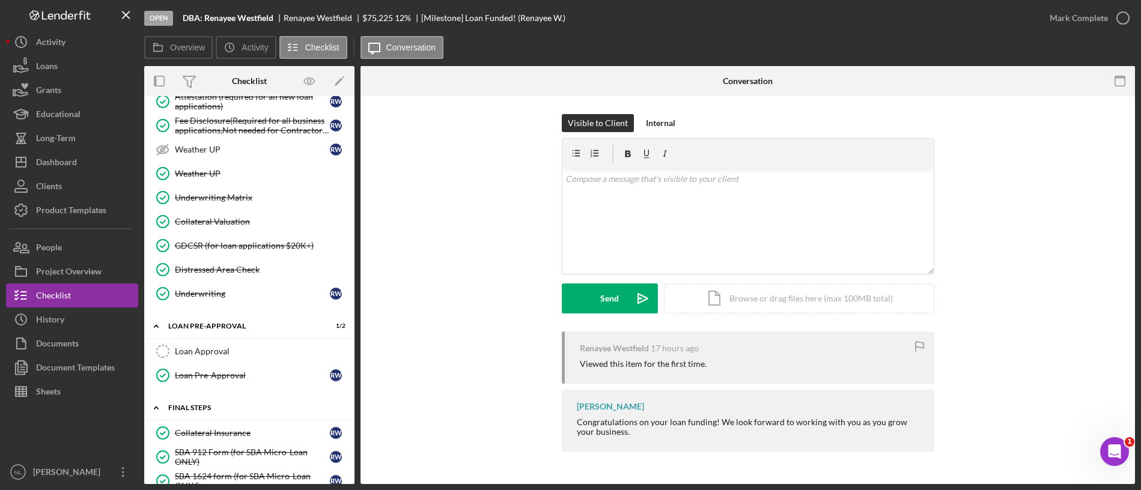
scroll to position [731, 0]
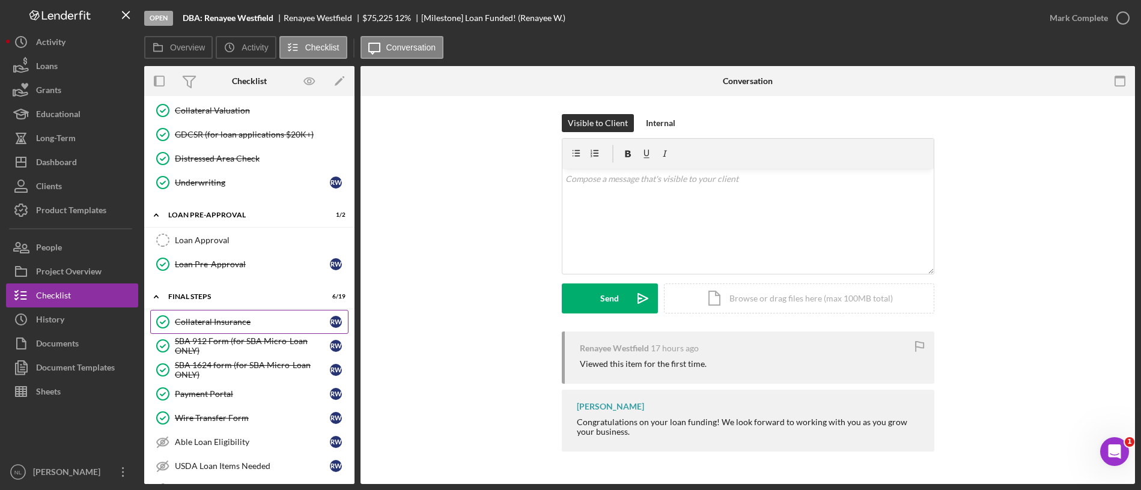
click at [193, 320] on div "Collateral Insurance" at bounding box center [252, 322] width 155 height 10
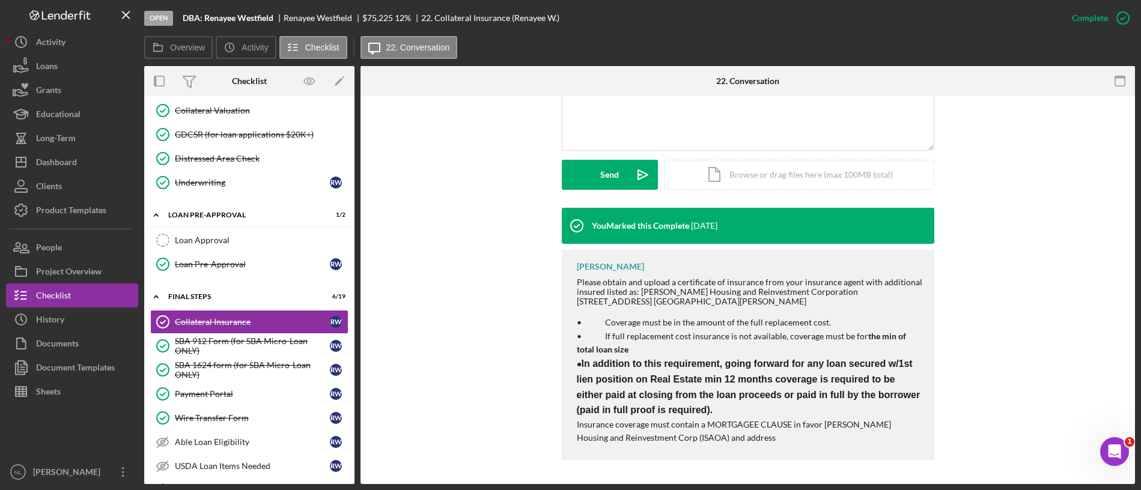
scroll to position [177, 0]
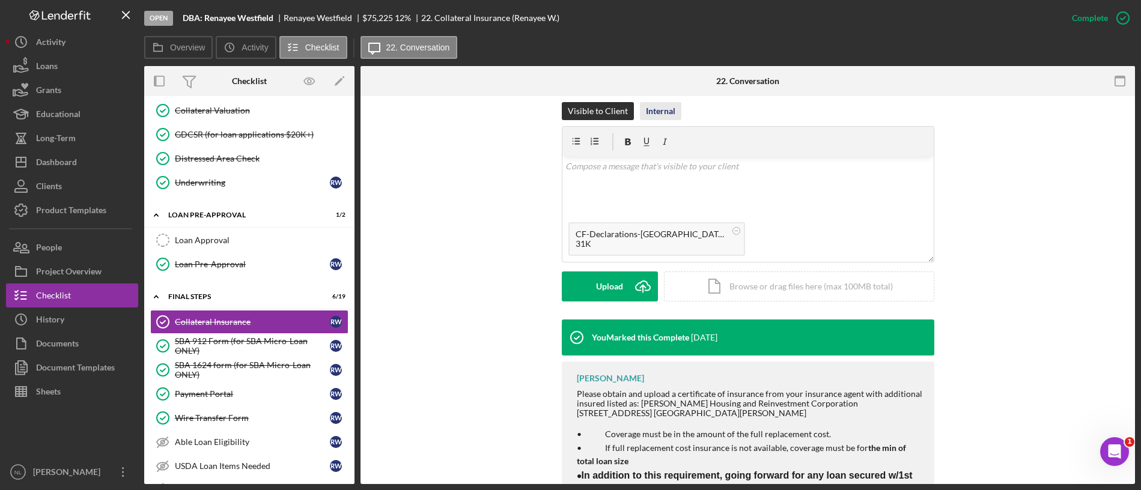
click at [648, 104] on div "Internal" at bounding box center [660, 111] width 29 height 18
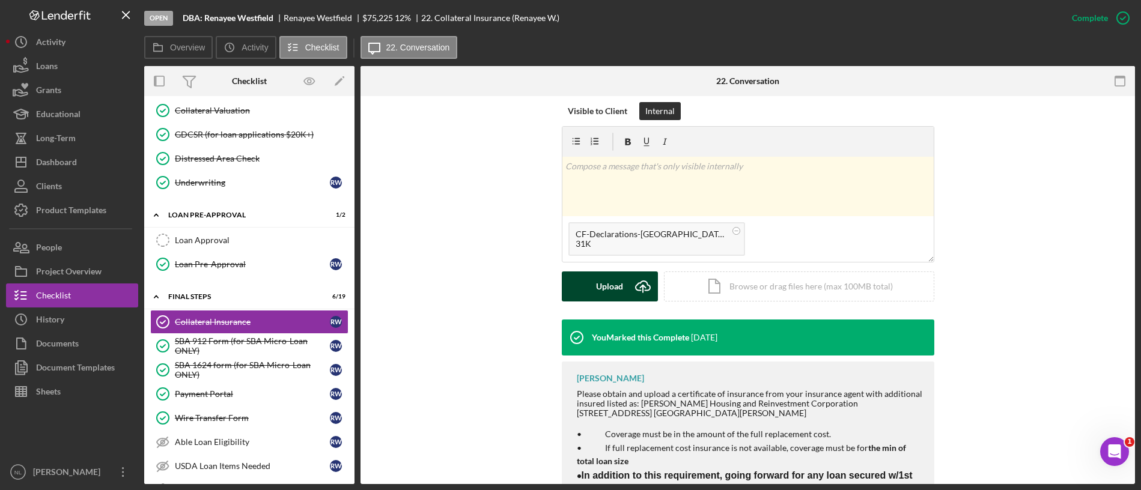
click at [617, 284] on div "Upload" at bounding box center [609, 287] width 27 height 30
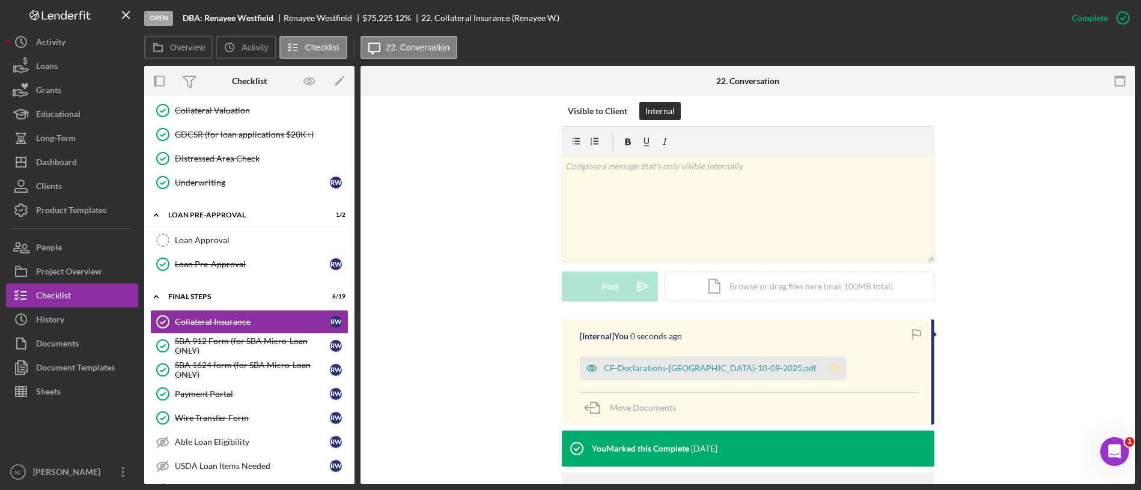
click at [829, 368] on polygon "button" at bounding box center [834, 368] width 10 height 10
click at [71, 156] on div "Dashboard" at bounding box center [56, 163] width 41 height 27
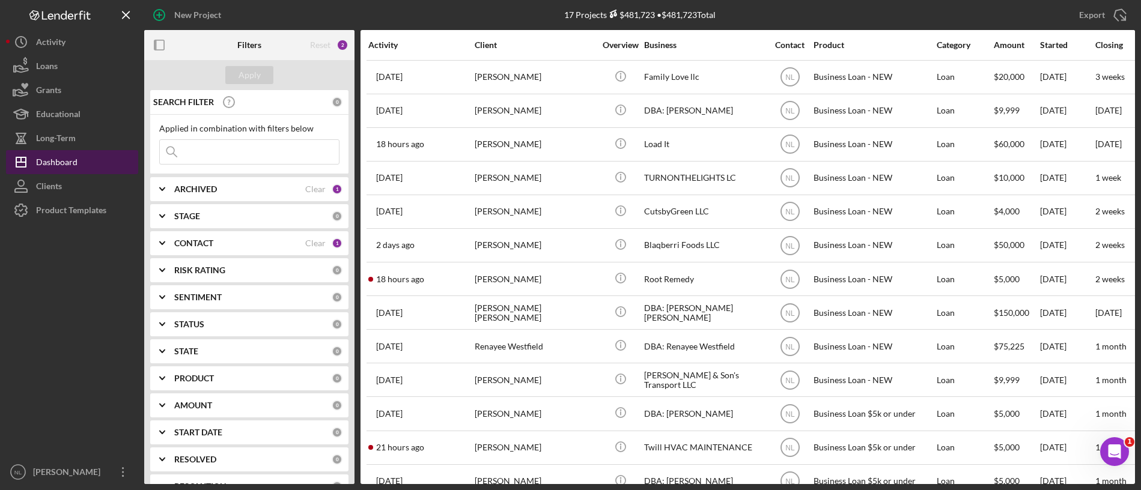
click at [71, 156] on div "Dashboard" at bounding box center [56, 163] width 41 height 27
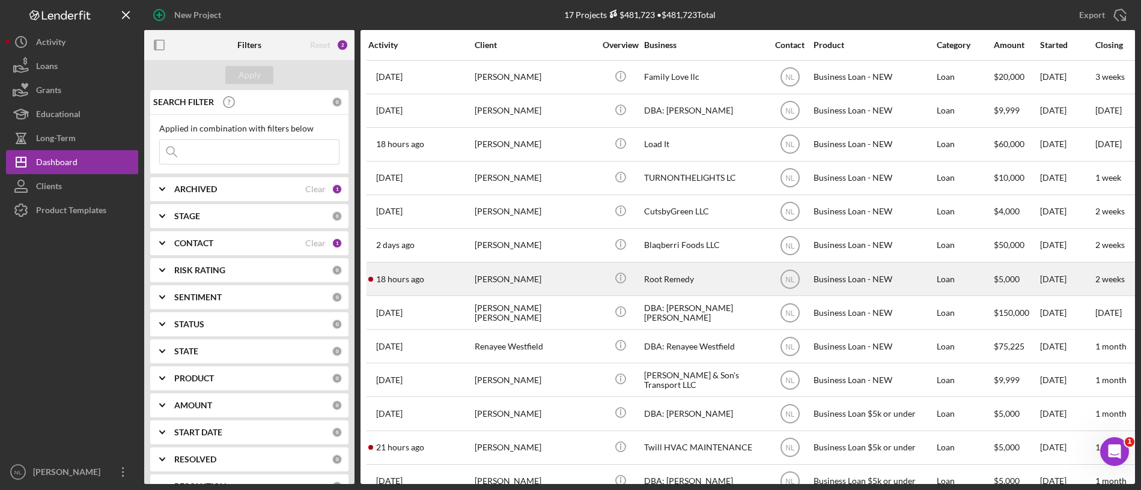
click at [535, 287] on div "[PERSON_NAME]" at bounding box center [535, 279] width 120 height 32
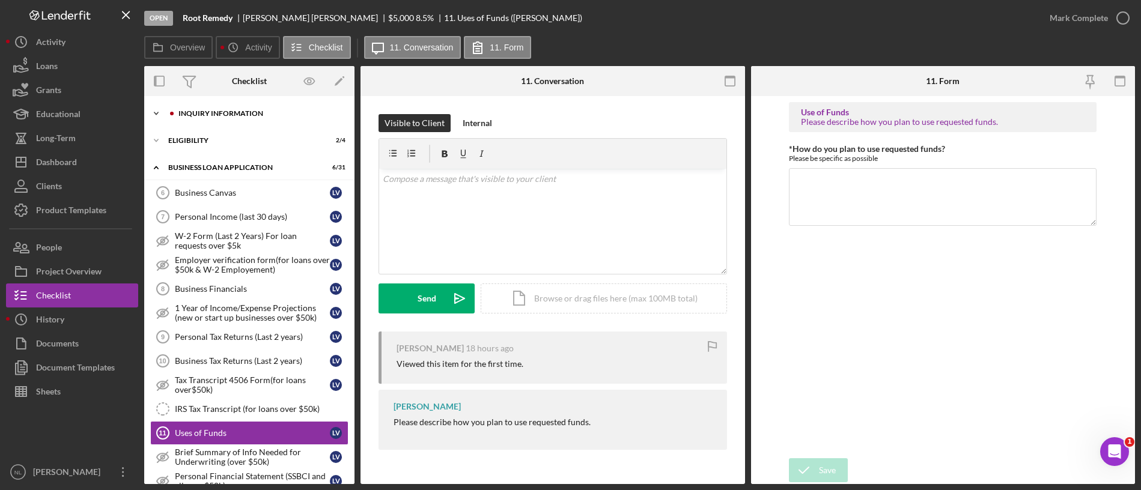
click at [203, 118] on div "Icon/Expander INQUIRY INFORMATION 2 / 11" at bounding box center [249, 114] width 210 height 24
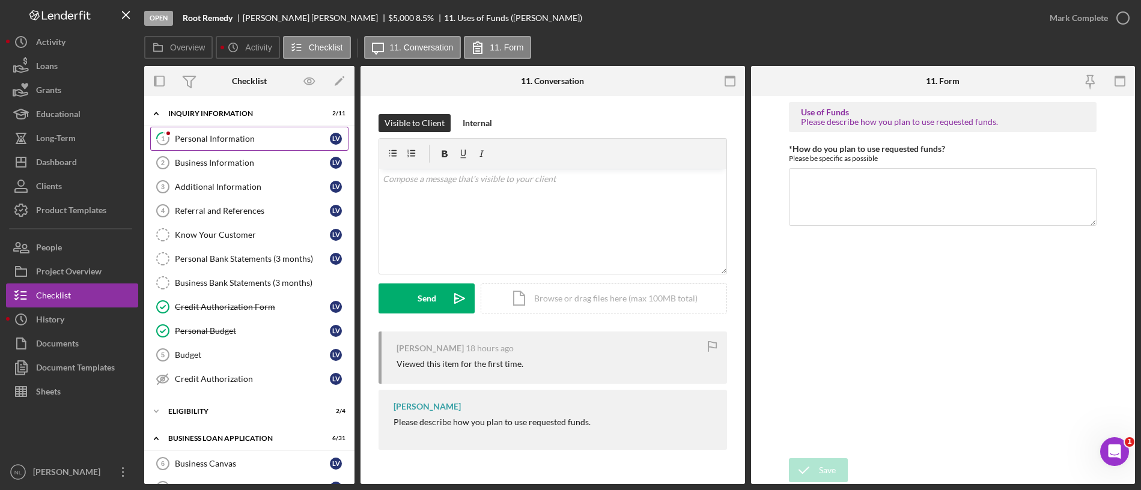
click at [211, 135] on div "Personal Information" at bounding box center [252, 139] width 155 height 10
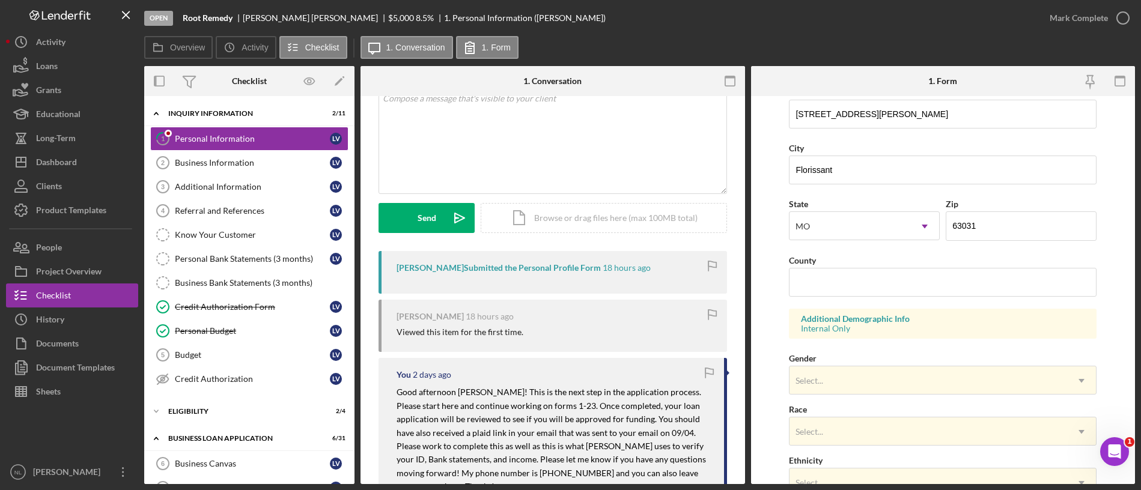
scroll to position [414, 0]
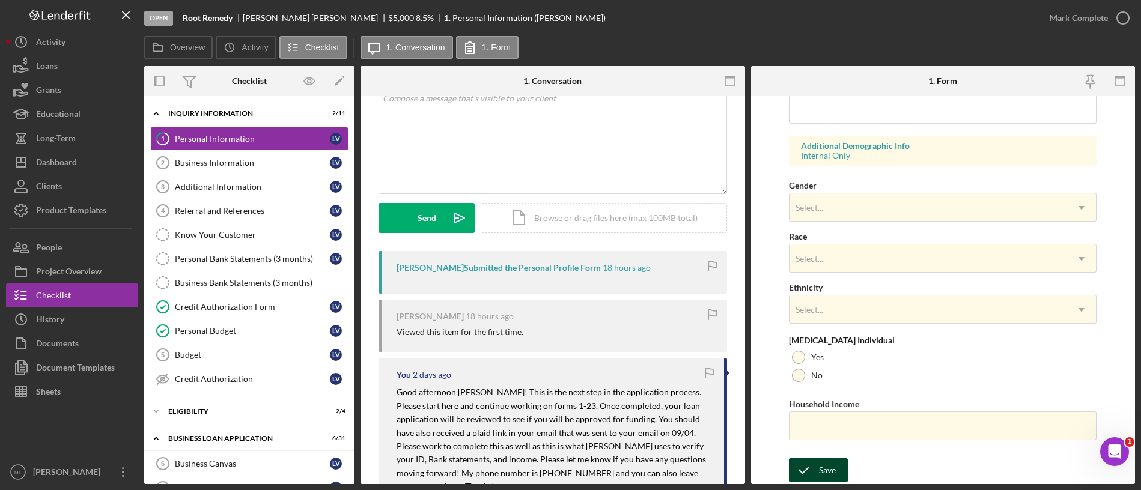
click at [827, 472] on div "Save" at bounding box center [827, 470] width 17 height 24
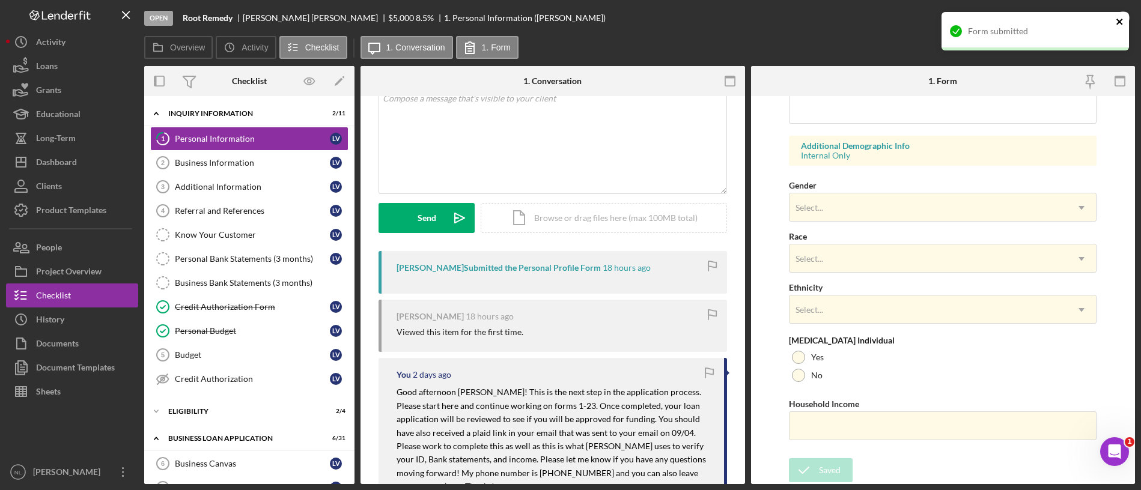
click at [1120, 23] on icon "close" at bounding box center [1119, 22] width 6 height 6
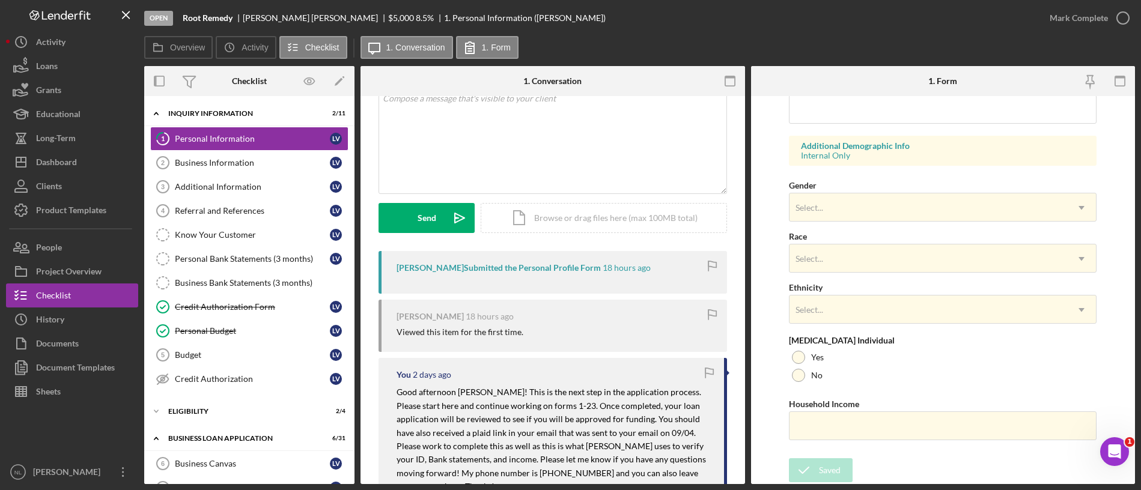
click at [1097, 23] on div "Open Root Remedy [PERSON_NAME] $5,000 8.5 % 1. Personal Information ([PERSON_NA…" at bounding box center [570, 245] width 1141 height 490
click at [1059, 24] on div "Mark Complete" at bounding box center [1078, 18] width 58 height 24
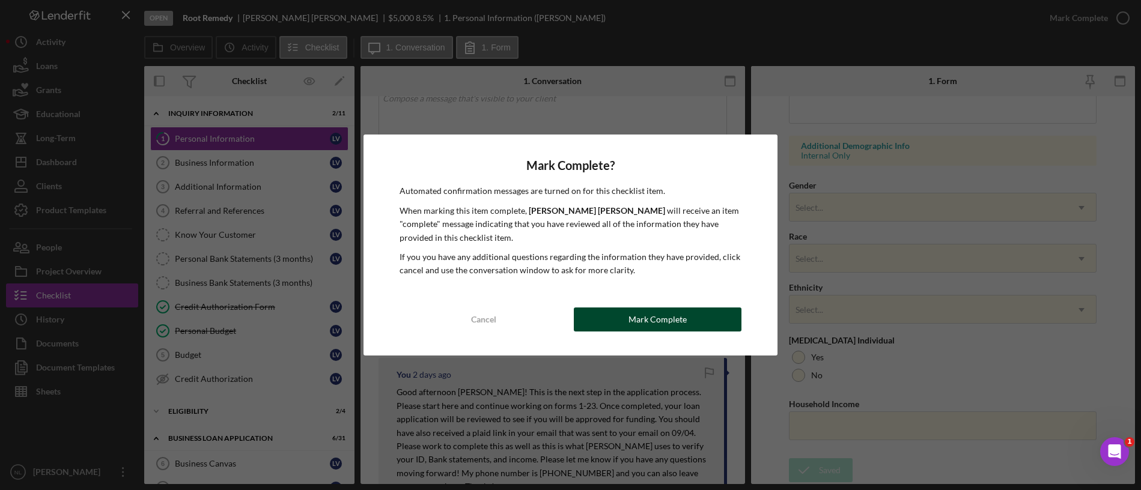
click at [617, 331] on button "Mark Complete" at bounding box center [658, 320] width 168 height 24
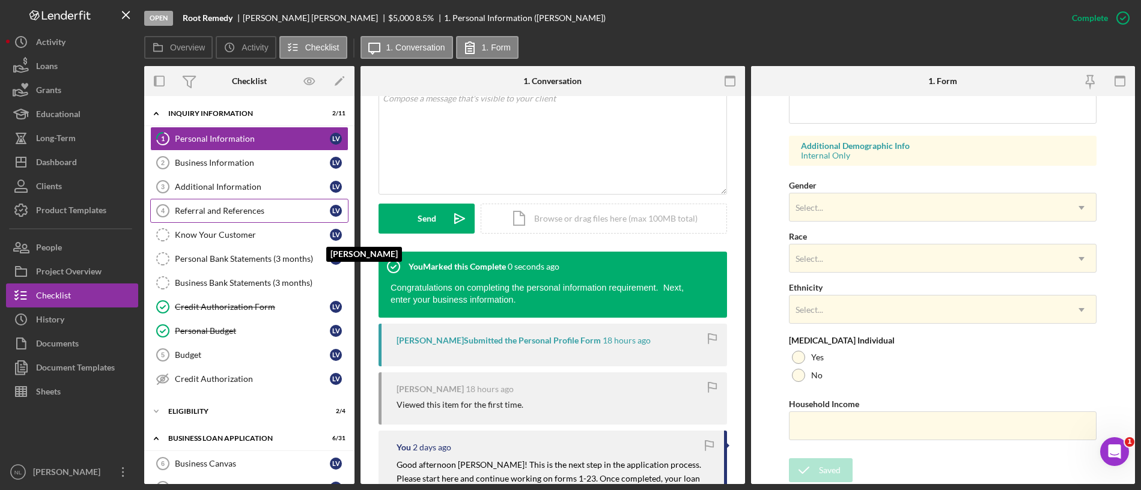
scroll to position [172, 0]
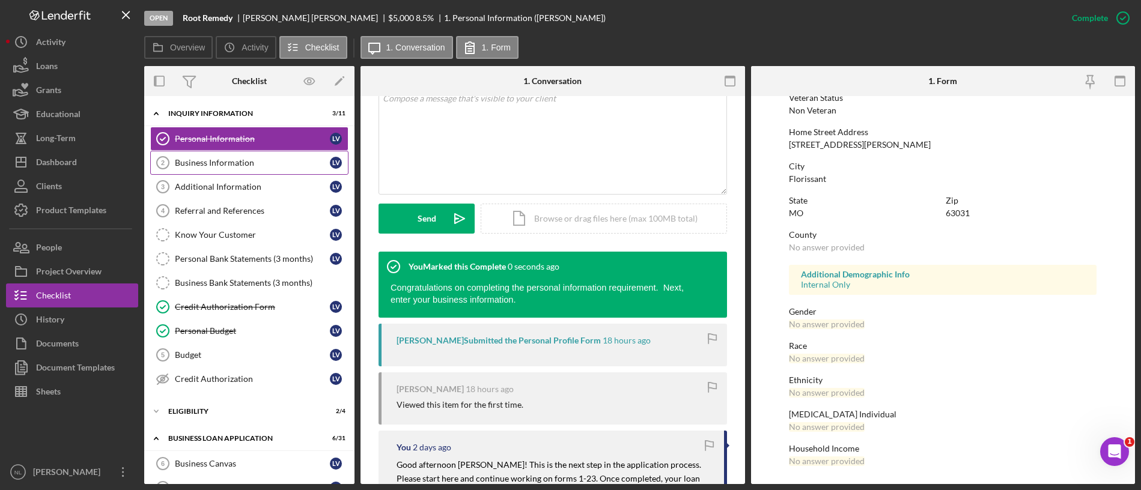
click at [258, 162] on div "Business Information" at bounding box center [252, 163] width 155 height 10
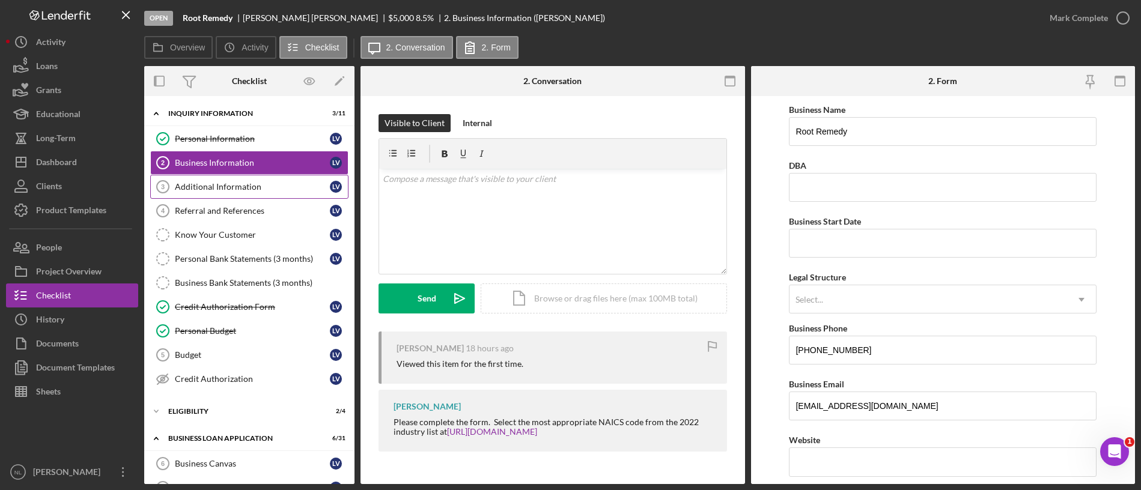
click at [222, 196] on link "Additional Information 3 Additional Information L V" at bounding box center [249, 187] width 198 height 24
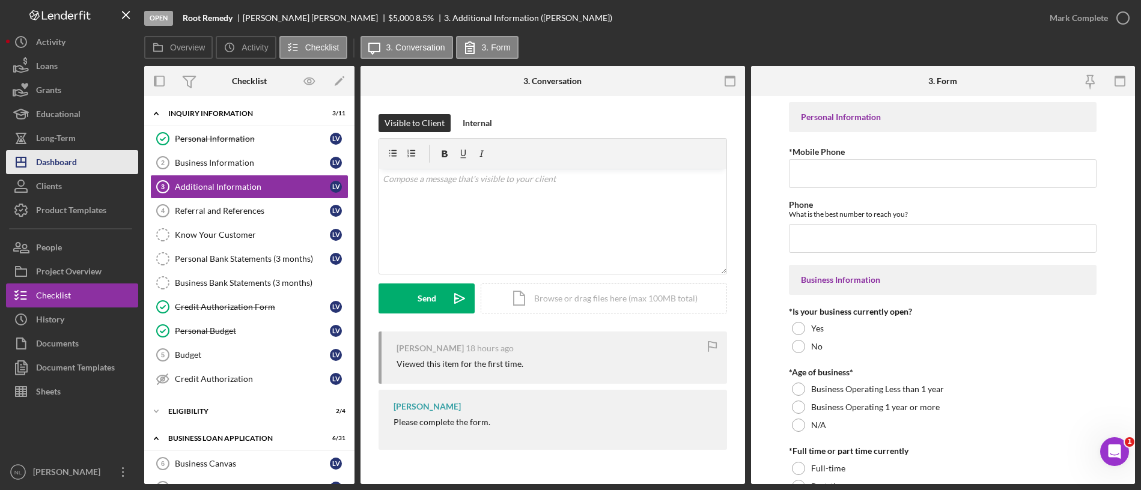
click at [77, 173] on div "Dashboard" at bounding box center [56, 163] width 41 height 27
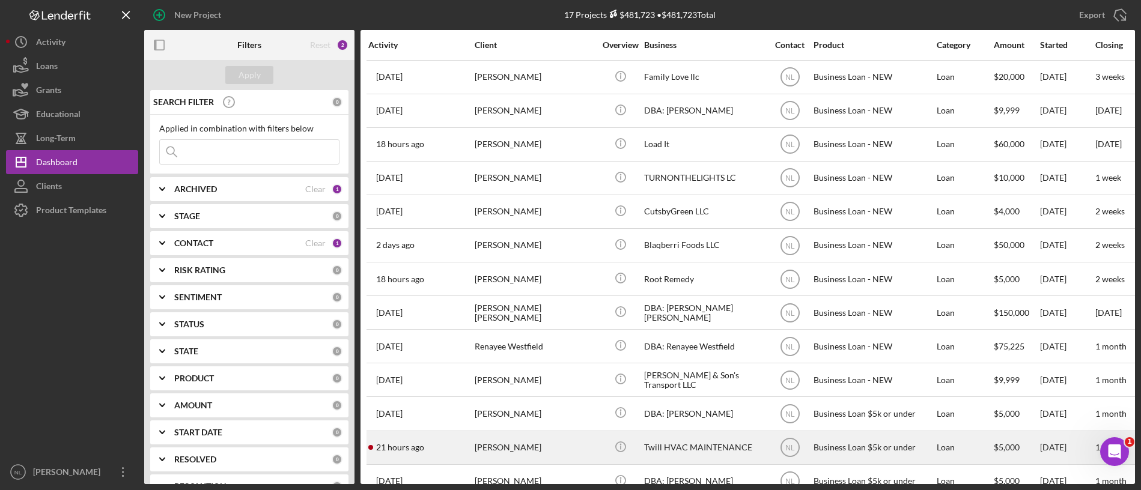
click at [546, 443] on div "[PERSON_NAME]" at bounding box center [535, 448] width 120 height 32
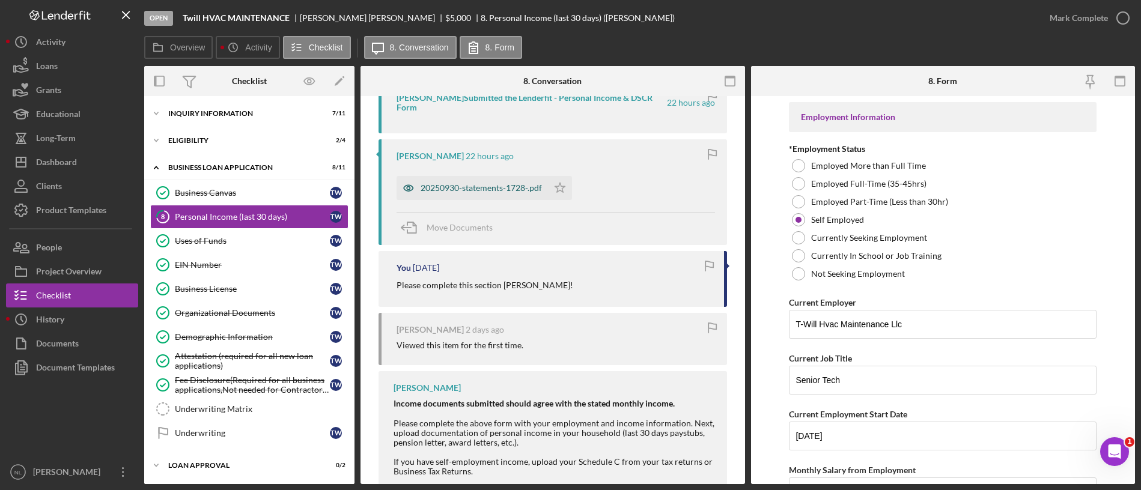
scroll to position [309, 0]
click at [506, 177] on div "20250930-statements-1728-.pdf" at bounding box center [471, 187] width 151 height 24
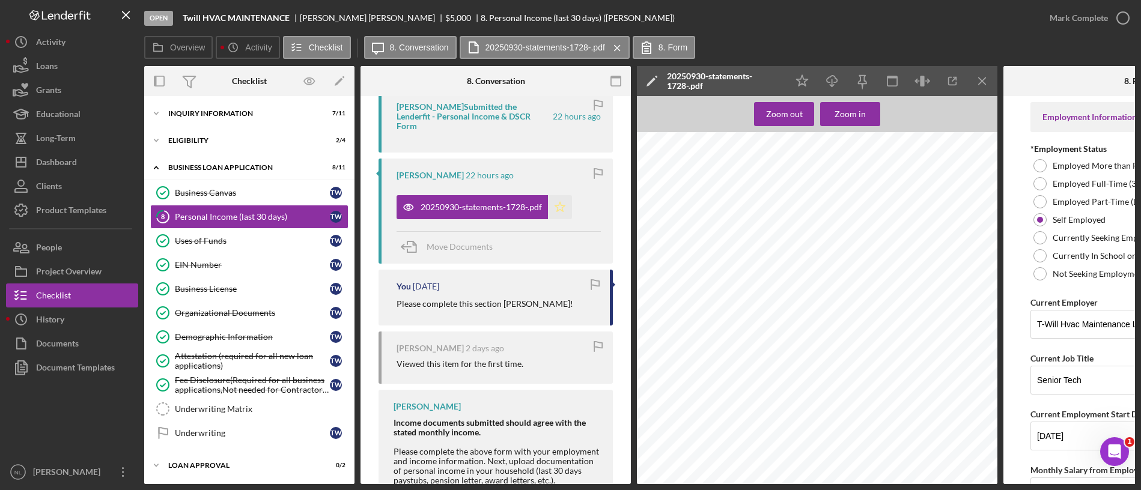
click at [564, 202] on polygon "button" at bounding box center [560, 207] width 10 height 10
click at [997, 84] on div "Icon/Star Icon/Download Icon/Menu Close" at bounding box center [892, 81] width 210 height 30
click at [987, 77] on icon "Icon/Menu Close" at bounding box center [982, 81] width 27 height 27
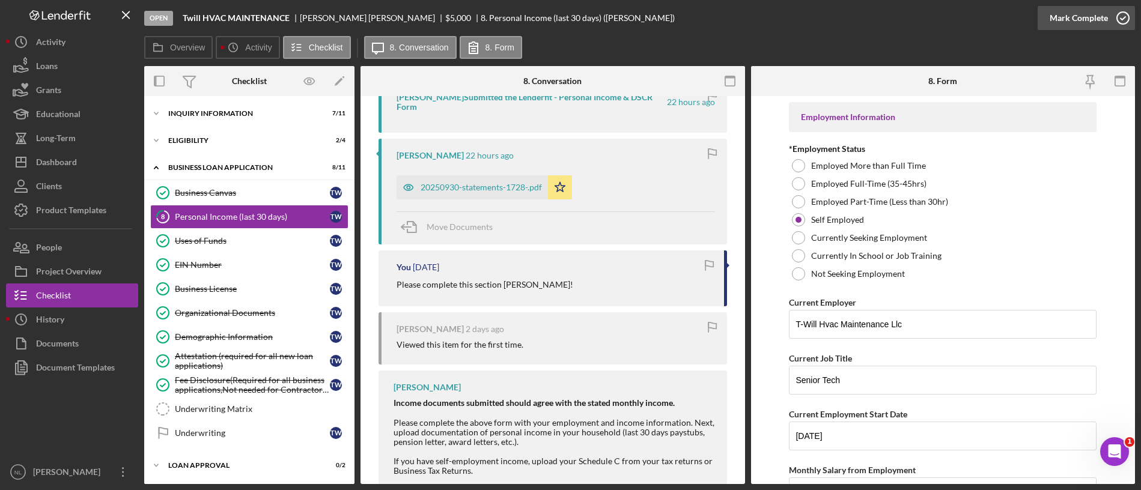
click at [1054, 19] on div "Mark Complete" at bounding box center [1078, 18] width 58 height 24
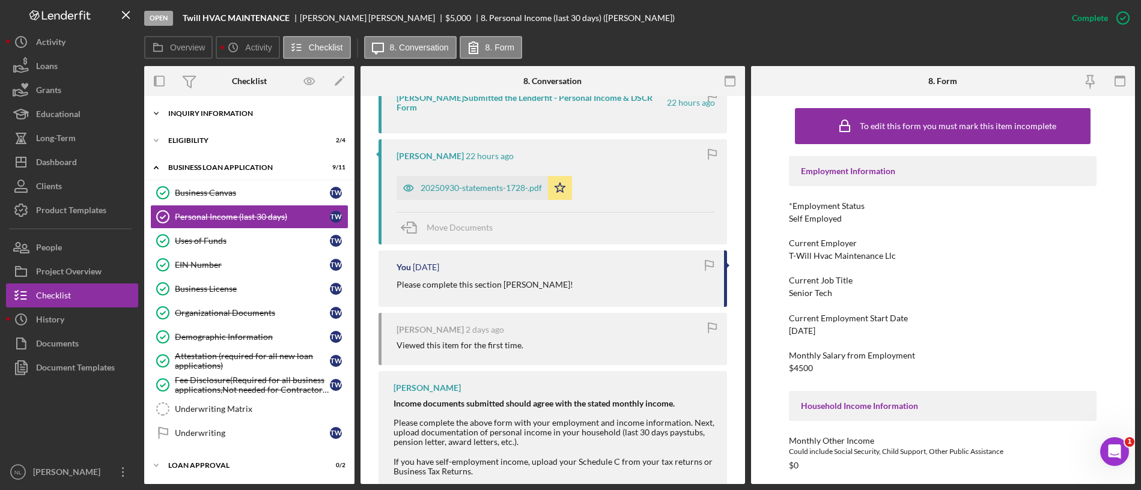
click at [216, 112] on div "INQUIRY INFORMATION" at bounding box center [253, 113] width 171 height 7
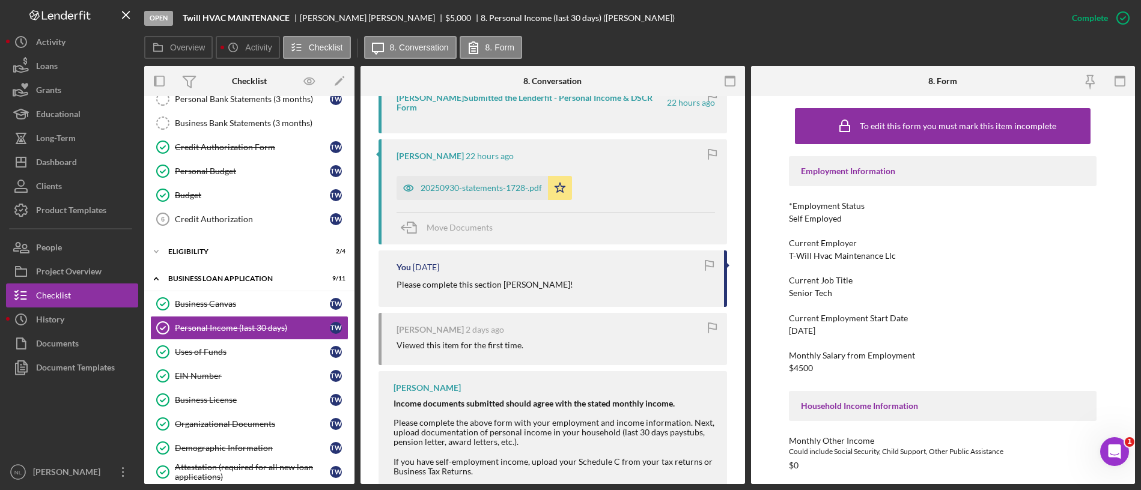
scroll to position [325, 0]
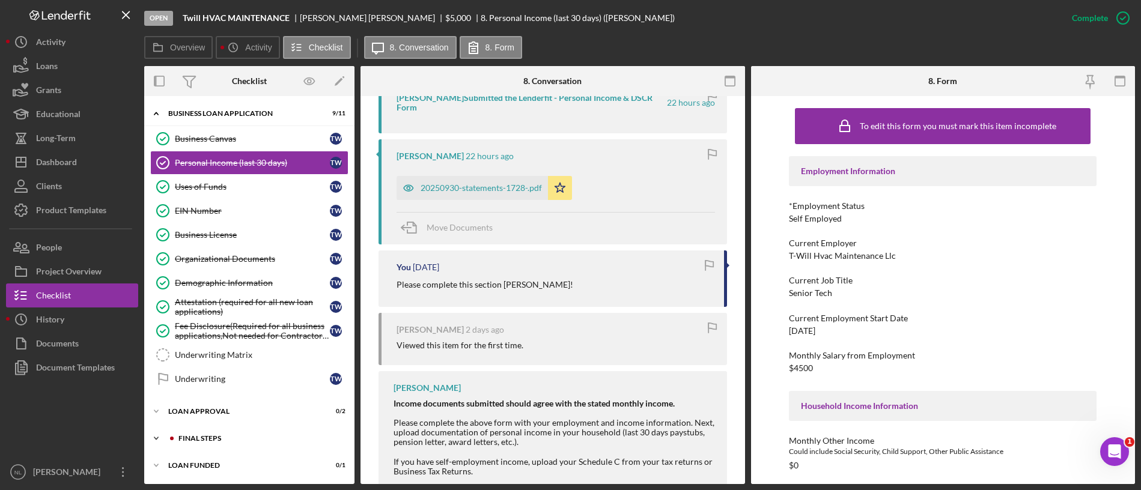
click at [219, 434] on div "Icon/Expander Final Steps 3 / 13" at bounding box center [249, 439] width 210 height 24
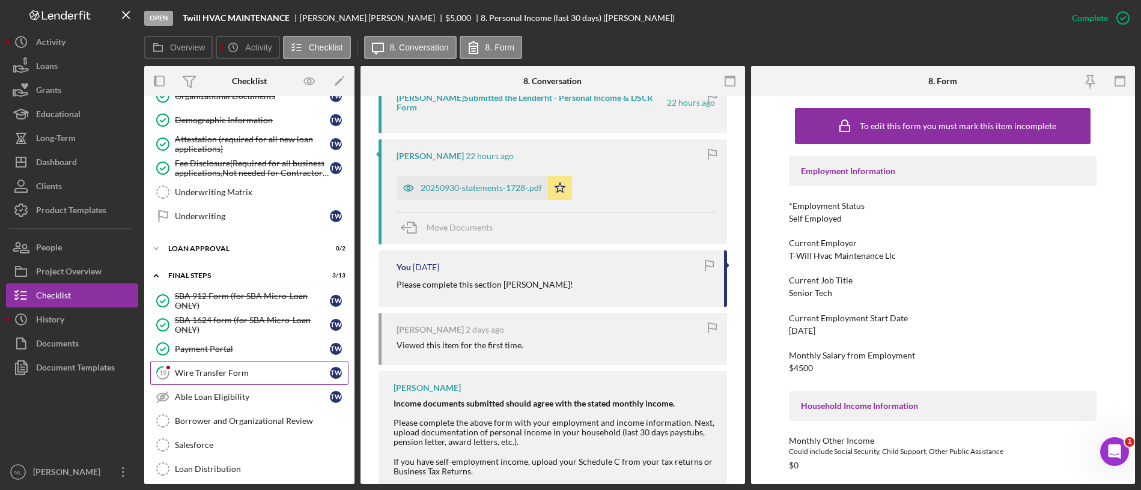
click at [201, 374] on div "Wire Transfer Form" at bounding box center [252, 373] width 155 height 10
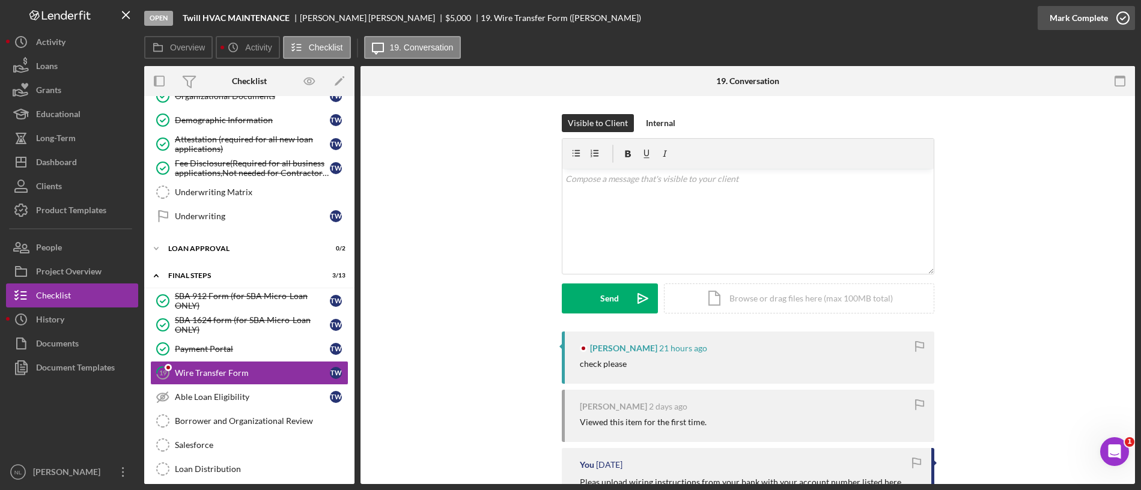
click at [1074, 14] on div "Mark Complete" at bounding box center [1078, 18] width 58 height 24
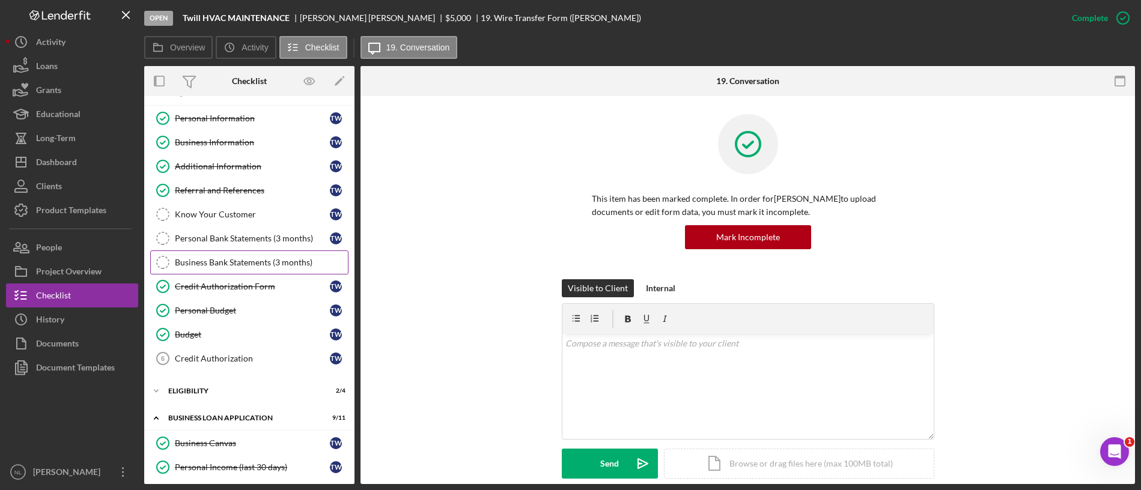
scroll to position [19, 0]
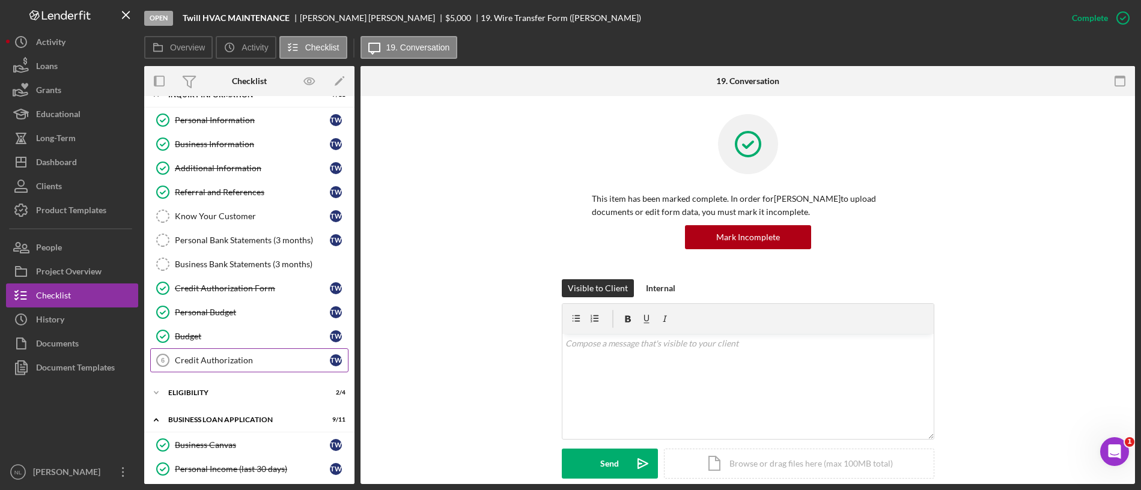
click at [236, 368] on link "Credit Authorization 6 Credit Authorization T W" at bounding box center [249, 360] width 198 height 24
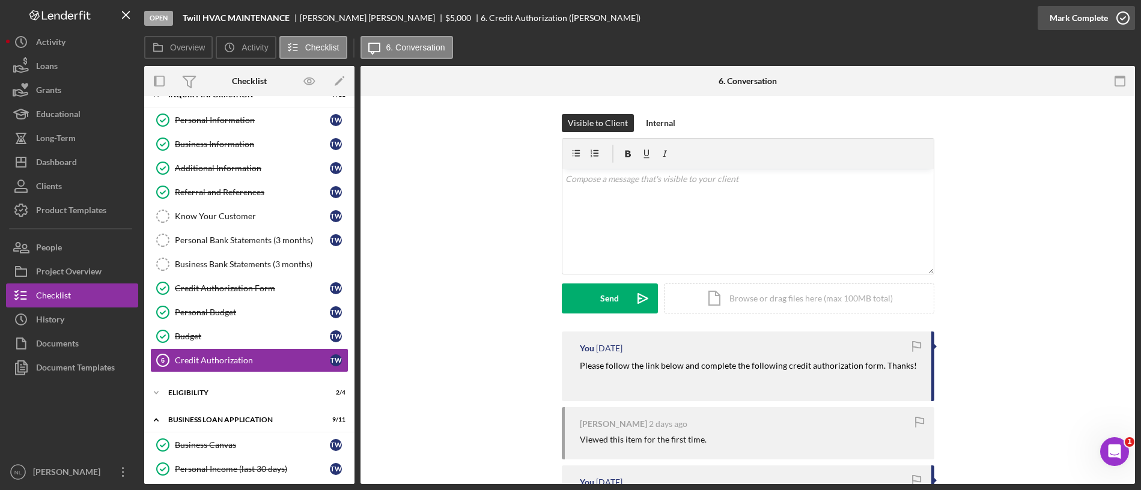
click at [1043, 15] on button "Mark Complete" at bounding box center [1085, 18] width 97 height 24
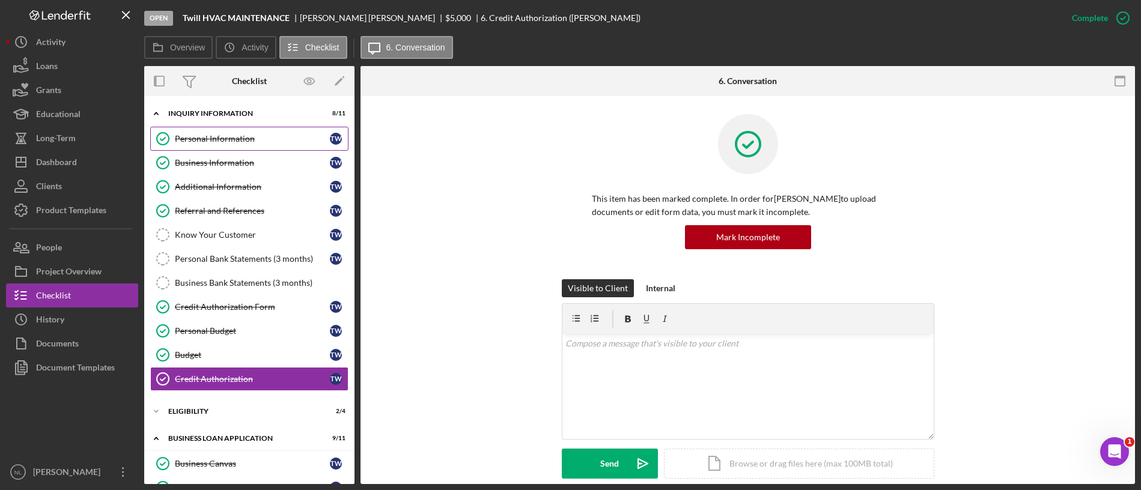
click at [238, 134] on div "Personal Information" at bounding box center [252, 139] width 155 height 10
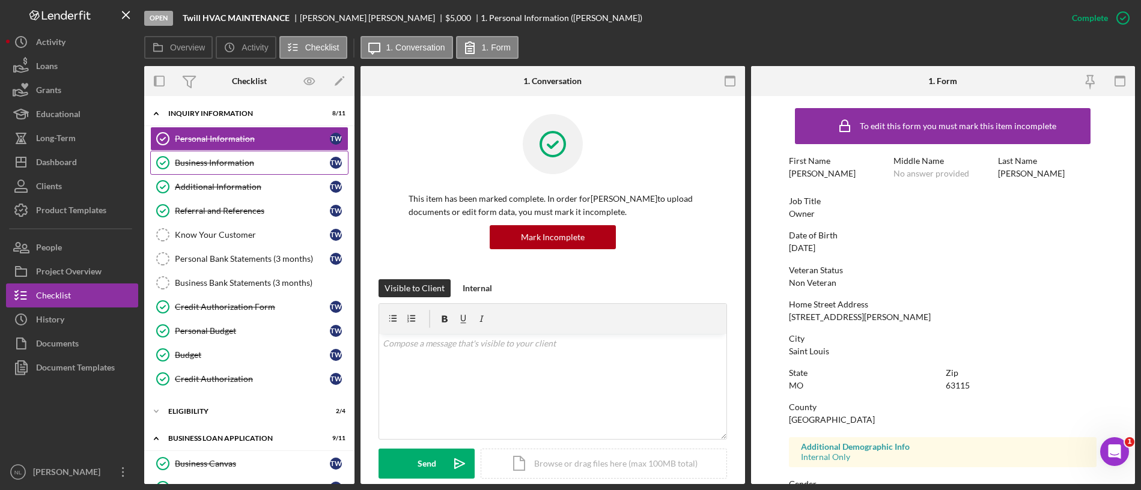
click at [230, 155] on link "Business Information Business Information T W" at bounding box center [249, 163] width 198 height 24
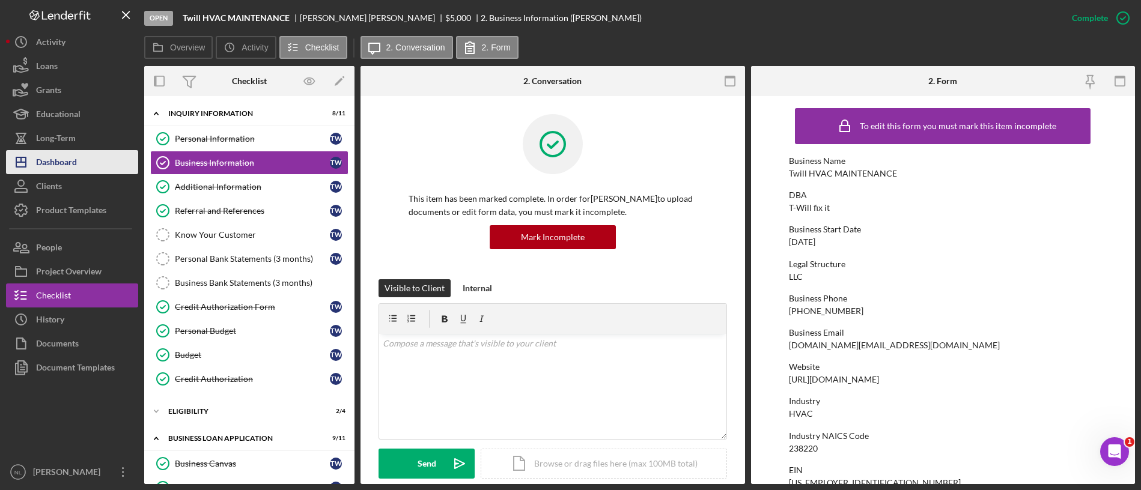
click at [108, 167] on button "Icon/Dashboard Dashboard" at bounding box center [72, 162] width 132 height 24
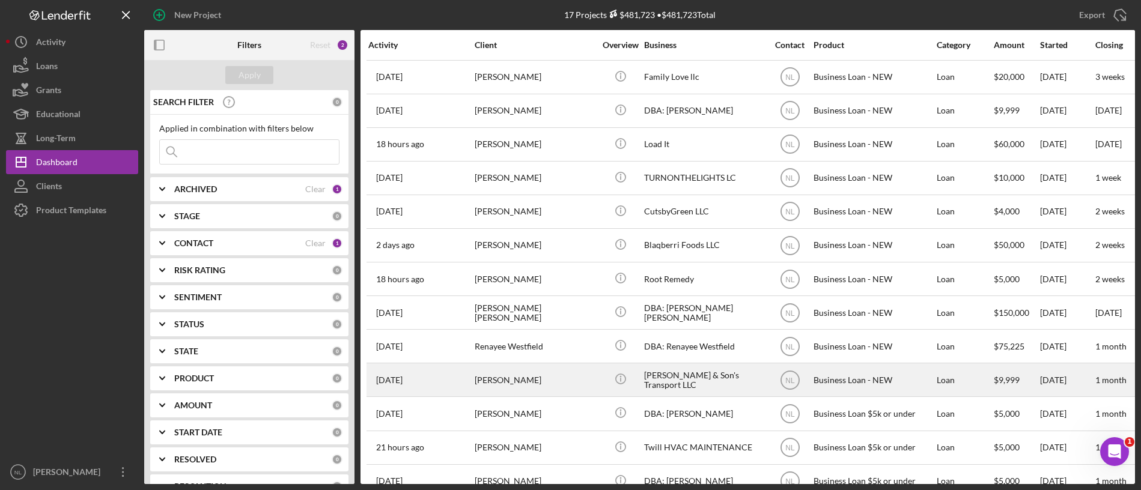
scroll to position [93, 0]
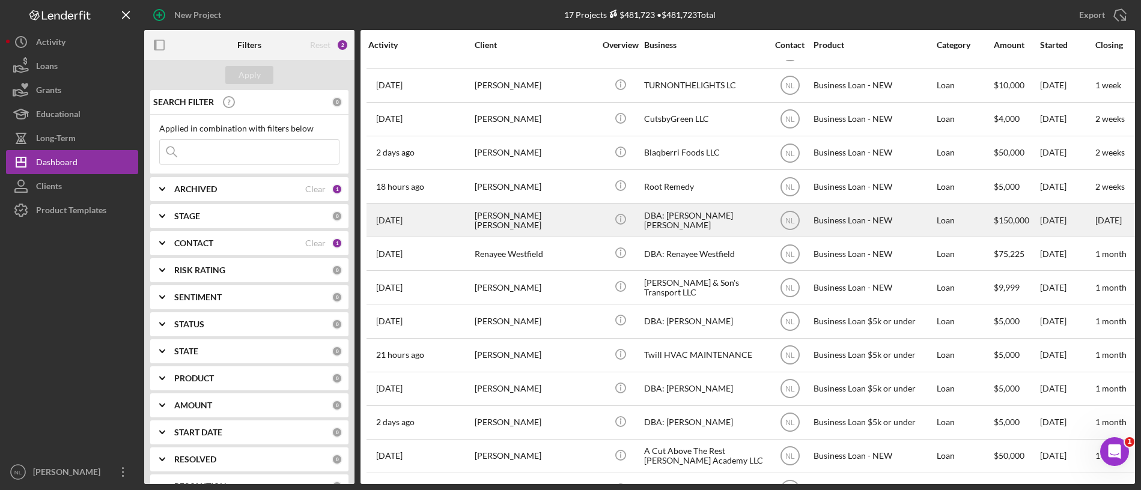
click at [508, 207] on div "[PERSON_NAME] [PERSON_NAME]" at bounding box center [535, 220] width 120 height 32
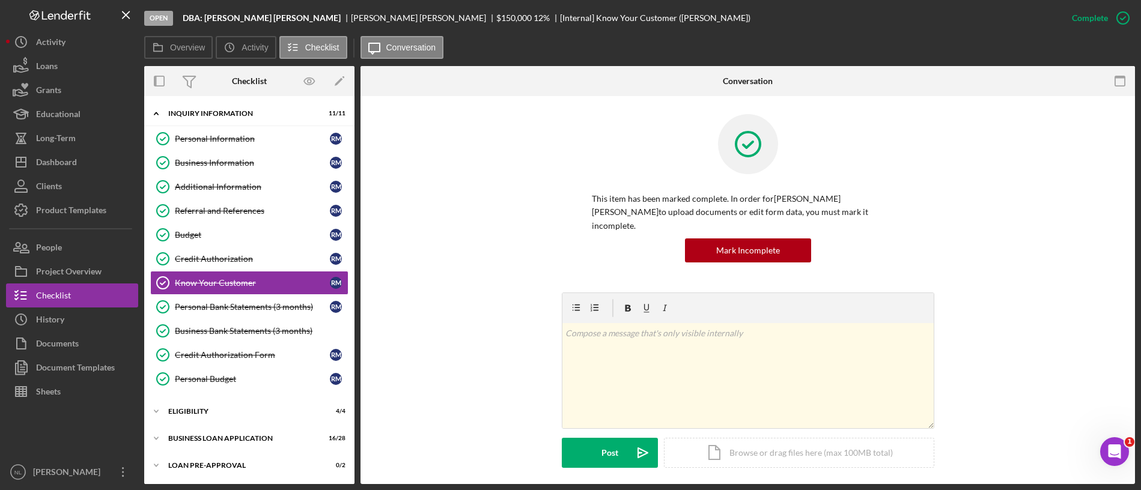
click at [272, 425] on div "Icon/Expander INQUIRY INFORMATION 11 / 11 Personal Information Personal Informa…" at bounding box center [249, 317] width 210 height 430
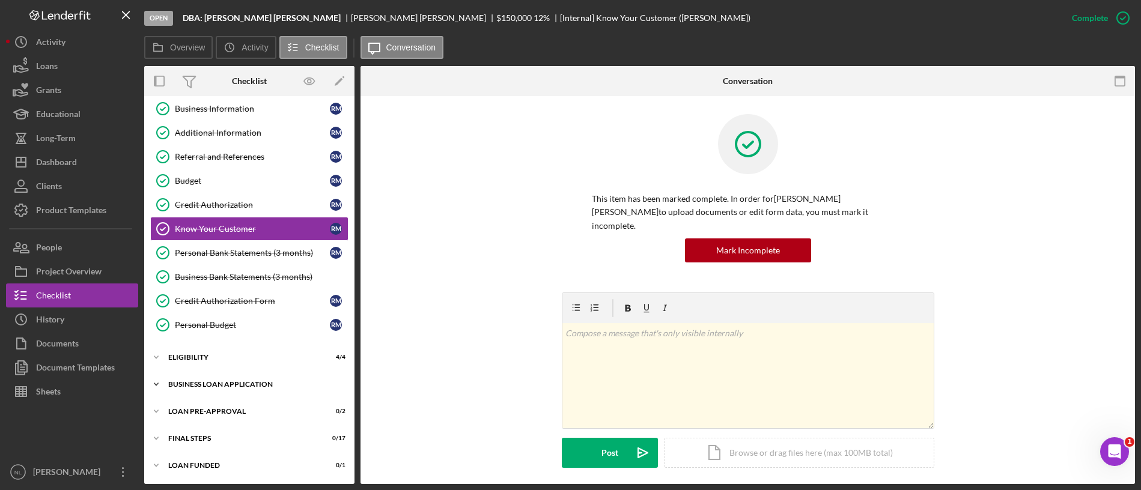
click at [258, 388] on div "Icon/Expander BUSINESS LOAN APPLICATION 16 / 28" at bounding box center [249, 384] width 210 height 24
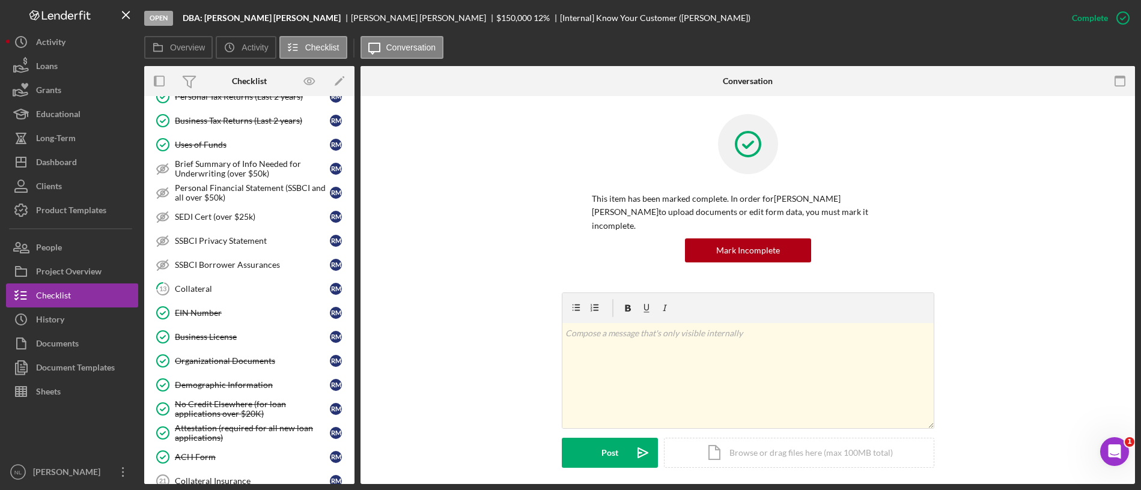
scroll to position [464, 0]
click at [250, 356] on div "Organizational Documents" at bounding box center [252, 360] width 155 height 10
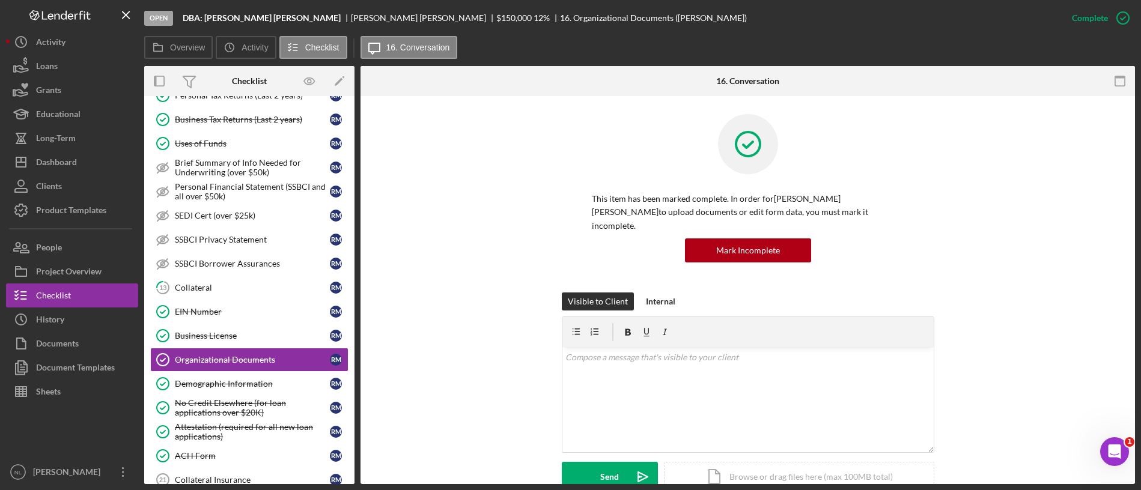
scroll to position [238, 0]
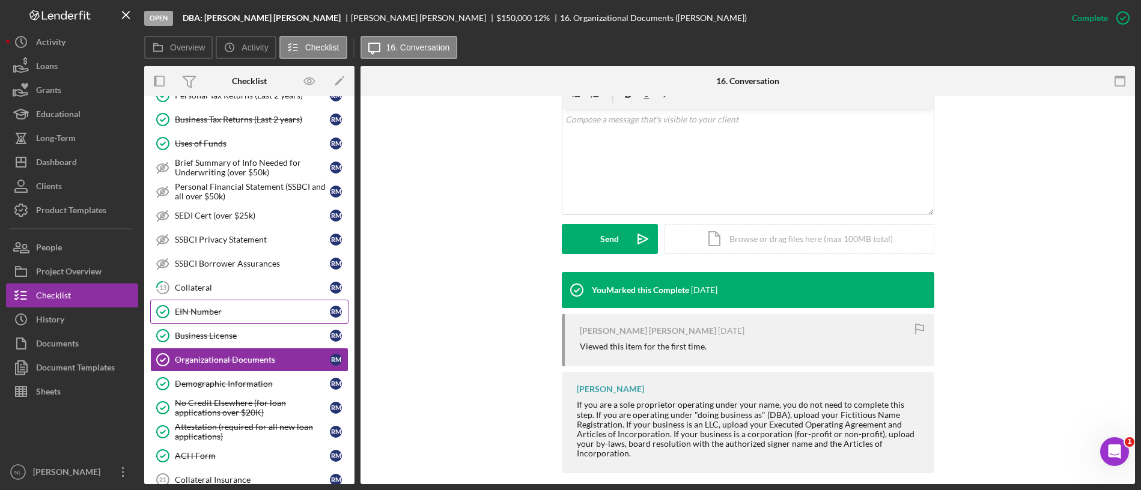
click at [214, 306] on link "EIN Number EIN Number R M" at bounding box center [249, 312] width 198 height 24
